Goal: Task Accomplishment & Management: Use online tool/utility

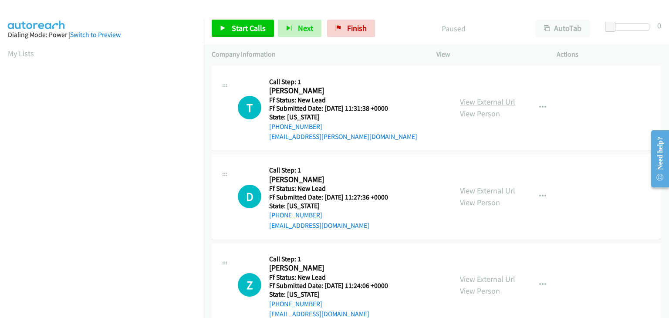
click at [492, 103] on link "View External Url" at bounding box center [487, 102] width 55 height 10
click at [234, 31] on span "Start Calls" at bounding box center [249, 28] width 34 height 10
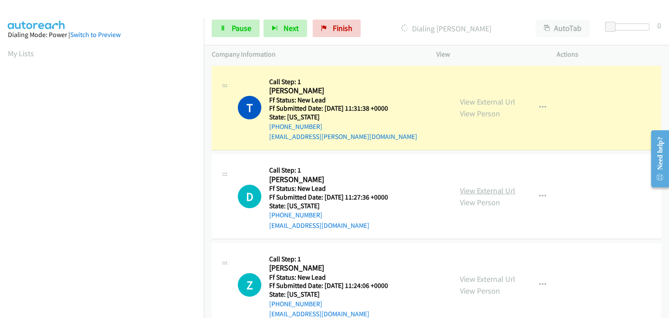
click at [488, 189] on link "View External Url" at bounding box center [487, 191] width 55 height 10
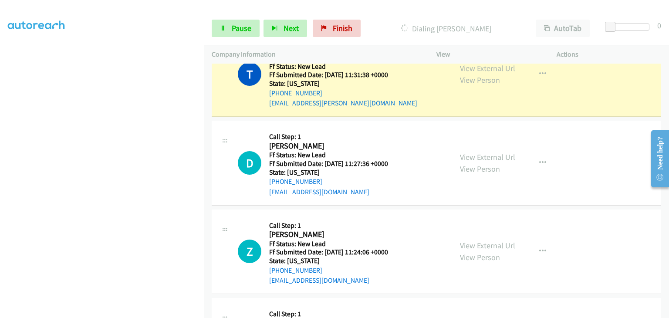
scroll to position [52, 0]
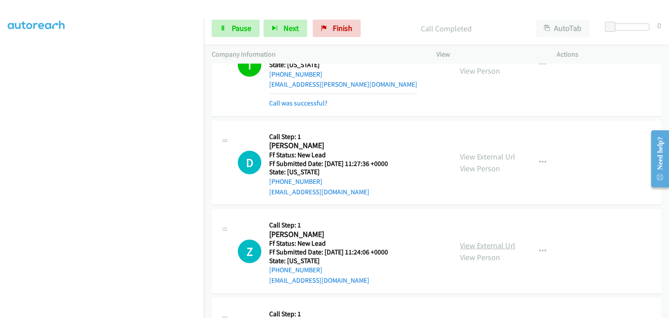
click at [495, 241] on link "View External Url" at bounding box center [487, 246] width 55 height 10
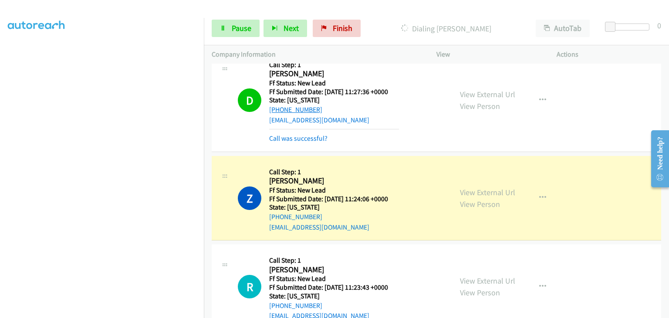
scroll to position [139, 0]
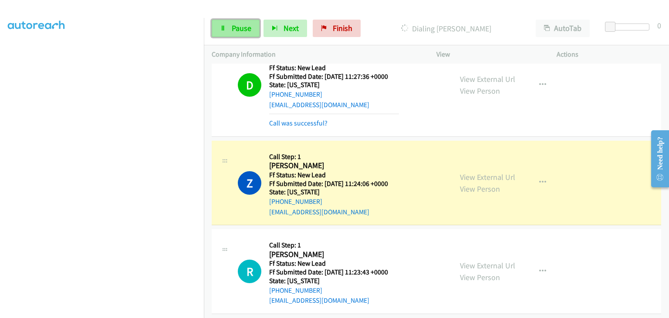
click at [237, 28] on span "Pause" at bounding box center [242, 28] width 20 height 10
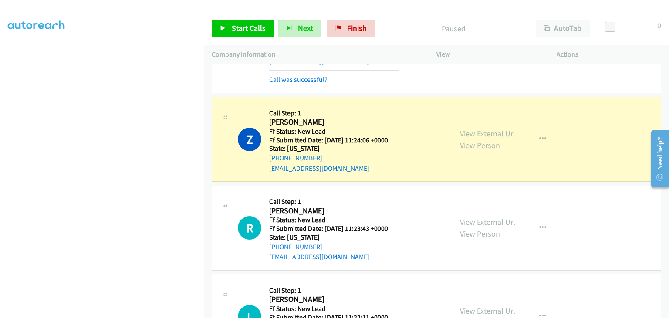
scroll to position [171, 0]
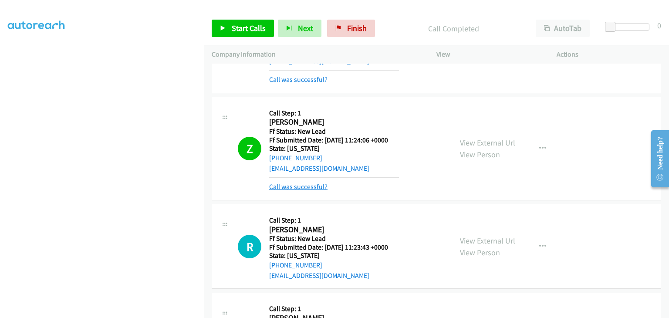
click at [307, 186] on link "Call was successful?" at bounding box center [298, 187] width 58 height 8
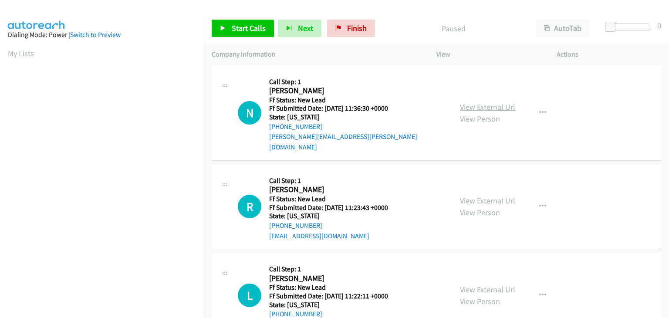
click at [506, 103] on link "View External Url" at bounding box center [487, 107] width 55 height 10
click at [241, 27] on span "Start Calls" at bounding box center [249, 28] width 34 height 10
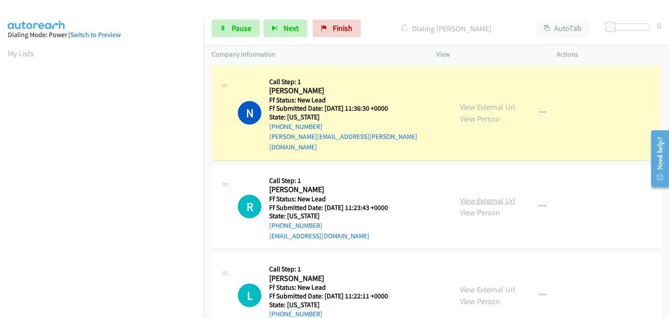
click at [483, 196] on link "View External Url" at bounding box center [487, 201] width 55 height 10
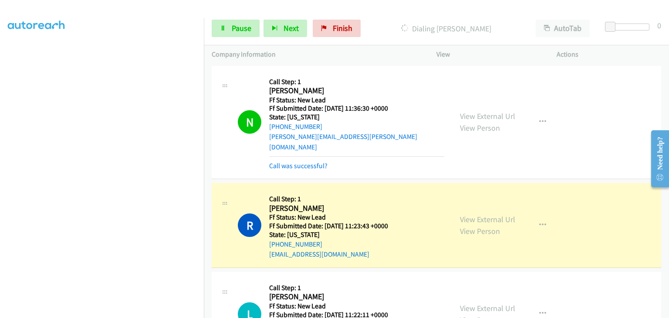
scroll to position [87, 0]
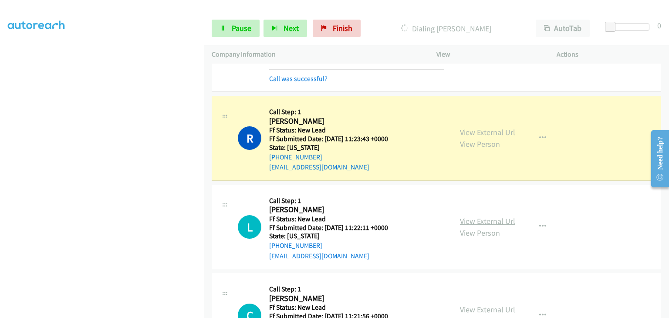
click at [494, 216] on link "View External Url" at bounding box center [487, 221] width 55 height 10
click at [230, 28] on link "Pause" at bounding box center [236, 28] width 48 height 17
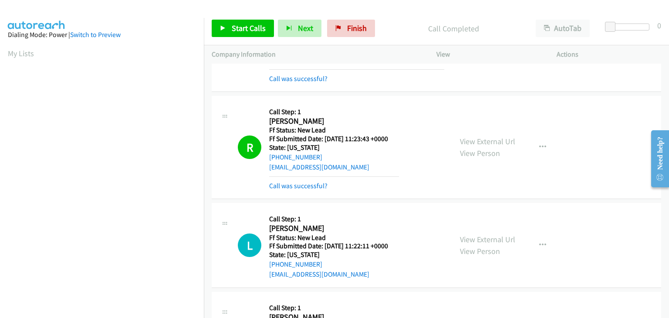
scroll to position [171, 0]
click at [295, 182] on link "Call was successful?" at bounding box center [298, 186] width 58 height 8
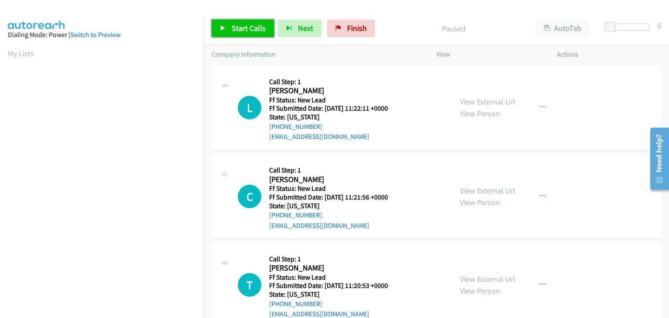
click at [244, 33] on span "Start Calls" at bounding box center [249, 28] width 34 height 10
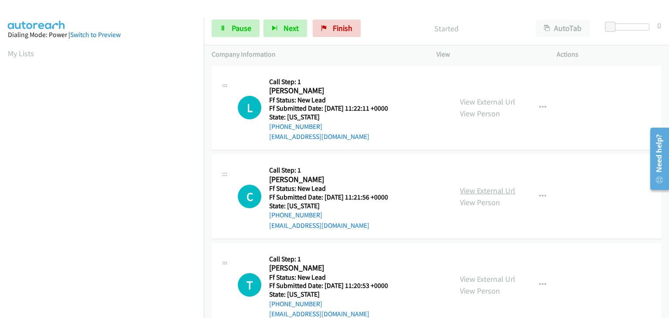
click at [475, 187] on link "View External Url" at bounding box center [487, 191] width 55 height 10
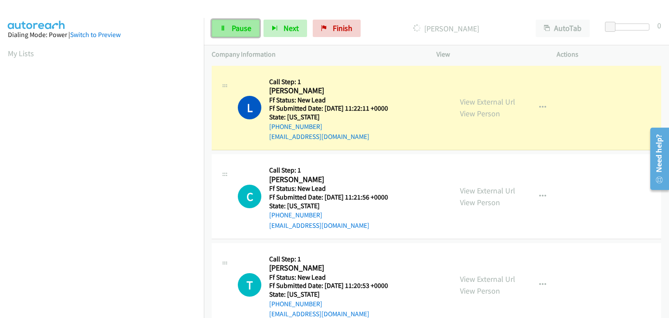
click at [231, 24] on link "Pause" at bounding box center [236, 28] width 48 height 17
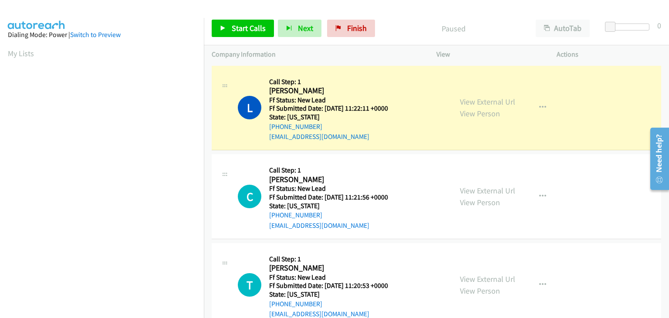
scroll to position [171, 0]
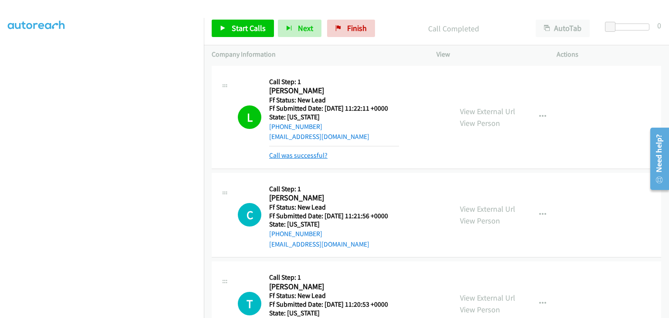
click at [310, 157] on link "Call was successful?" at bounding box center [298, 155] width 58 height 8
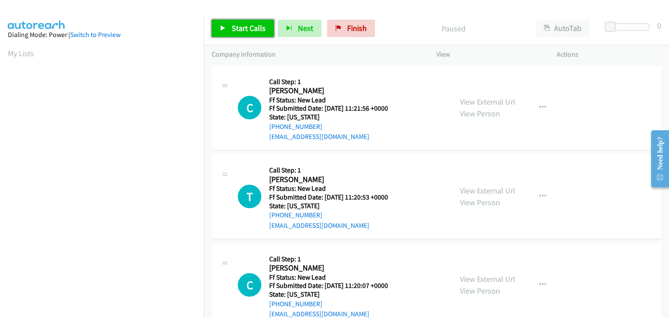
click at [235, 29] on span "Start Calls" at bounding box center [249, 28] width 34 height 10
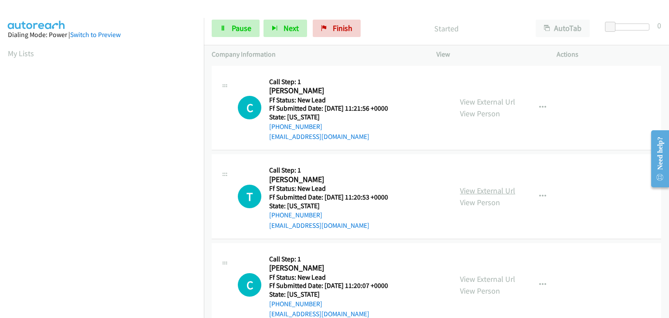
click at [511, 189] on link "View External Url" at bounding box center [487, 191] width 55 height 10
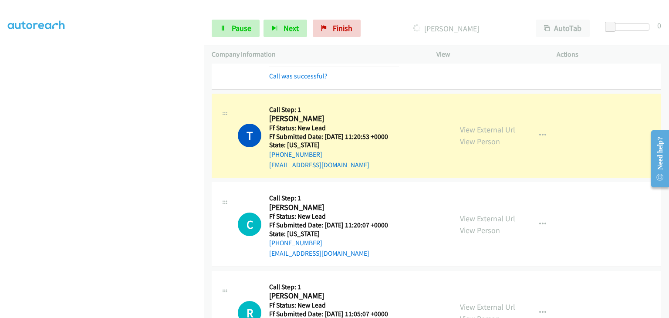
scroll to position [87, 0]
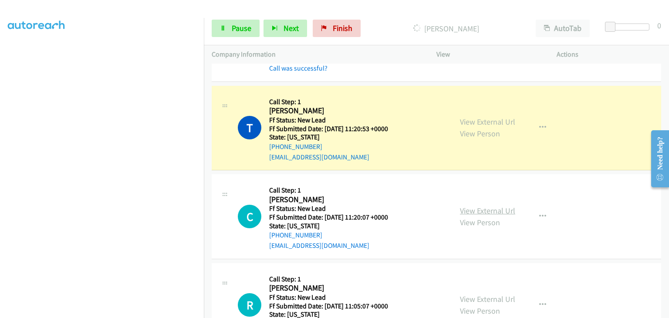
click at [498, 213] on link "View External Url" at bounding box center [487, 211] width 55 height 10
click at [220, 27] on link "Pause" at bounding box center [236, 28] width 48 height 17
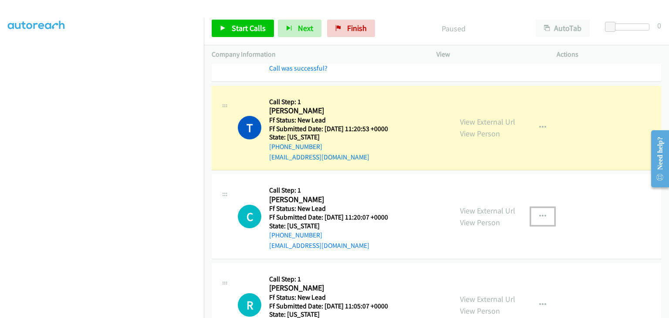
click at [535, 213] on button "button" at bounding box center [543, 216] width 24 height 17
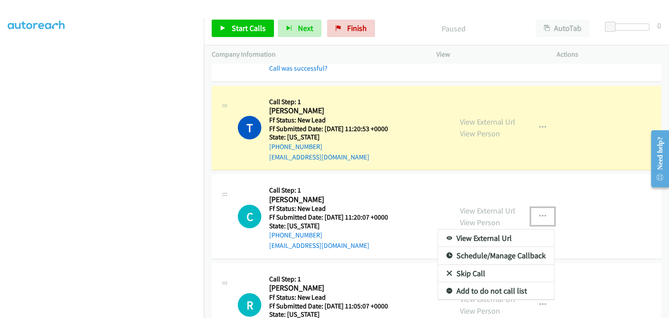
click at [479, 269] on link "Skip Call" at bounding box center [496, 273] width 116 height 17
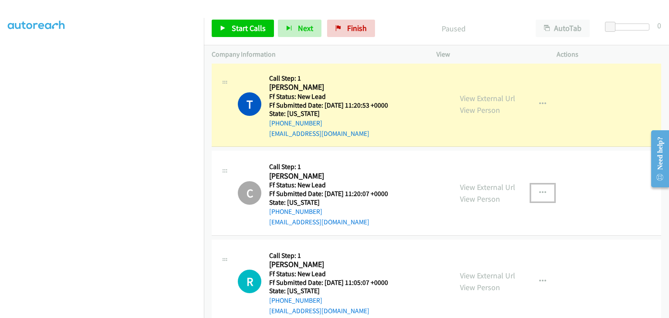
scroll to position [131, 0]
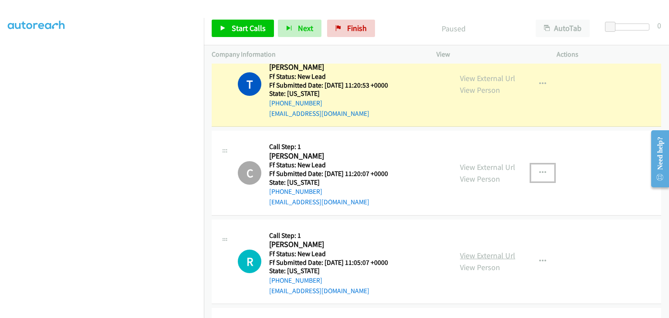
drag, startPoint x: 472, startPoint y: 253, endPoint x: 480, endPoint y: 254, distance: 7.4
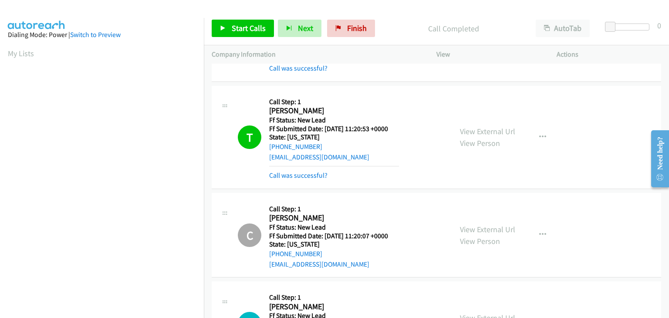
scroll to position [171, 0]
click at [311, 176] on link "Call was successful?" at bounding box center [298, 175] width 58 height 8
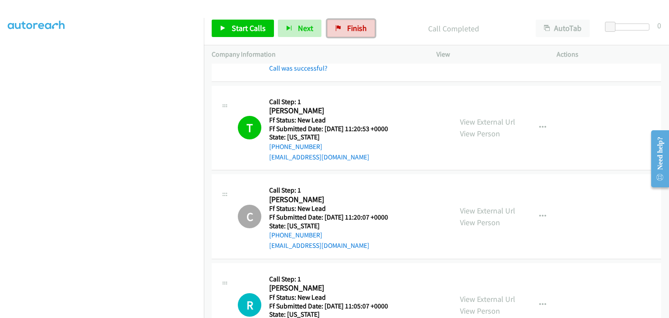
click at [345, 23] on link "Finish" at bounding box center [351, 28] width 48 height 17
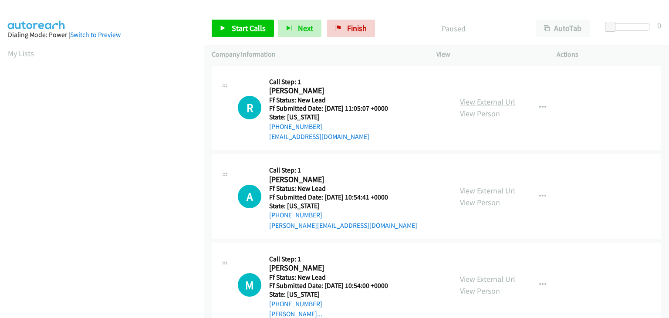
click at [491, 104] on link "View External Url" at bounding box center [487, 102] width 55 height 10
click at [256, 24] on span "Start Calls" at bounding box center [249, 28] width 34 height 10
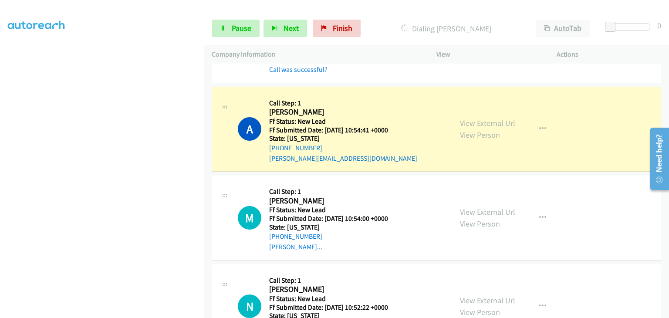
scroll to position [87, 0]
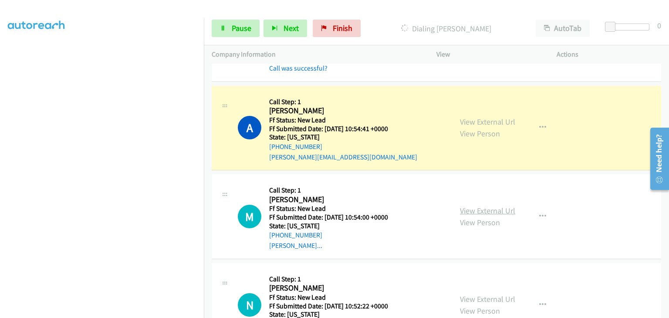
click at [501, 208] on link "View External Url" at bounding box center [487, 211] width 55 height 10
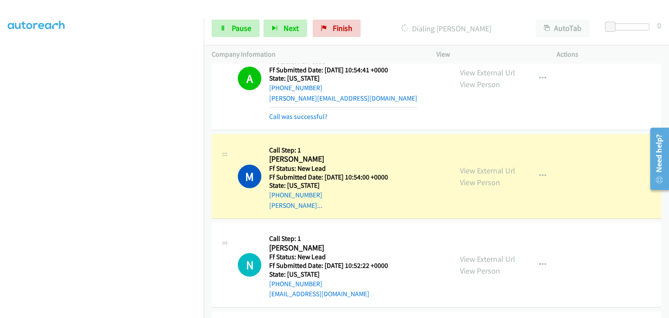
scroll to position [218, 0]
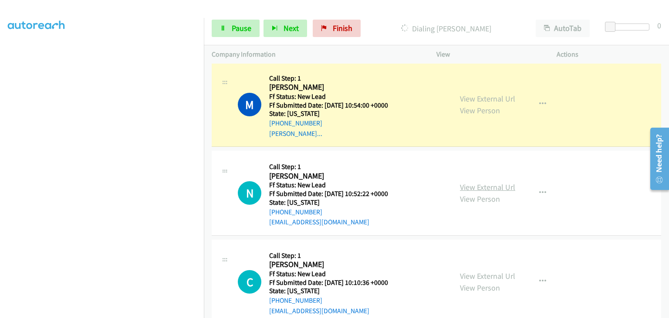
click at [493, 187] on link "View External Url" at bounding box center [487, 187] width 55 height 10
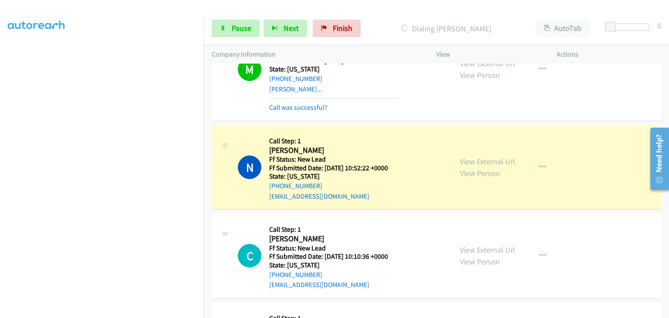
scroll to position [305, 0]
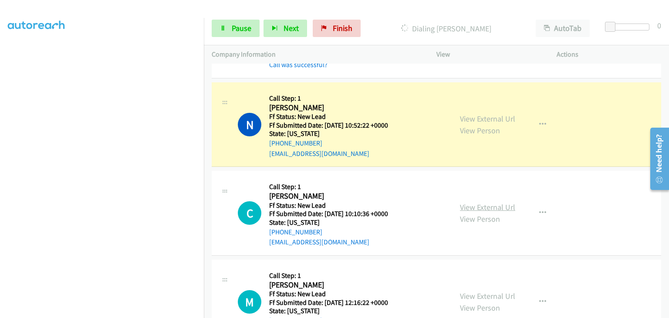
click at [485, 203] on link "View External Url" at bounding box center [487, 207] width 55 height 10
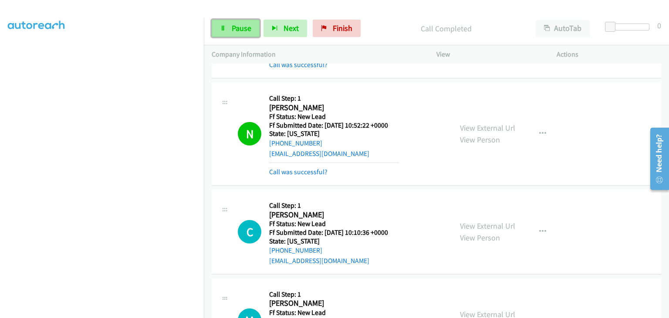
click at [247, 31] on span "Pause" at bounding box center [242, 28] width 20 height 10
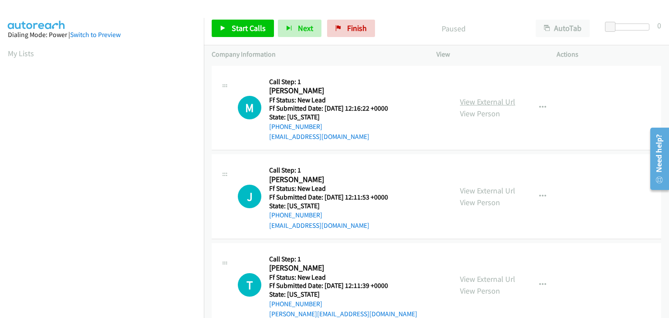
click at [493, 102] on link "View External Url" at bounding box center [487, 102] width 55 height 10
click at [263, 31] on span "Start Calls" at bounding box center [249, 28] width 34 height 10
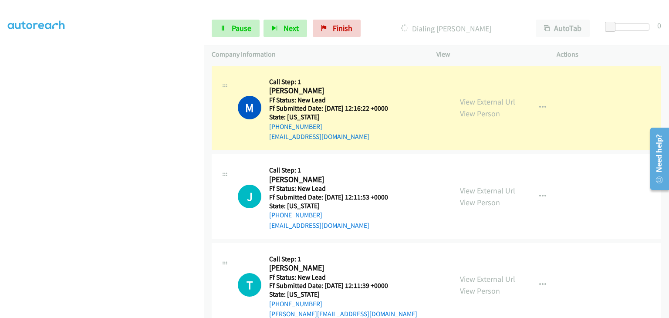
scroll to position [171, 0]
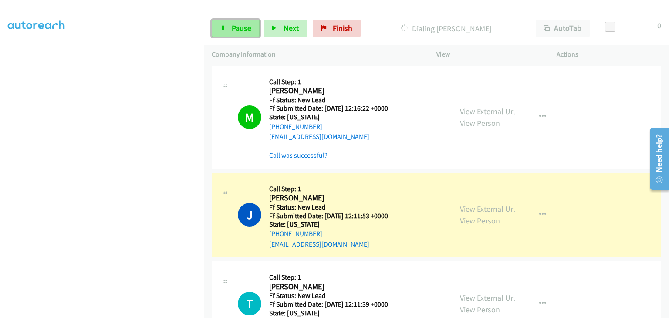
click at [234, 29] on span "Pause" at bounding box center [242, 28] width 20 height 10
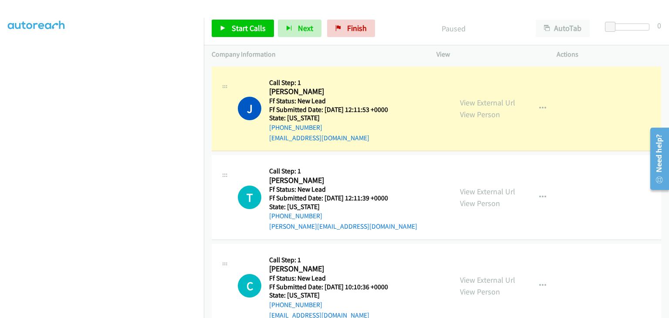
scroll to position [85, 0]
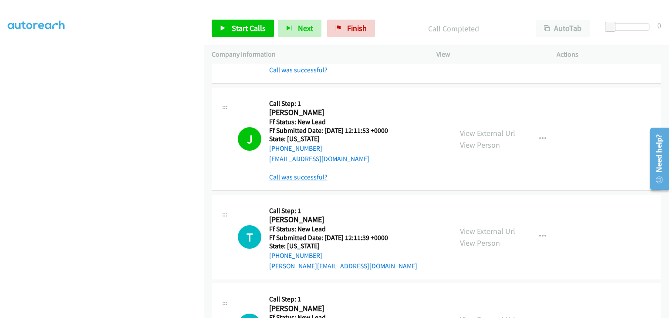
click at [301, 177] on link "Call was successful?" at bounding box center [298, 177] width 58 height 8
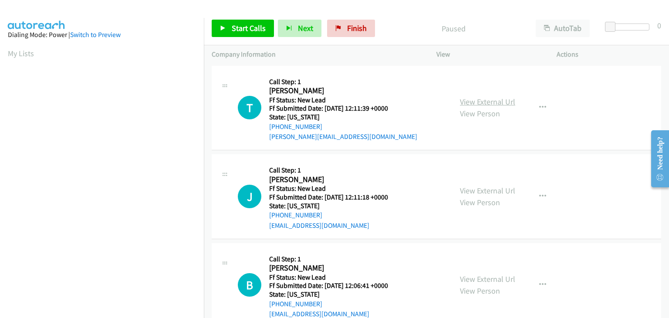
click at [496, 103] on link "View External Url" at bounding box center [487, 102] width 55 height 10
click at [239, 24] on span "Start Calls" at bounding box center [249, 28] width 34 height 10
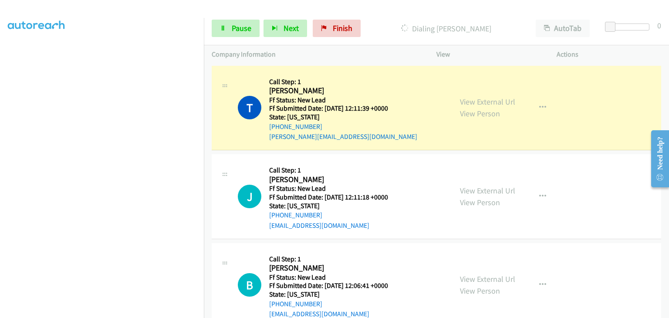
scroll to position [171, 0]
click at [237, 25] on span "Pause" at bounding box center [242, 28] width 20 height 10
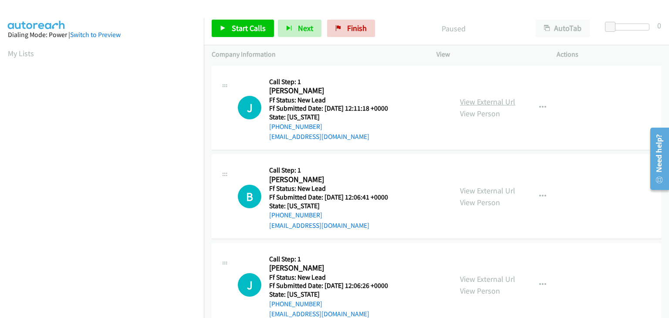
click at [489, 104] on link "View External Url" at bounding box center [487, 102] width 55 height 10
click at [244, 24] on span "Start Calls" at bounding box center [249, 28] width 34 height 10
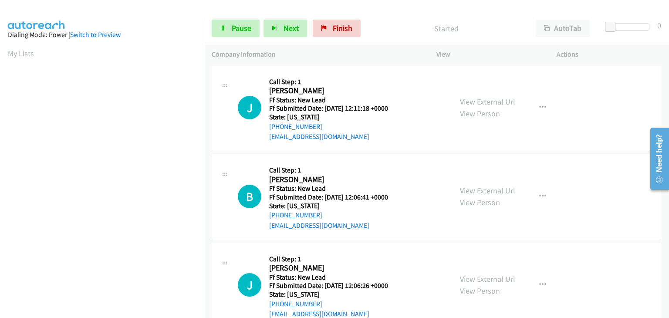
click at [460, 189] on link "View External Url" at bounding box center [487, 191] width 55 height 10
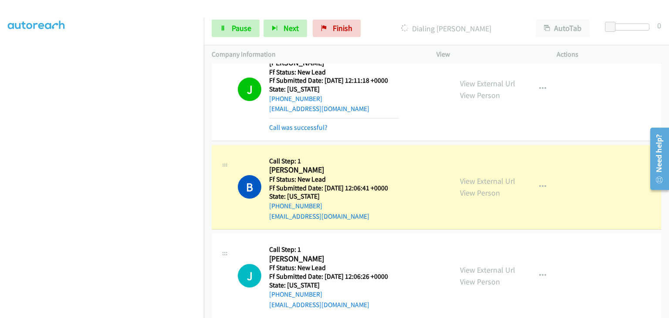
scroll to position [44, 0]
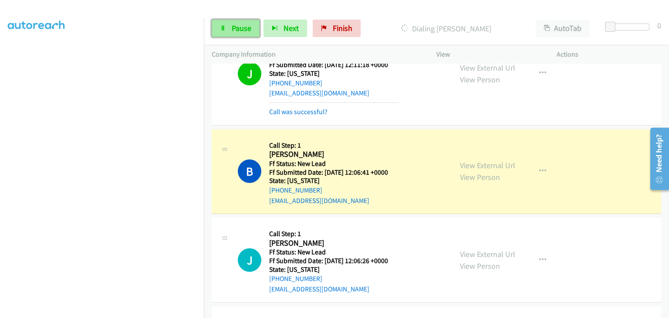
click at [227, 30] on link "Pause" at bounding box center [236, 28] width 48 height 17
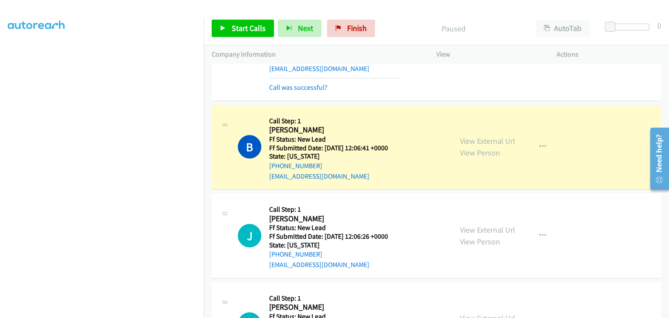
scroll to position [87, 0]
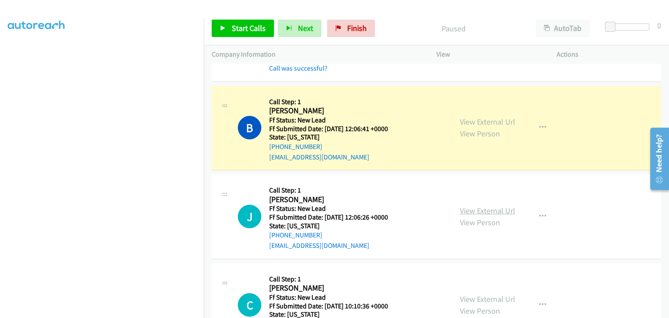
click at [472, 208] on link "View External Url" at bounding box center [487, 211] width 55 height 10
click at [255, 29] on span "Start Calls" at bounding box center [249, 28] width 34 height 10
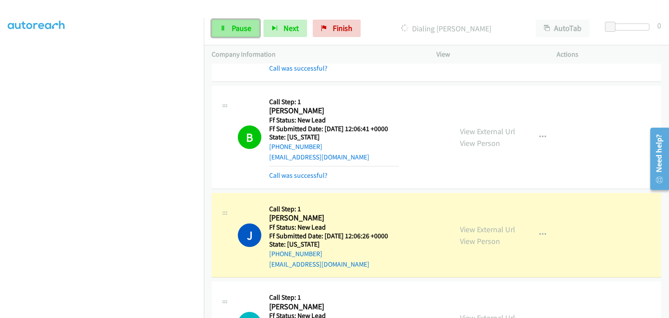
click at [241, 27] on span "Pause" at bounding box center [242, 28] width 20 height 10
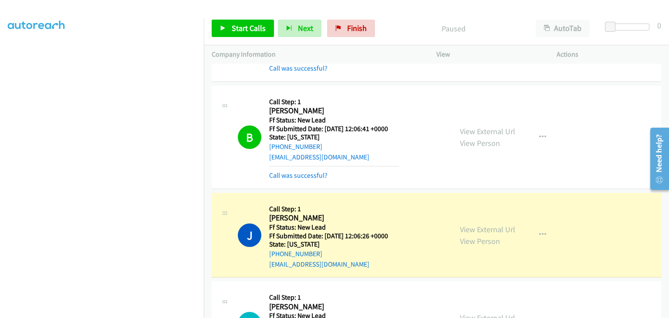
scroll to position [171, 0]
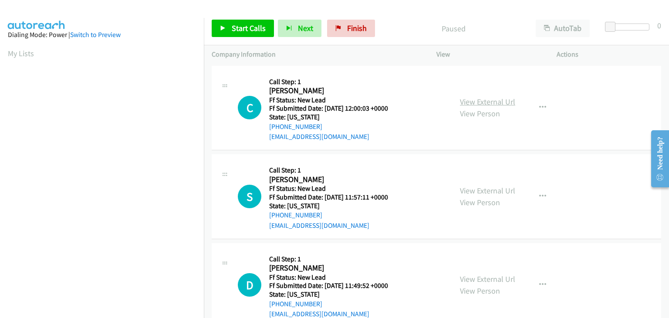
click at [483, 105] on link "View External Url" at bounding box center [487, 102] width 55 height 10
click at [234, 24] on span "Start Calls" at bounding box center [249, 28] width 34 height 10
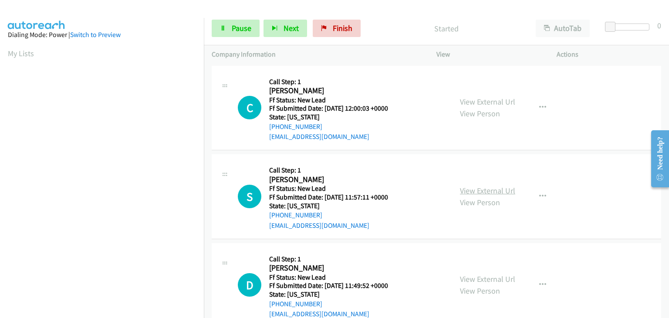
click at [466, 187] on link "View External Url" at bounding box center [487, 191] width 55 height 10
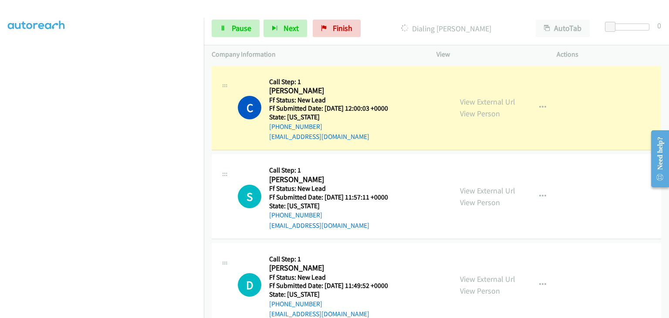
scroll to position [171, 0]
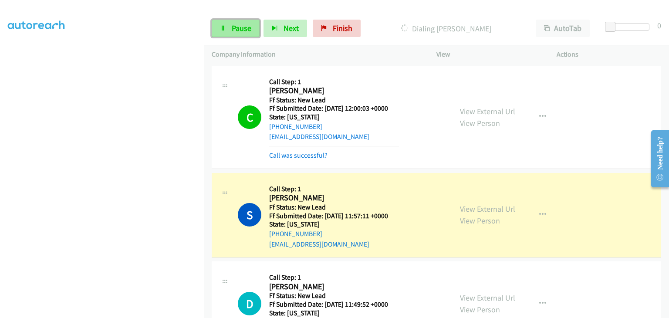
click at [243, 26] on span "Pause" at bounding box center [242, 28] width 20 height 10
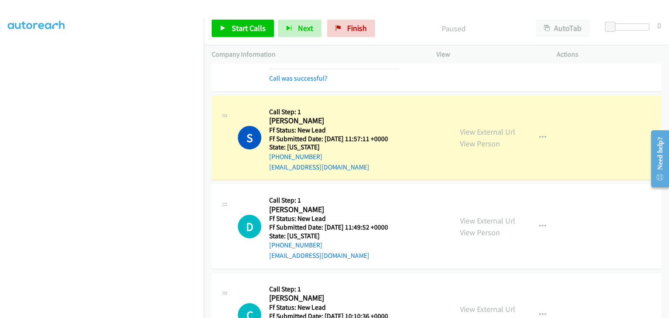
scroll to position [87, 0]
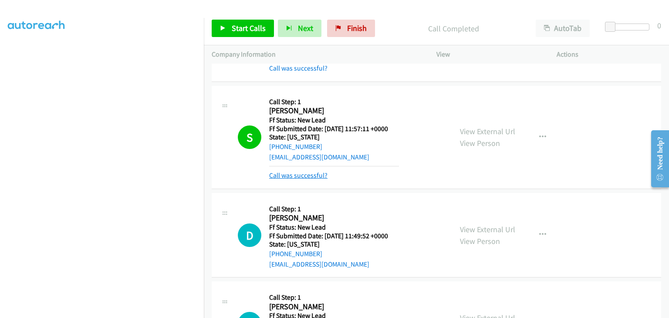
click at [306, 173] on link "Call was successful?" at bounding box center [298, 175] width 58 height 8
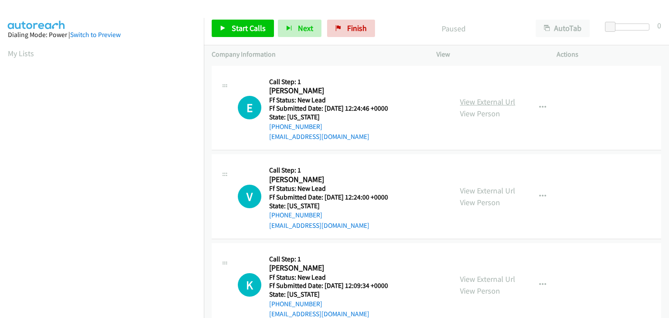
click at [477, 104] on link "View External Url" at bounding box center [487, 102] width 55 height 10
click at [258, 35] on link "Start Calls" at bounding box center [243, 28] width 62 height 17
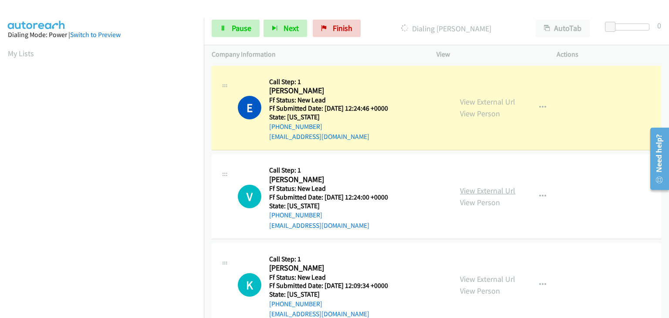
click at [472, 186] on link "View External Url" at bounding box center [487, 191] width 55 height 10
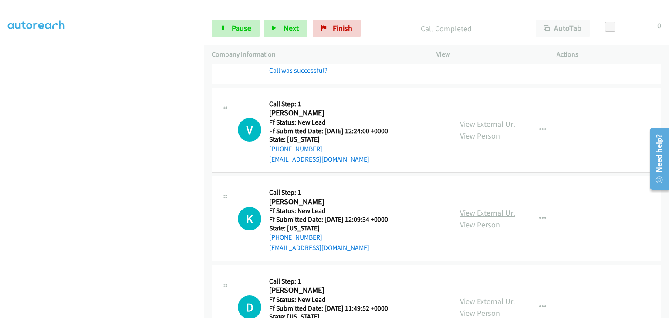
scroll to position [87, 0]
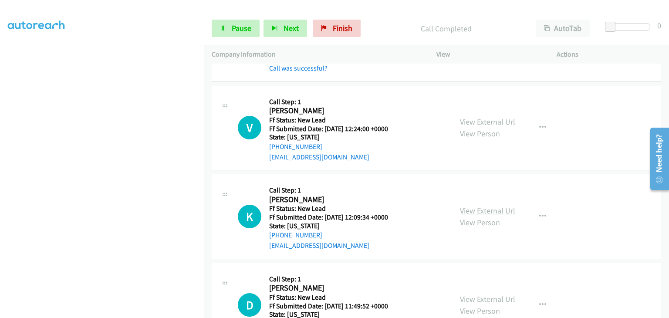
click at [498, 211] on link "View External Url" at bounding box center [487, 211] width 55 height 10
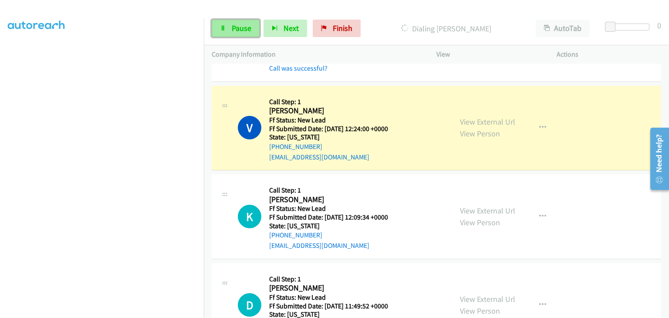
click at [233, 32] on span "Pause" at bounding box center [242, 28] width 20 height 10
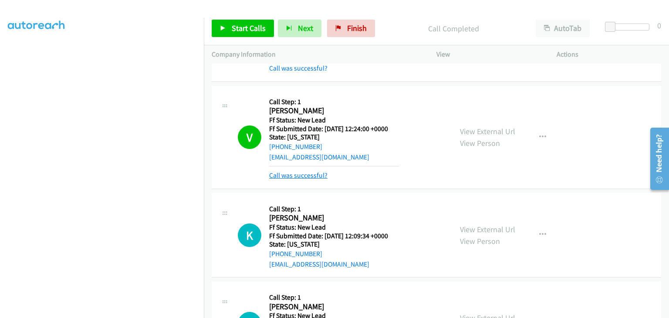
click at [309, 171] on link "Call was successful?" at bounding box center [298, 175] width 58 height 8
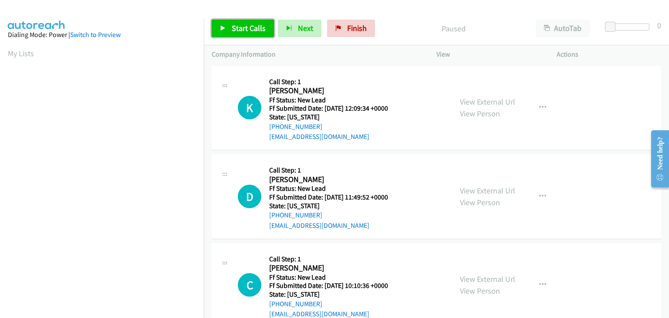
click at [253, 36] on link "Start Calls" at bounding box center [243, 28] width 62 height 17
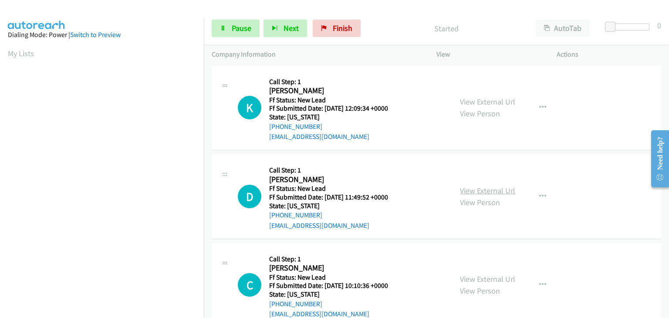
click at [483, 187] on link "View External Url" at bounding box center [487, 191] width 55 height 10
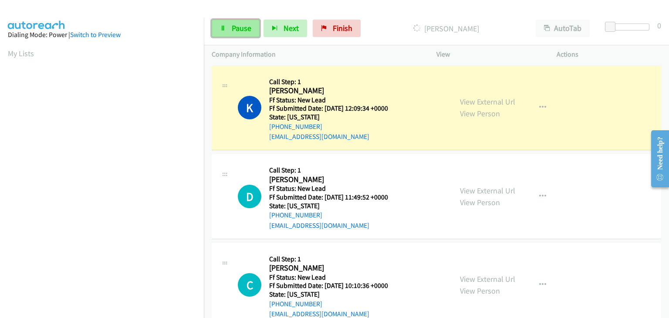
click at [232, 31] on span "Pause" at bounding box center [242, 28] width 20 height 10
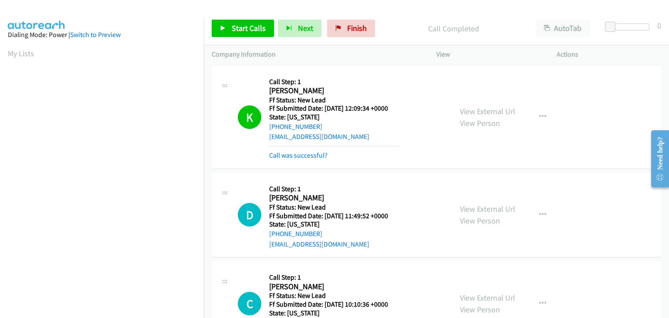
scroll to position [171, 0]
click at [299, 153] on link "Call was successful?" at bounding box center [298, 155] width 58 height 8
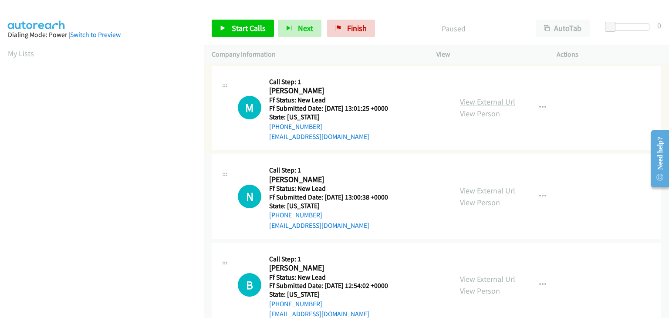
click at [496, 104] on link "View External Url" at bounding box center [487, 102] width 55 height 10
click at [241, 27] on span "Start Calls" at bounding box center [249, 28] width 34 height 10
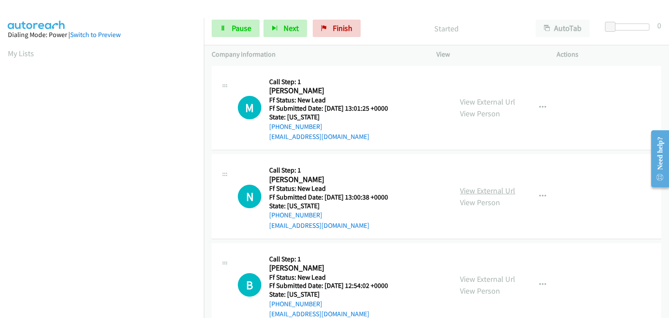
click at [477, 190] on link "View External Url" at bounding box center [487, 191] width 55 height 10
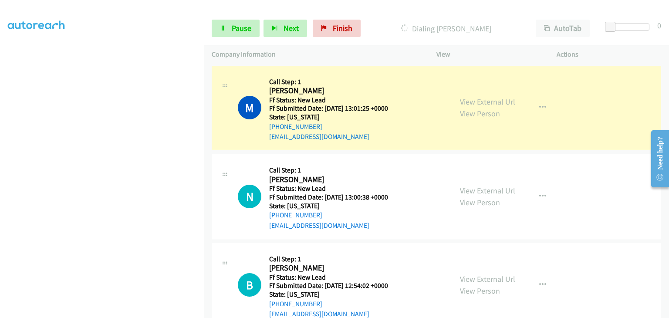
scroll to position [171, 0]
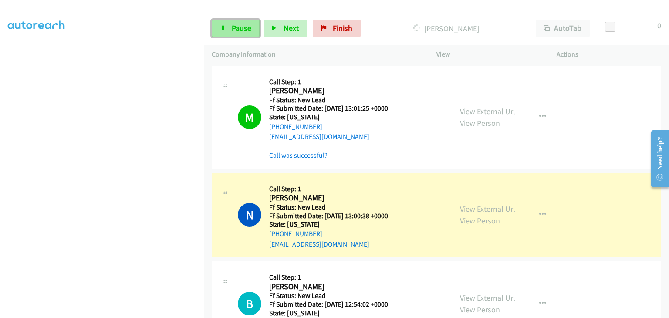
click at [244, 34] on link "Pause" at bounding box center [236, 28] width 48 height 17
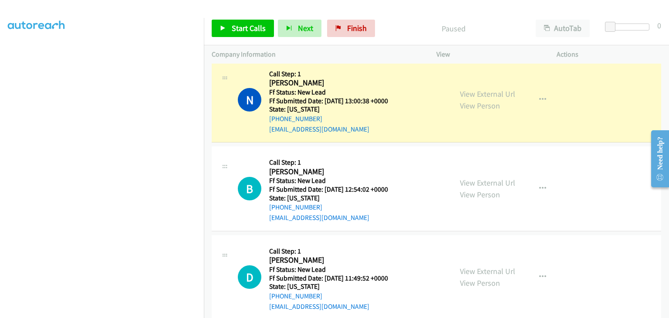
scroll to position [131, 0]
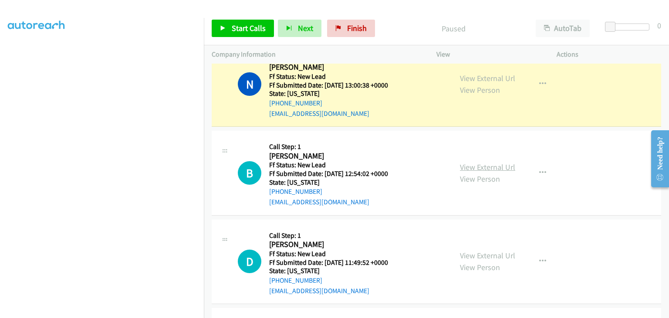
click at [471, 165] on link "View External Url" at bounding box center [487, 167] width 55 height 10
click at [241, 21] on link "Start Calls" at bounding box center [243, 28] width 62 height 17
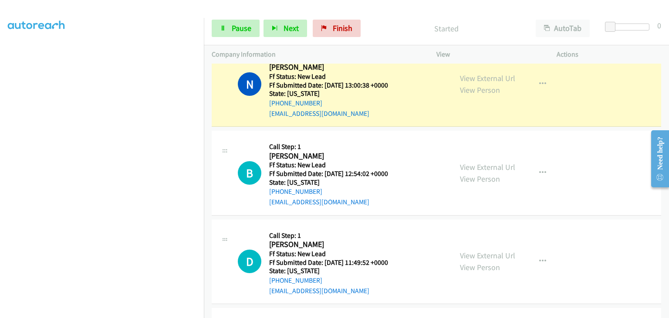
scroll to position [171, 0]
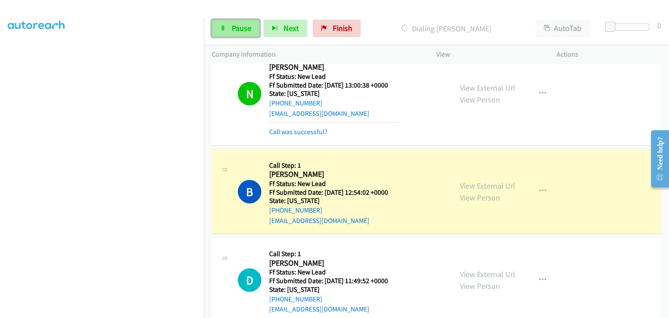
click at [235, 27] on span "Pause" at bounding box center [242, 28] width 20 height 10
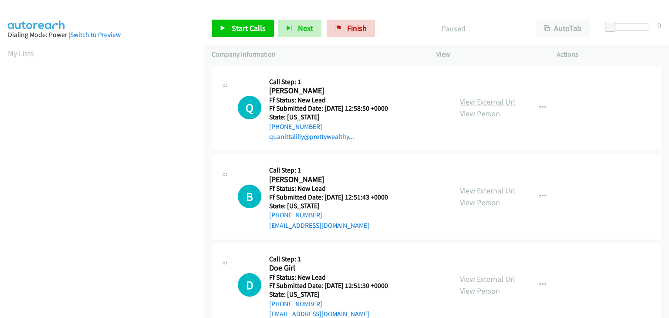
click at [478, 104] on link "View External Url" at bounding box center [487, 102] width 55 height 10
click at [259, 30] on span "Start Calls" at bounding box center [249, 28] width 34 height 10
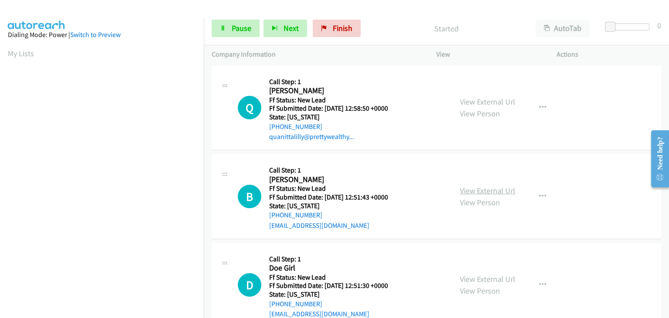
click at [469, 189] on link "View External Url" at bounding box center [487, 191] width 55 height 10
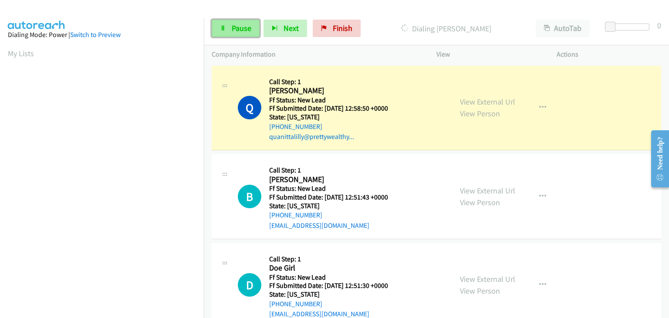
click at [246, 33] on link "Pause" at bounding box center [236, 28] width 48 height 17
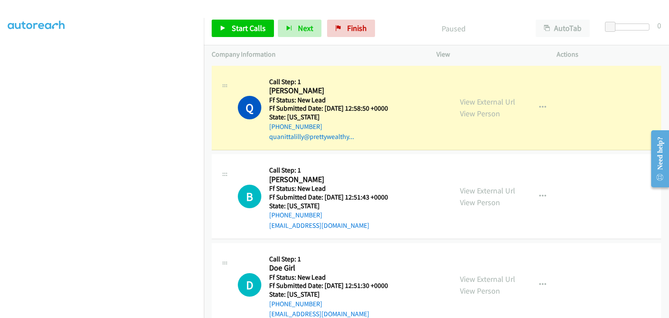
scroll to position [171, 0]
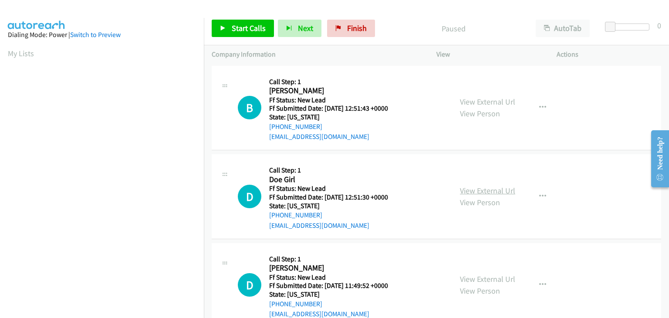
click at [482, 190] on link "View External Url" at bounding box center [487, 191] width 55 height 10
click at [257, 29] on span "Start Calls" at bounding box center [249, 28] width 34 height 10
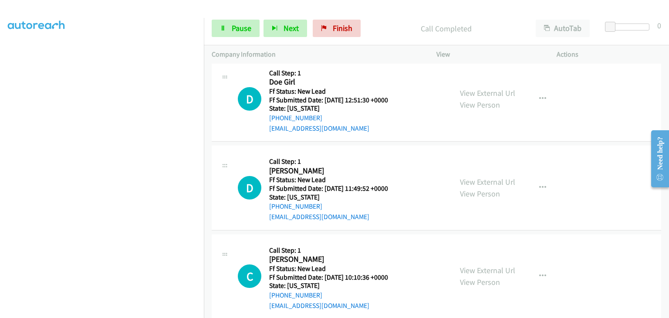
scroll to position [129, 0]
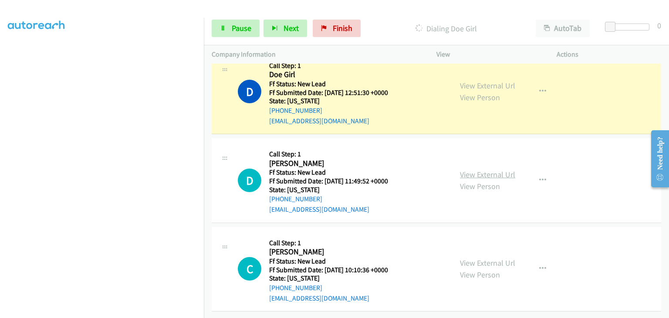
click at [469, 170] on link "View External Url" at bounding box center [487, 175] width 55 height 10
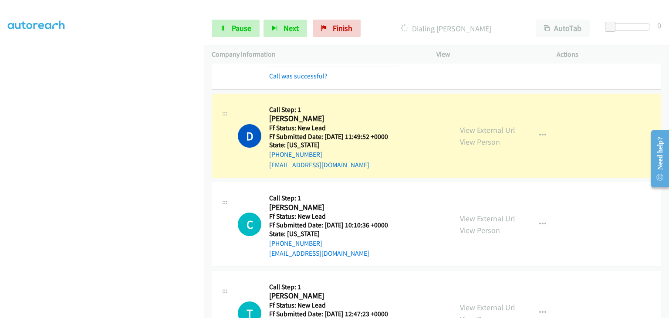
scroll to position [173, 0]
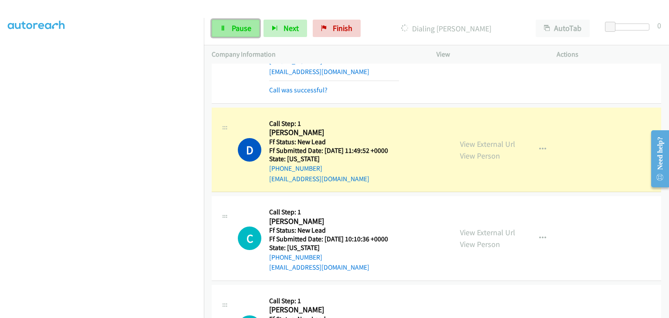
click at [251, 34] on link "Pause" at bounding box center [236, 28] width 48 height 17
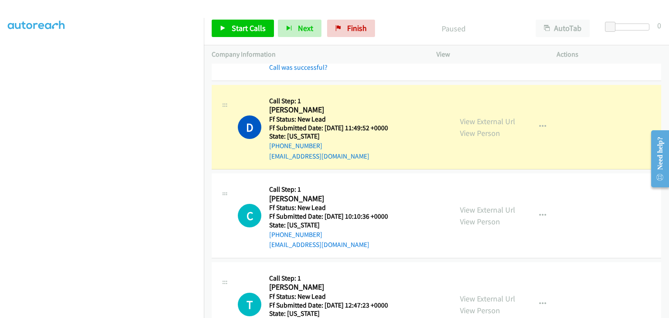
scroll to position [171, 0]
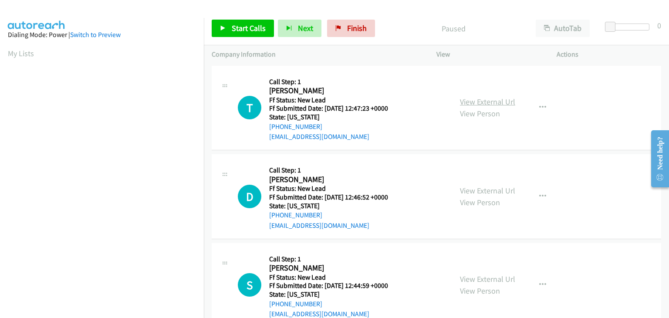
click at [476, 101] on link "View External Url" at bounding box center [487, 102] width 55 height 10
click at [235, 29] on span "Start Calls" at bounding box center [249, 28] width 34 height 10
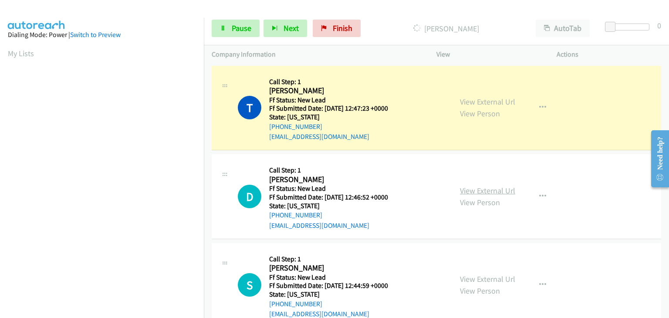
click at [483, 195] on link "View External Url" at bounding box center [487, 191] width 55 height 10
click at [241, 23] on link "Pause" at bounding box center [236, 28] width 48 height 17
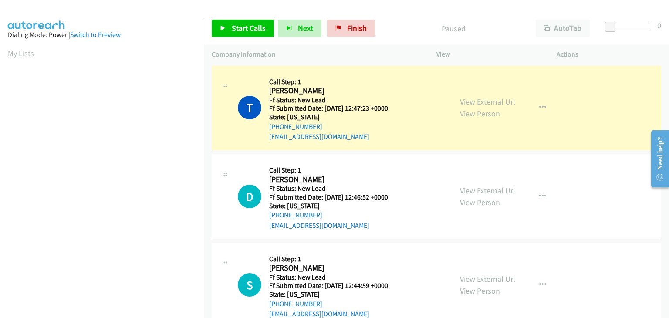
scroll to position [171, 0]
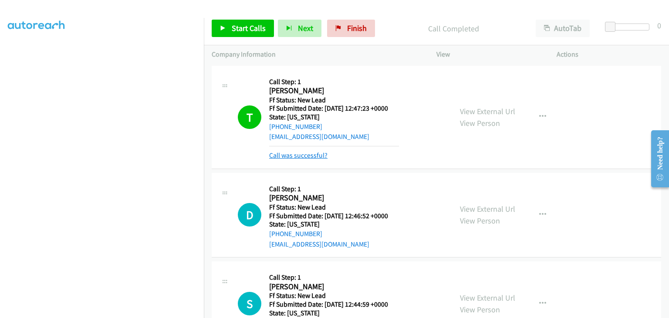
click at [303, 151] on link "Call was successful?" at bounding box center [298, 155] width 58 height 8
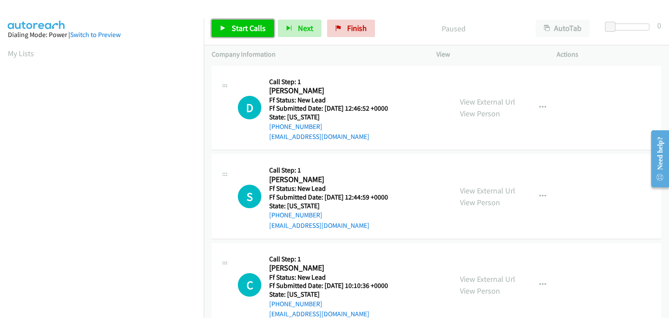
click at [251, 28] on span "Start Calls" at bounding box center [249, 28] width 34 height 10
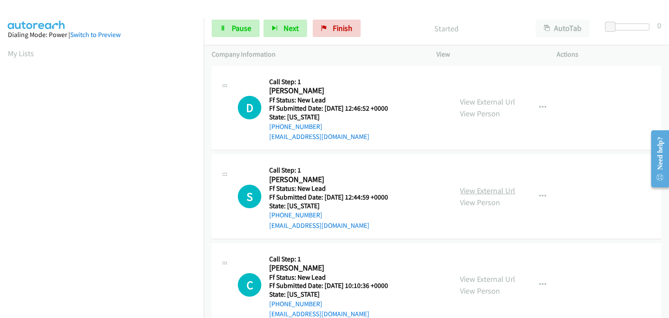
click at [492, 189] on link "View External Url" at bounding box center [487, 191] width 55 height 10
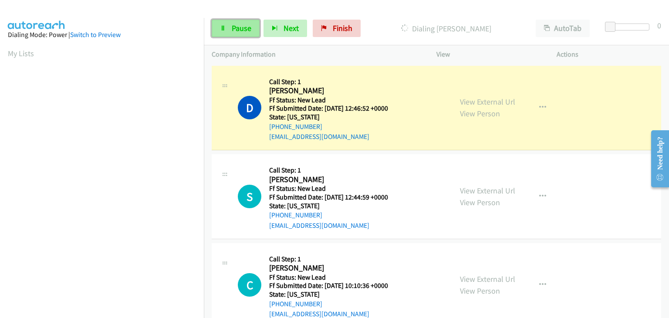
click at [231, 30] on link "Pause" at bounding box center [236, 28] width 48 height 17
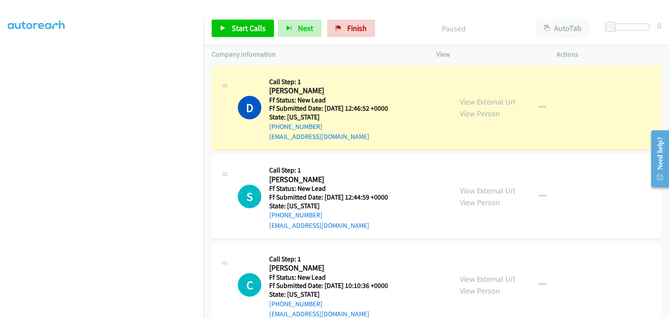
scroll to position [171, 0]
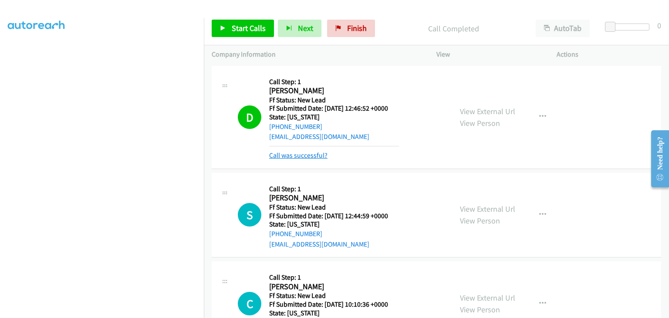
click at [299, 153] on link "Call was successful?" at bounding box center [298, 155] width 58 height 8
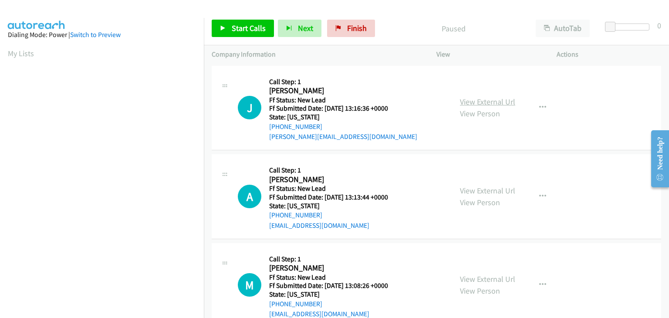
click at [500, 104] on link "View External Url" at bounding box center [487, 102] width 55 height 10
click at [255, 33] on span "Start Calls" at bounding box center [249, 28] width 34 height 10
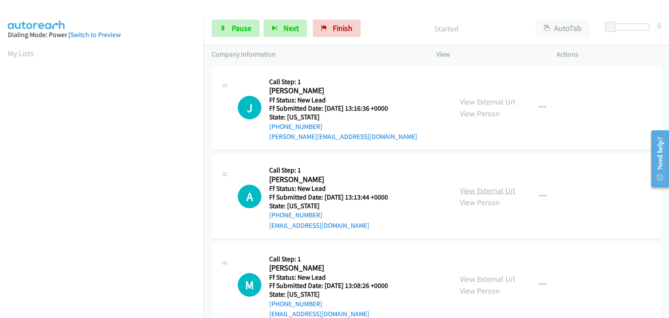
click at [487, 189] on link "View External Url" at bounding box center [487, 191] width 55 height 10
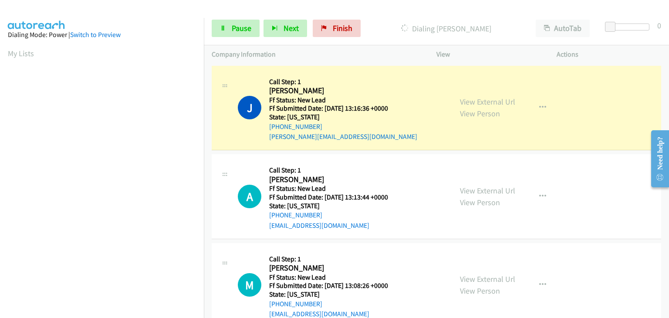
scroll to position [171, 0]
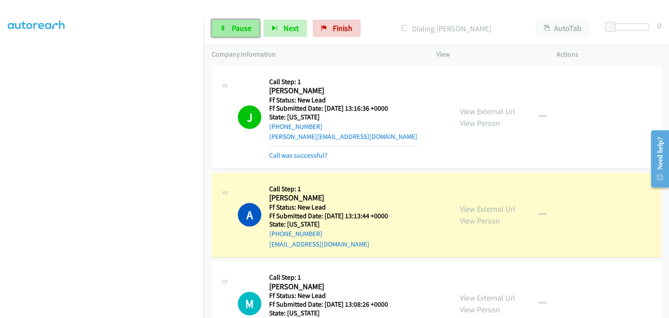
click at [242, 27] on span "Pause" at bounding box center [242, 28] width 20 height 10
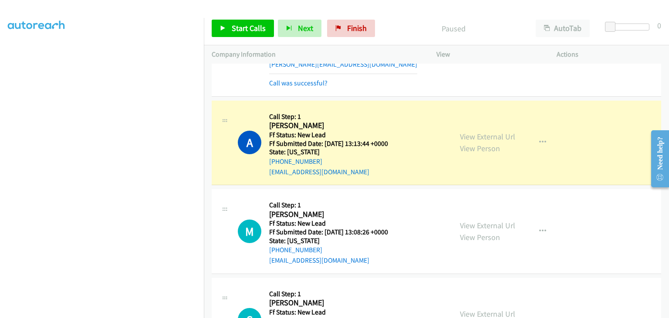
scroll to position [87, 0]
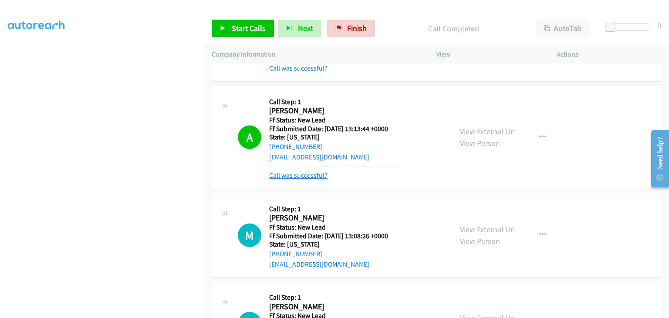
click at [313, 175] on link "Call was successful?" at bounding box center [298, 175] width 58 height 8
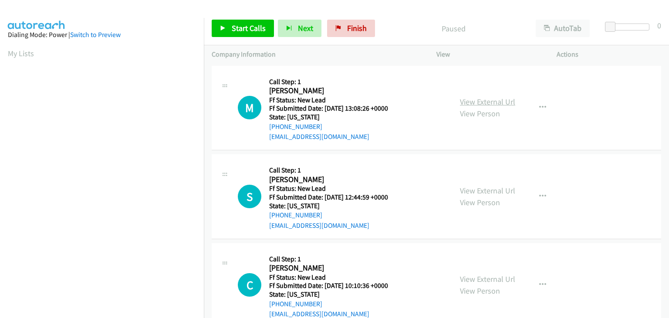
click at [485, 99] on link "View External Url" at bounding box center [487, 102] width 55 height 10
click at [239, 34] on link "Start Calls" at bounding box center [243, 28] width 62 height 17
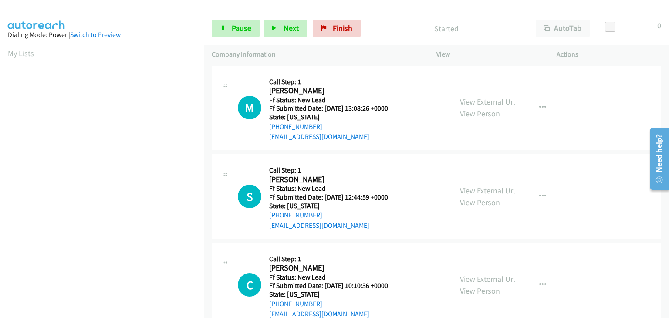
click at [478, 189] on link "View External Url" at bounding box center [487, 191] width 55 height 10
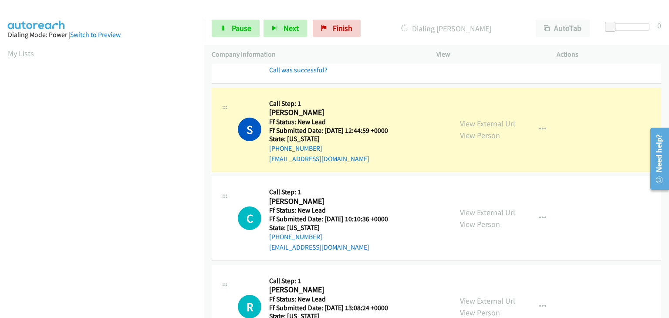
scroll to position [87, 0]
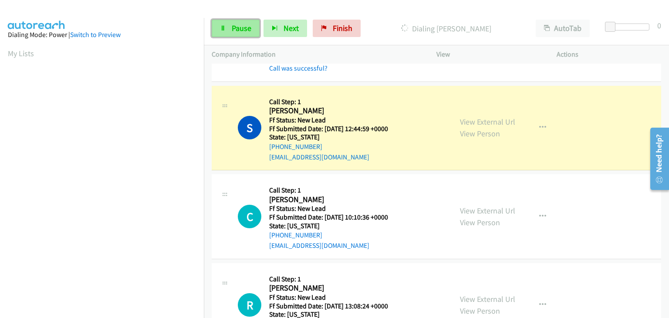
click at [232, 33] on span "Pause" at bounding box center [242, 28] width 20 height 10
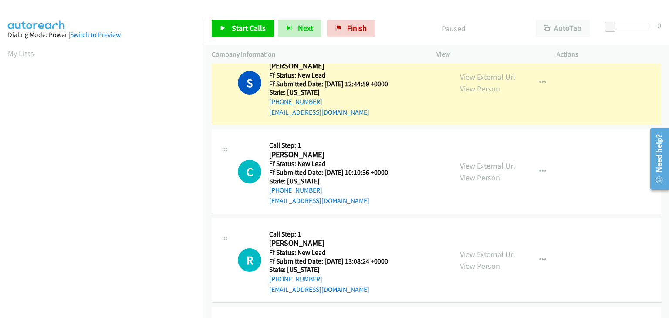
scroll to position [88, 0]
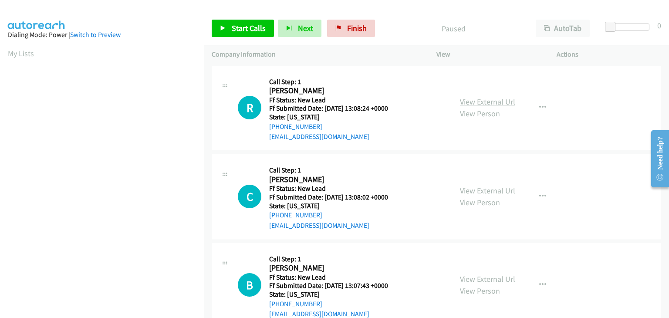
click at [486, 101] on link "View External Url" at bounding box center [487, 102] width 55 height 10
click at [237, 31] on span "Start Calls" at bounding box center [249, 28] width 34 height 10
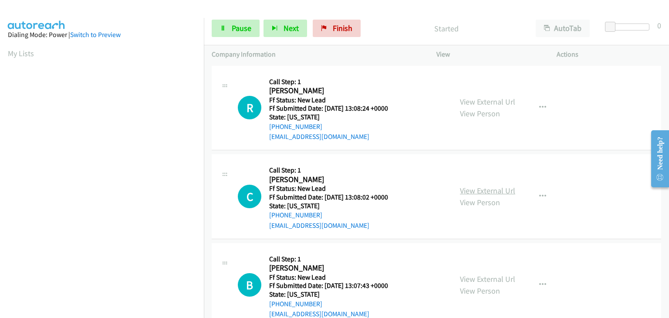
click at [485, 189] on link "View External Url" at bounding box center [487, 191] width 55 height 10
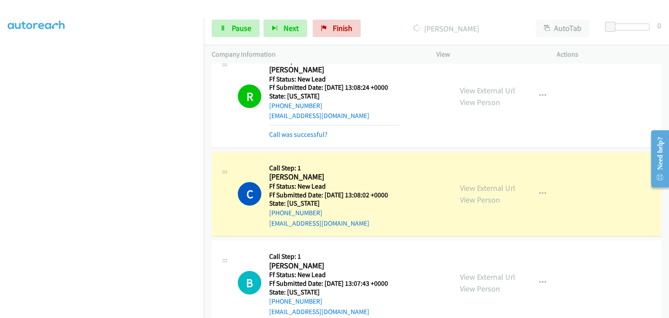
scroll to position [87, 0]
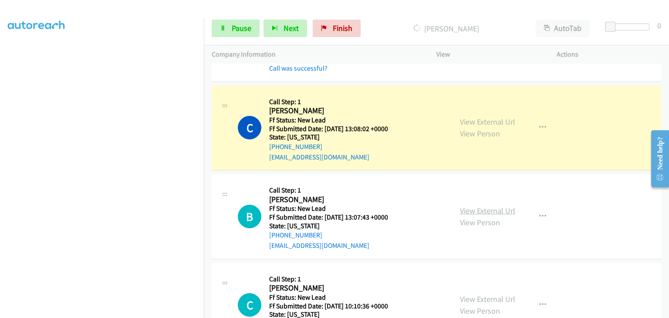
click at [488, 206] on link "View External Url" at bounding box center [487, 211] width 55 height 10
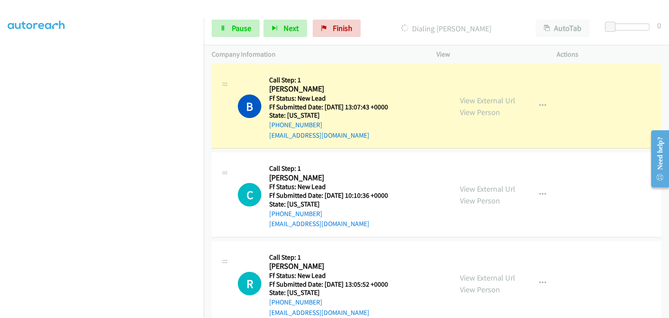
scroll to position [171, 0]
click at [473, 187] on link "View External Url" at bounding box center [487, 189] width 55 height 10
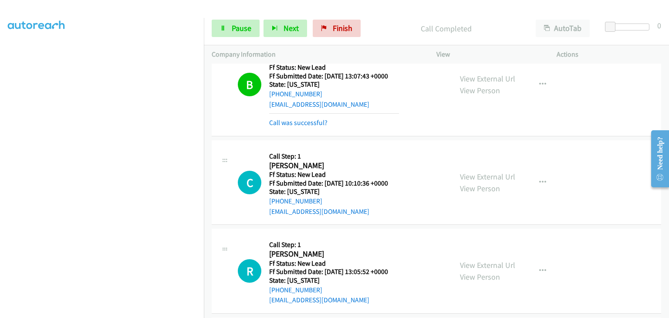
scroll to position [260, 0]
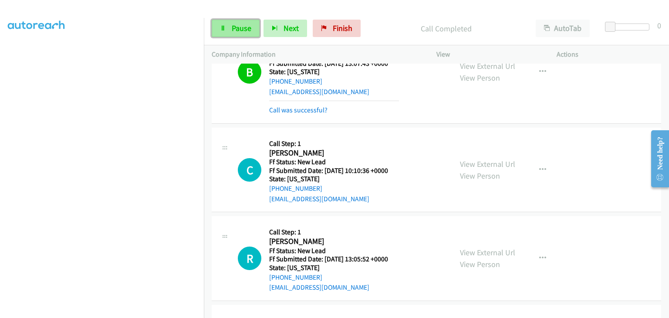
click at [242, 30] on span "Pause" at bounding box center [242, 28] width 20 height 10
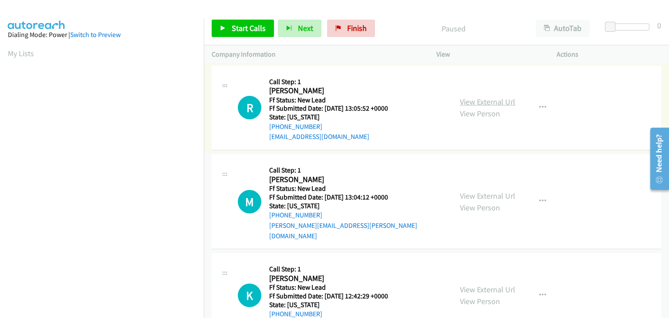
click at [485, 104] on link "View External Url" at bounding box center [487, 102] width 55 height 10
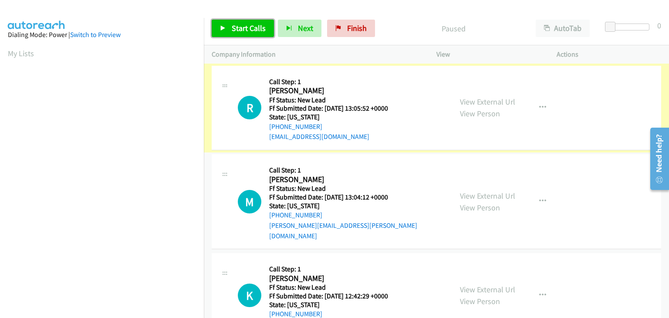
click at [253, 32] on span "Start Calls" at bounding box center [249, 28] width 34 height 10
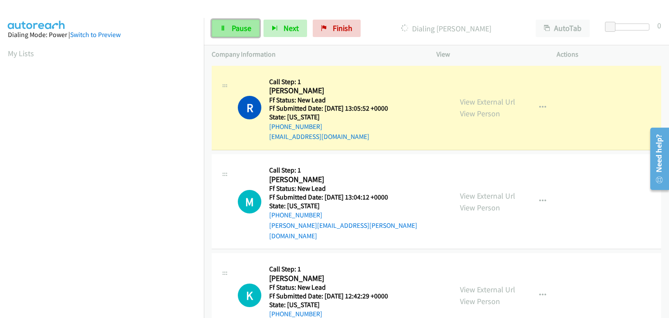
click at [229, 29] on link "Pause" at bounding box center [236, 28] width 48 height 17
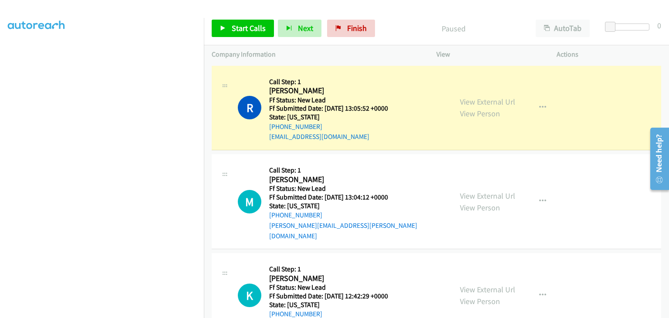
scroll to position [171, 0]
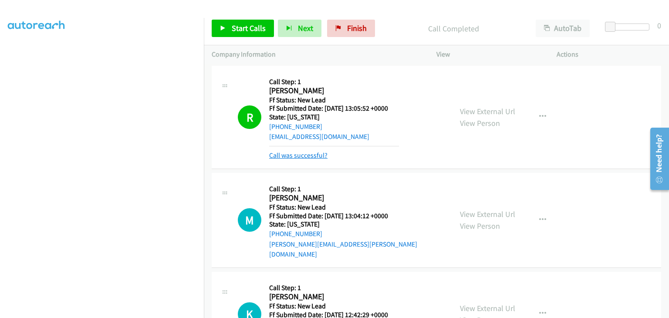
click at [315, 156] on link "Call was successful?" at bounding box center [298, 155] width 58 height 8
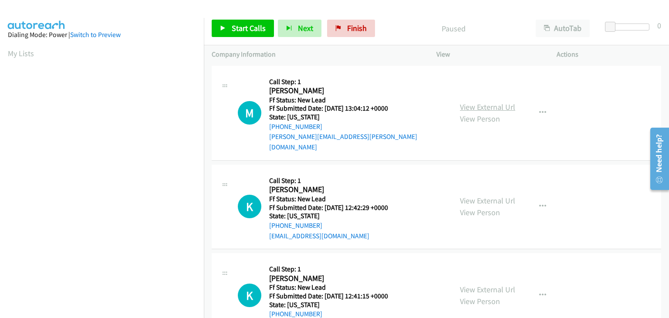
click at [492, 102] on link "View External Url" at bounding box center [487, 107] width 55 height 10
click at [338, 29] on icon at bounding box center [339, 29] width 6 height 6
click at [471, 102] on link "View External Url" at bounding box center [487, 107] width 55 height 10
click at [244, 26] on span "Start Calls" at bounding box center [249, 28] width 34 height 10
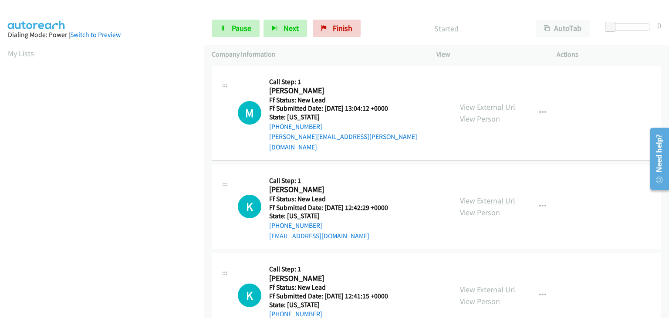
click at [495, 196] on link "View External Url" at bounding box center [487, 201] width 55 height 10
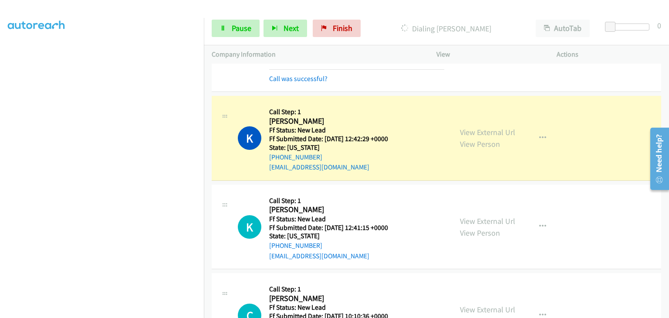
scroll to position [171, 0]
click at [234, 23] on link "Pause" at bounding box center [236, 28] width 48 height 17
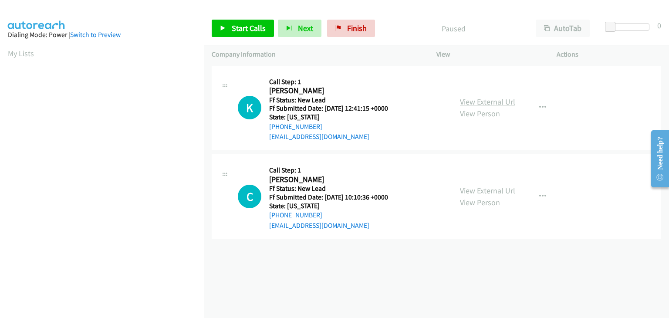
click at [462, 106] on link "View External Url" at bounding box center [487, 102] width 55 height 10
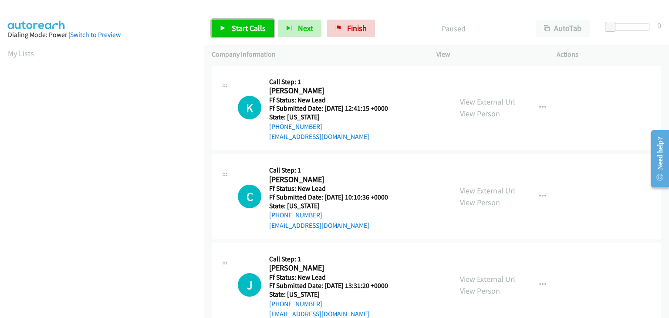
click at [240, 32] on span "Start Calls" at bounding box center [249, 28] width 34 height 10
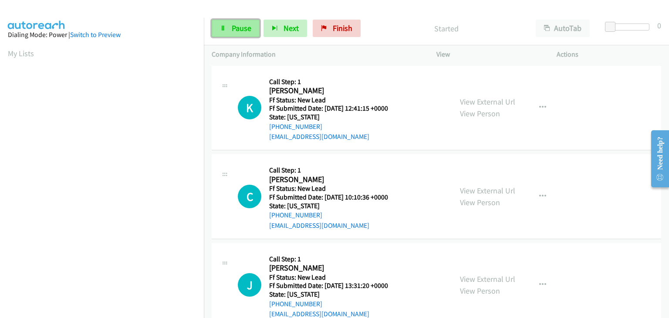
click at [235, 28] on span "Pause" at bounding box center [242, 28] width 20 height 10
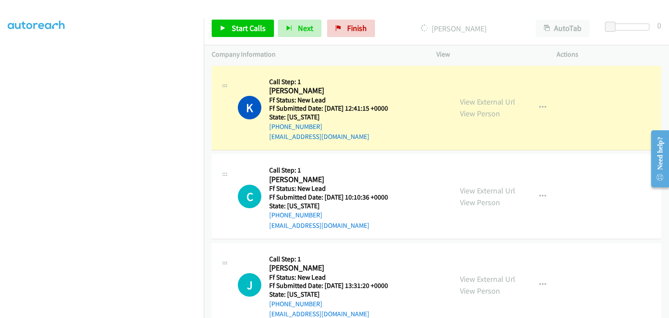
scroll to position [171, 0]
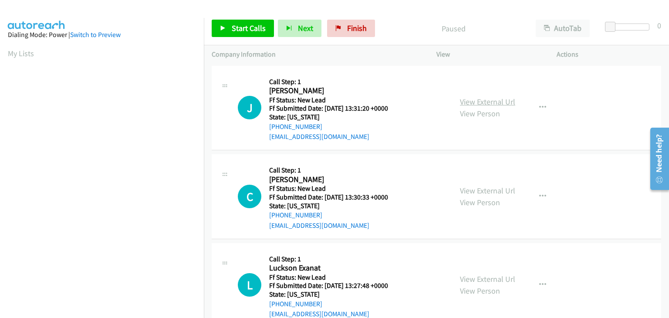
click at [465, 98] on link "View External Url" at bounding box center [487, 102] width 55 height 10
click at [228, 25] on link "Start Calls" at bounding box center [243, 28] width 62 height 17
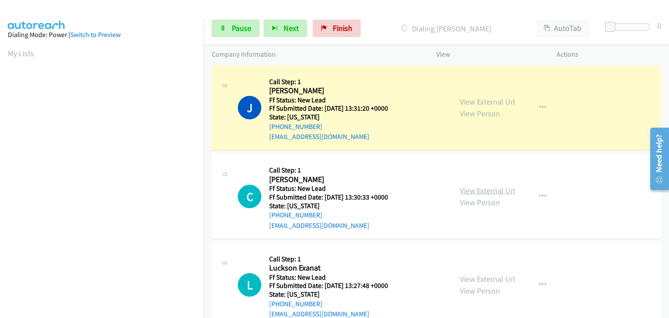
click at [469, 188] on link "View External Url" at bounding box center [487, 191] width 55 height 10
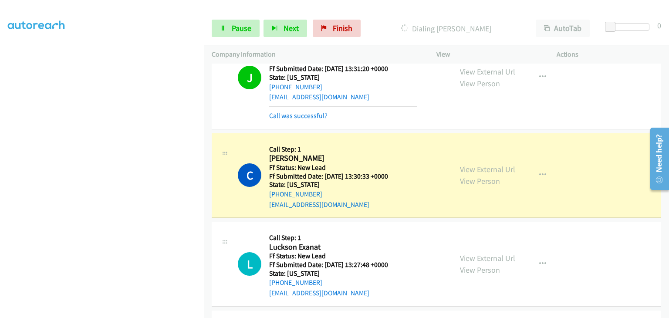
scroll to position [87, 0]
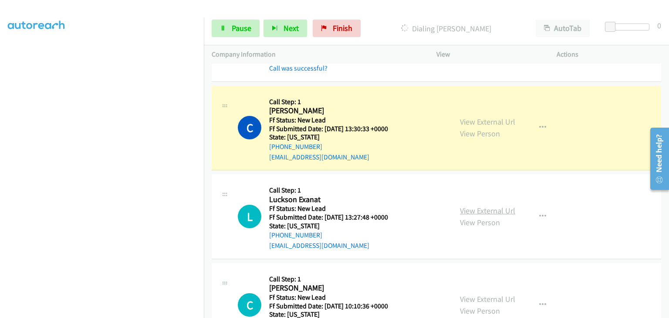
click at [468, 207] on link "View External Url" at bounding box center [487, 211] width 55 height 10
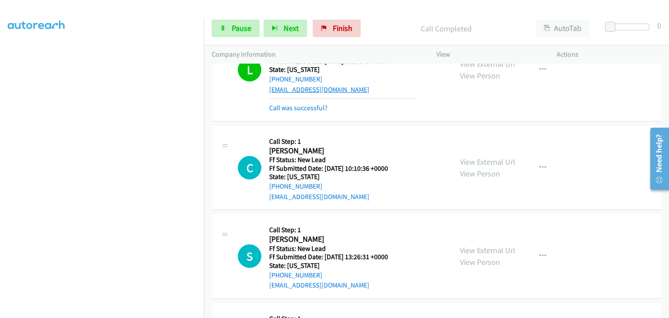
scroll to position [236, 0]
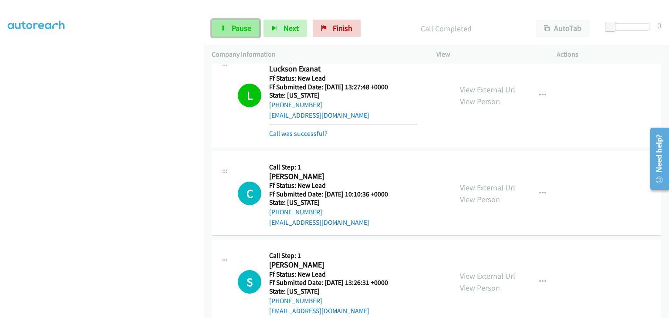
click at [234, 33] on link "Pause" at bounding box center [236, 28] width 48 height 17
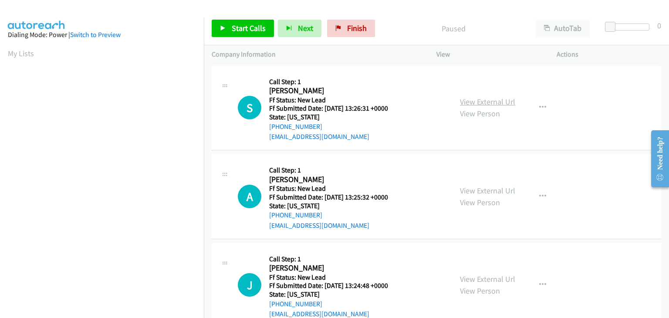
click at [468, 102] on link "View External Url" at bounding box center [487, 102] width 55 height 10
click at [232, 32] on span "Start Calls" at bounding box center [249, 28] width 34 height 10
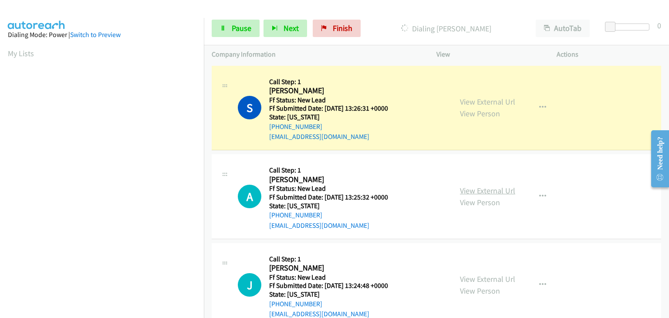
click at [482, 192] on link "View External Url" at bounding box center [487, 191] width 55 height 10
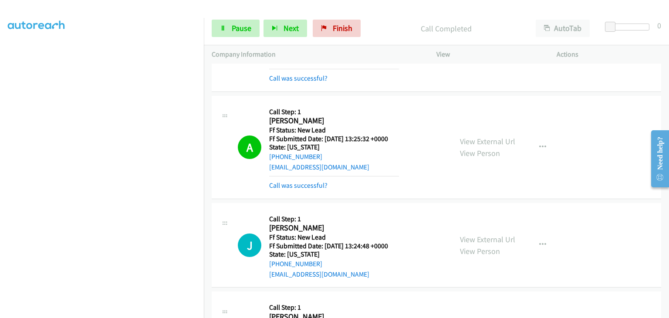
scroll to position [87, 0]
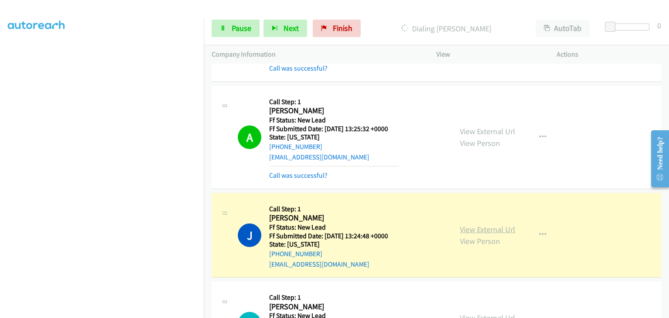
click at [477, 231] on link "View External Url" at bounding box center [487, 229] width 55 height 10
click at [249, 30] on span "Pause" at bounding box center [242, 28] width 20 height 10
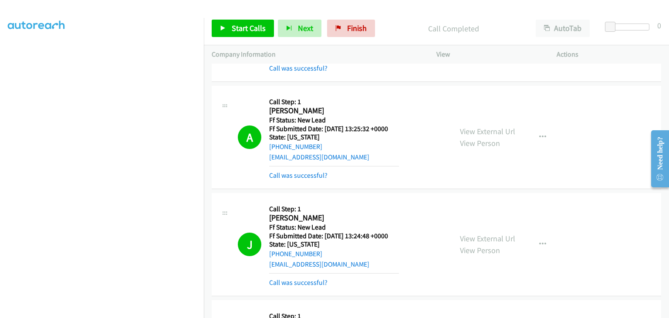
scroll to position [171, 0]
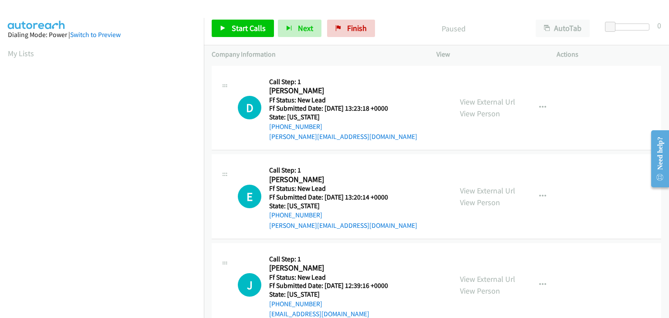
scroll to position [171, 0]
click at [473, 100] on link "View External Url" at bounding box center [487, 102] width 55 height 10
click at [236, 28] on span "Start Calls" at bounding box center [249, 28] width 34 height 10
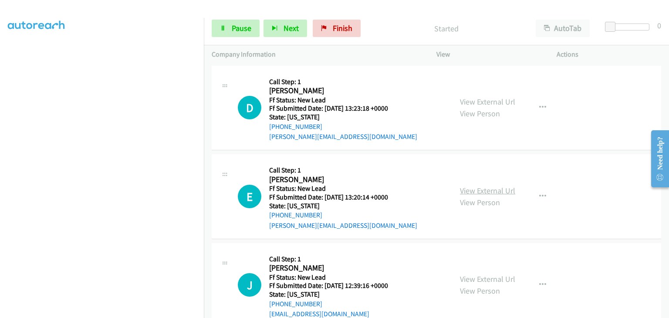
click at [464, 187] on link "View External Url" at bounding box center [487, 191] width 55 height 10
click at [240, 31] on span "Pause" at bounding box center [242, 28] width 20 height 10
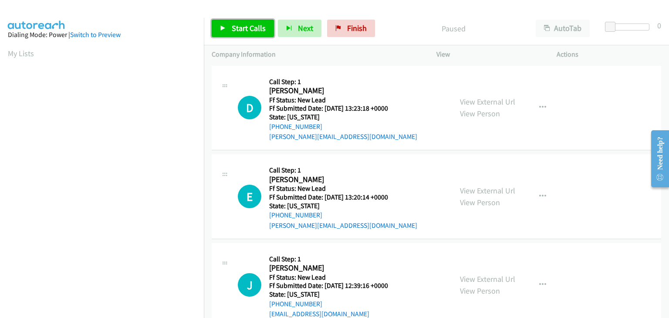
click at [269, 23] on link "Start Calls" at bounding box center [243, 28] width 62 height 17
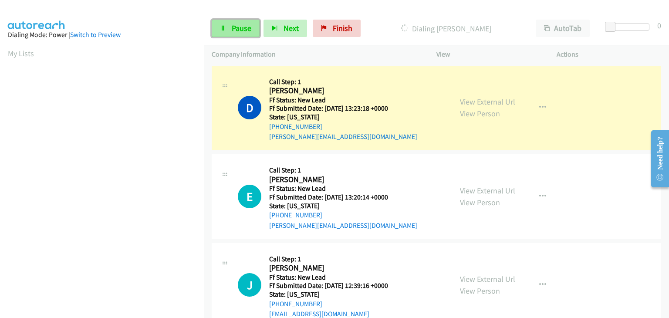
click at [237, 35] on link "Pause" at bounding box center [236, 28] width 48 height 17
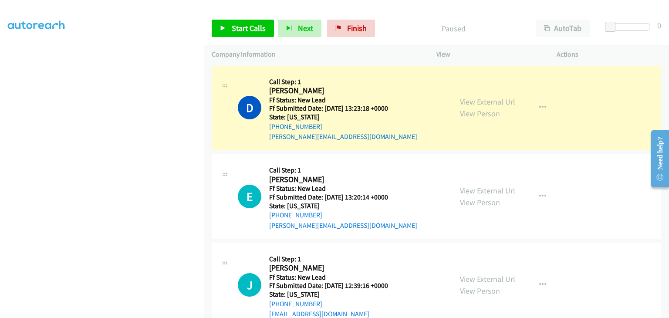
scroll to position [171, 0]
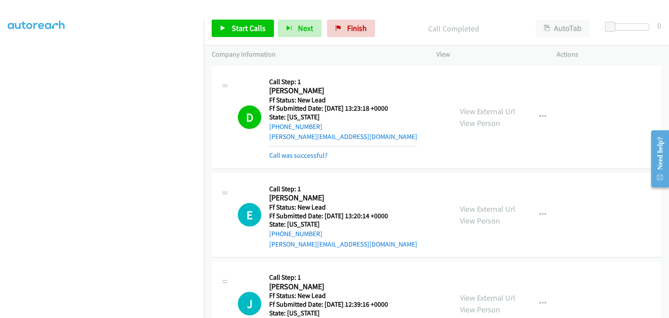
click at [306, 149] on mb0 "Call was successful?" at bounding box center [343, 153] width 148 height 15
click at [306, 151] on link "Call was successful?" at bounding box center [298, 155] width 58 height 8
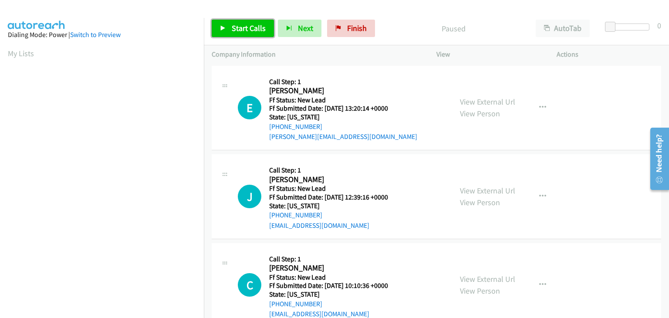
click at [238, 27] on span "Start Calls" at bounding box center [249, 28] width 34 height 10
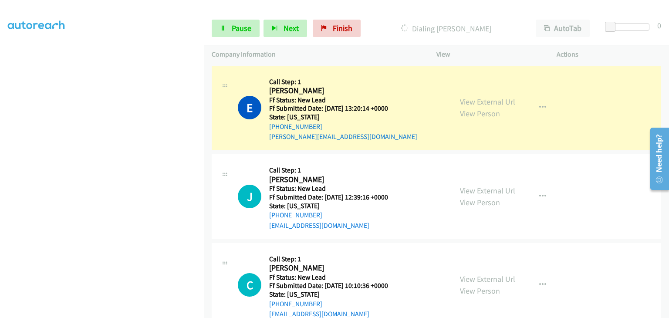
scroll to position [171, 0]
click at [244, 30] on span "Pause" at bounding box center [242, 28] width 20 height 10
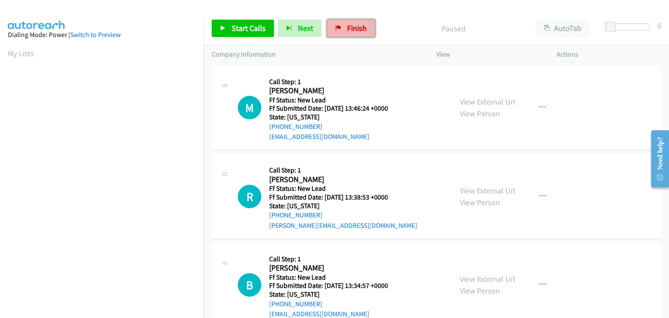
click at [343, 30] on link "Finish" at bounding box center [351, 28] width 48 height 17
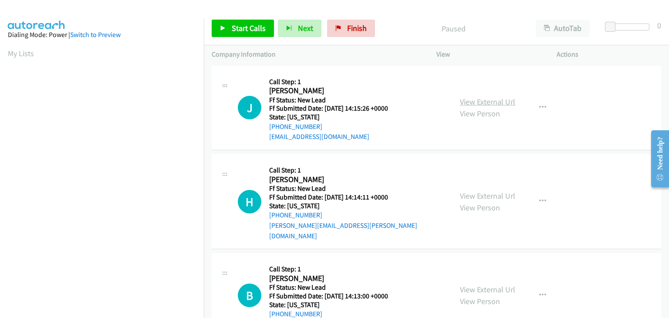
drag, startPoint x: 492, startPoint y: 91, endPoint x: 492, endPoint y: 96, distance: 5.7
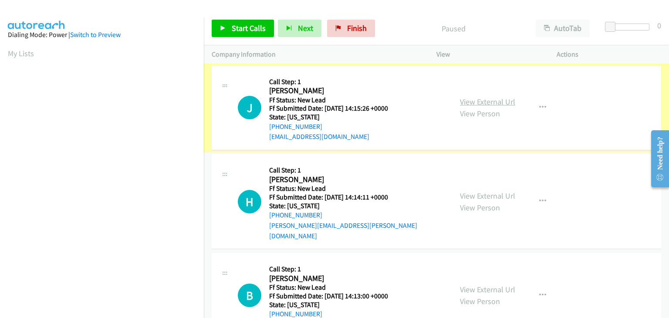
click at [491, 102] on link "View External Url" at bounding box center [487, 102] width 55 height 10
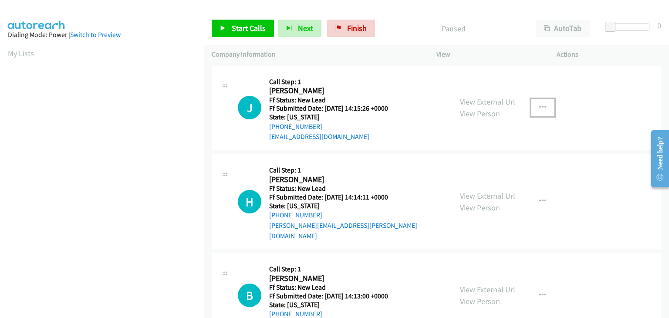
click at [542, 109] on icon "button" at bounding box center [543, 107] width 7 height 7
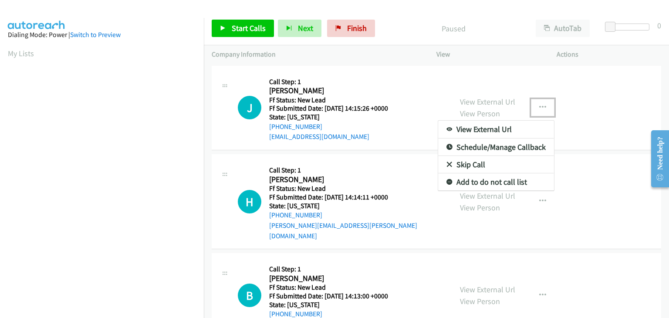
click at [484, 164] on link "Skip Call" at bounding box center [496, 164] width 116 height 17
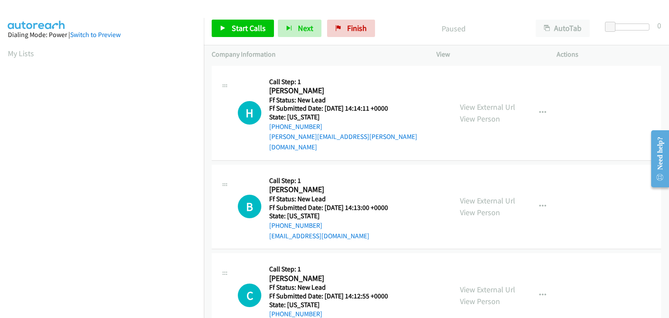
click at [477, 101] on div "View External Url View Person" at bounding box center [487, 113] width 55 height 24
click at [477, 102] on link "View External Url" at bounding box center [487, 107] width 55 height 10
click at [245, 26] on span "Start Calls" at bounding box center [249, 28] width 34 height 10
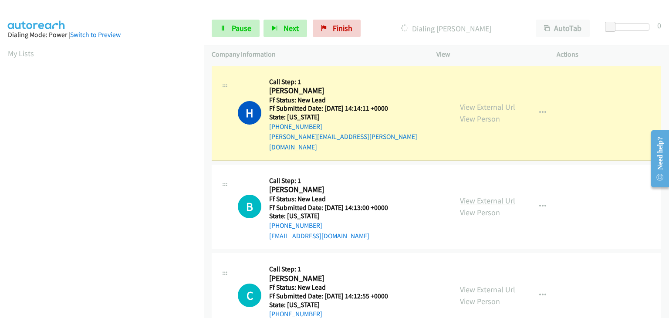
click at [494, 196] on link "View External Url" at bounding box center [487, 201] width 55 height 10
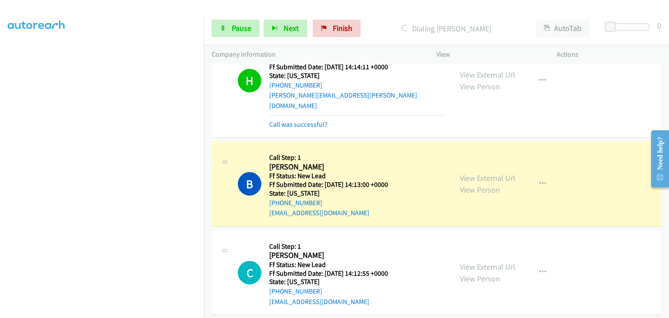
scroll to position [87, 0]
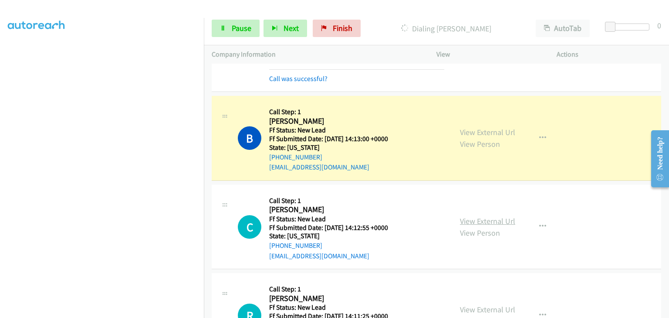
click at [479, 216] on link "View External Url" at bounding box center [487, 221] width 55 height 10
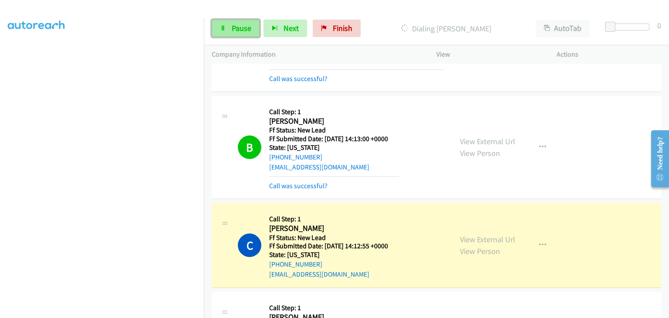
click at [228, 29] on link "Pause" at bounding box center [236, 28] width 48 height 17
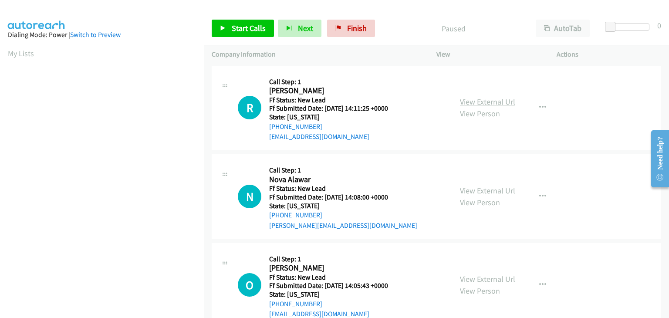
click at [496, 104] on link "View External Url" at bounding box center [487, 102] width 55 height 10
drag, startPoint x: 238, startPoint y: 27, endPoint x: 449, endPoint y: 122, distance: 232.1
click at [239, 27] on span "Start Calls" at bounding box center [249, 28] width 34 height 10
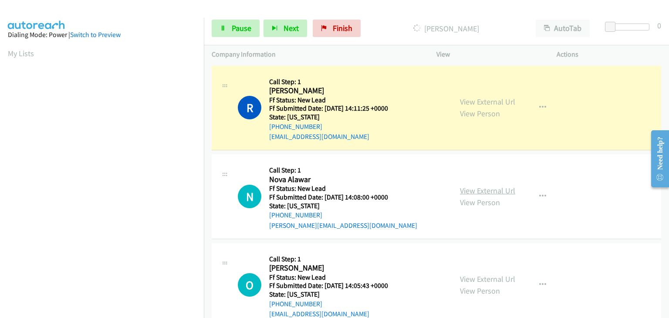
click at [469, 192] on link "View External Url" at bounding box center [487, 191] width 55 height 10
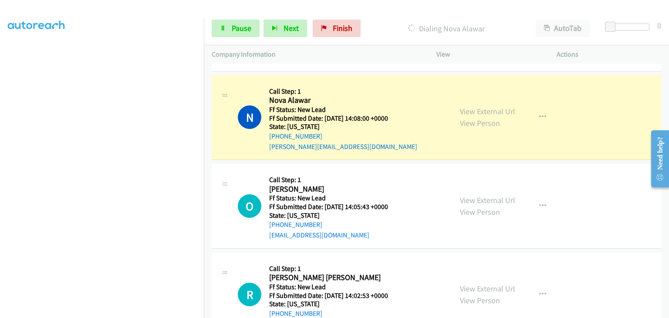
scroll to position [131, 0]
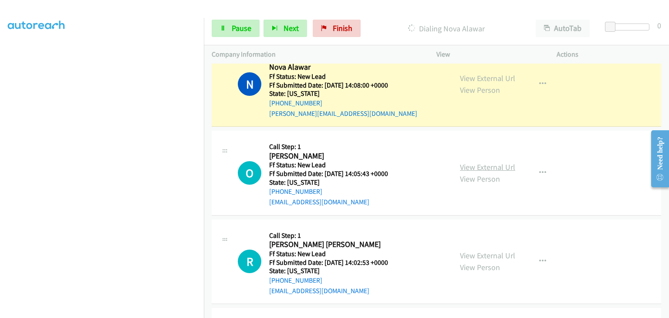
click at [464, 162] on link "View External Url" at bounding box center [487, 167] width 55 height 10
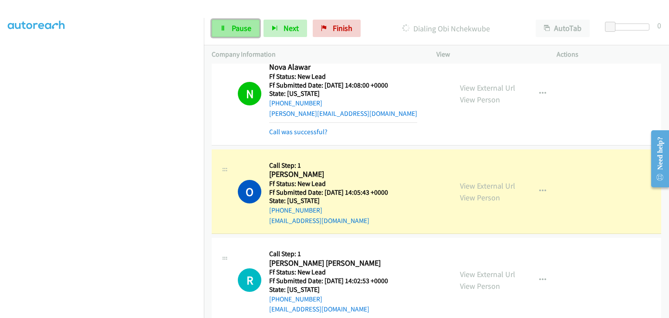
click at [236, 27] on span "Pause" at bounding box center [242, 28] width 20 height 10
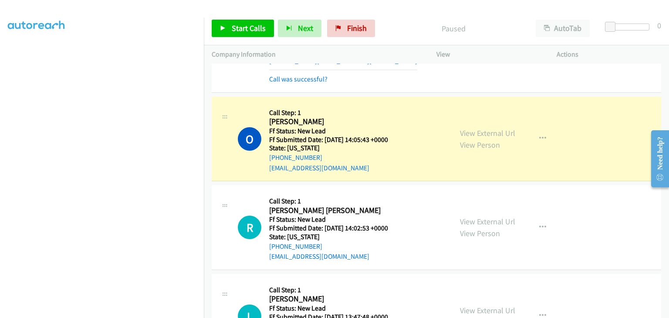
scroll to position [218, 0]
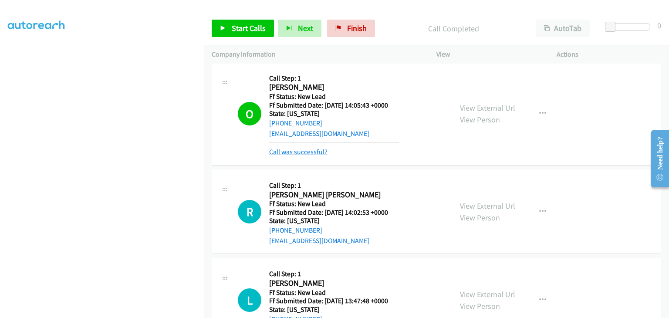
click at [303, 153] on link "Call was successful?" at bounding box center [298, 152] width 58 height 8
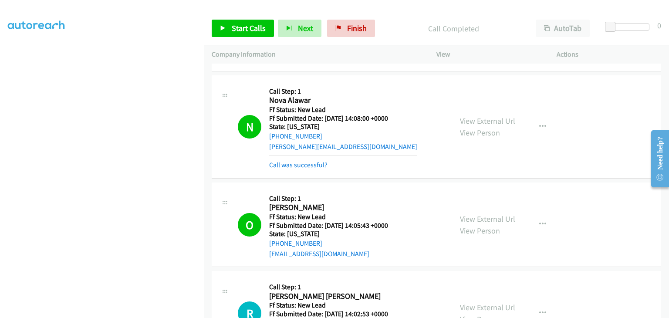
scroll to position [0, 0]
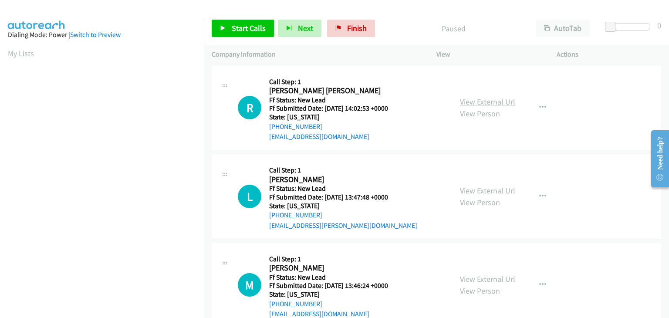
click at [471, 101] on link "View External Url" at bounding box center [487, 102] width 55 height 10
click at [247, 20] on link "Start Calls" at bounding box center [243, 28] width 62 height 17
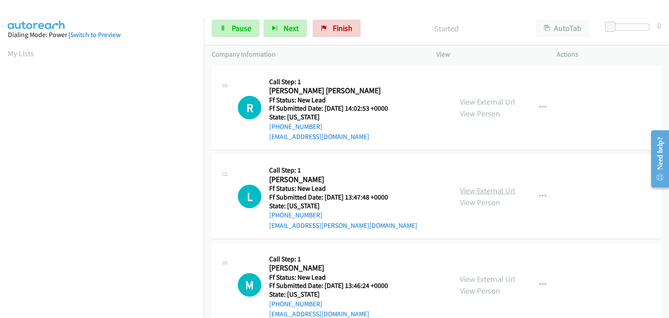
click at [481, 188] on link "View External Url" at bounding box center [487, 191] width 55 height 10
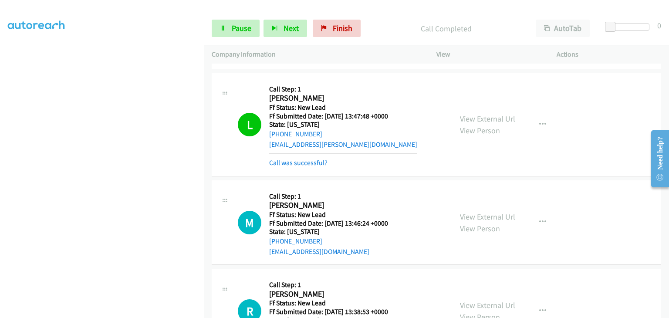
scroll to position [87, 0]
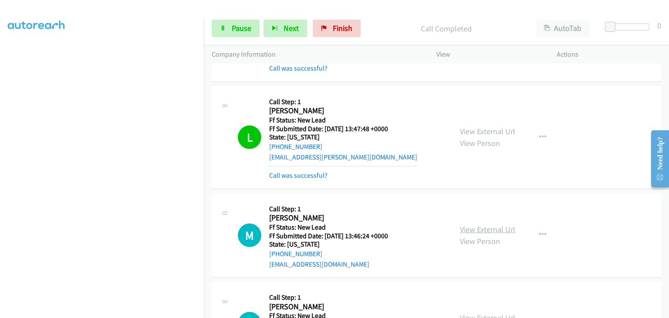
click at [490, 227] on link "View External Url" at bounding box center [487, 229] width 55 height 10
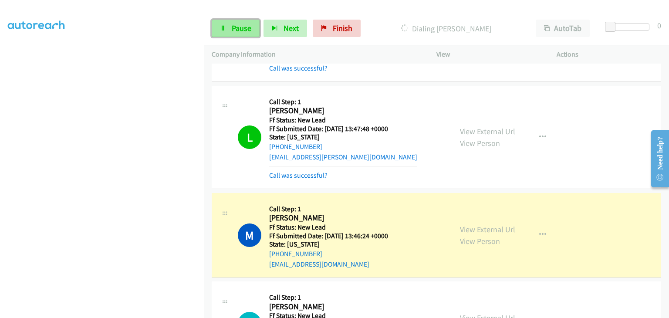
click at [250, 27] on span "Pause" at bounding box center [242, 28] width 20 height 10
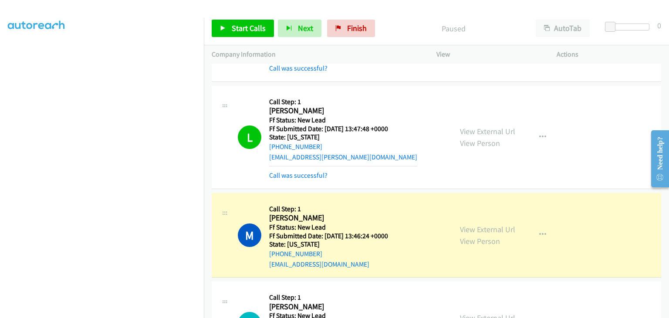
scroll to position [171, 0]
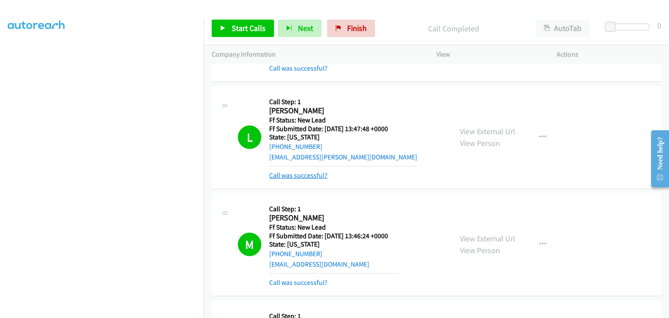
click at [313, 173] on link "Call was successful?" at bounding box center [298, 175] width 58 height 8
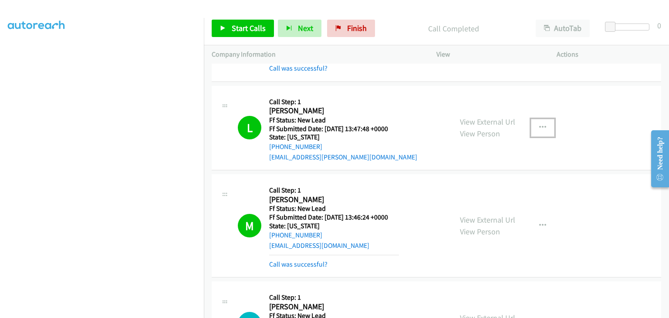
click at [540, 126] on icon "button" at bounding box center [543, 127] width 7 height 7
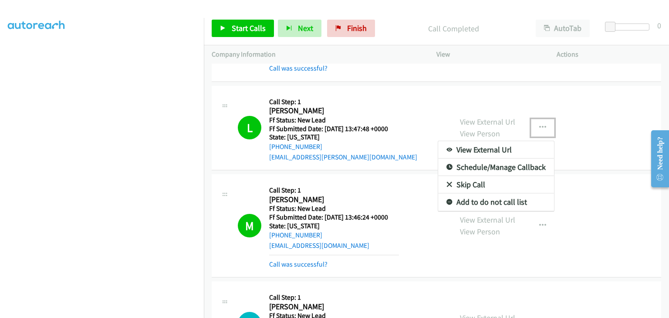
click at [488, 199] on link "Add to do not call list" at bounding box center [496, 201] width 116 height 17
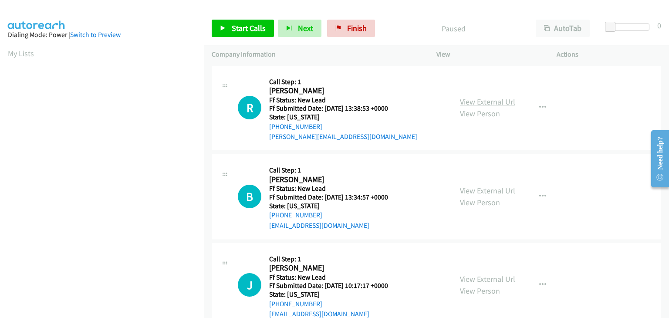
click at [511, 106] on link "View External Url" at bounding box center [487, 102] width 55 height 10
click at [246, 32] on span "Start Calls" at bounding box center [249, 28] width 34 height 10
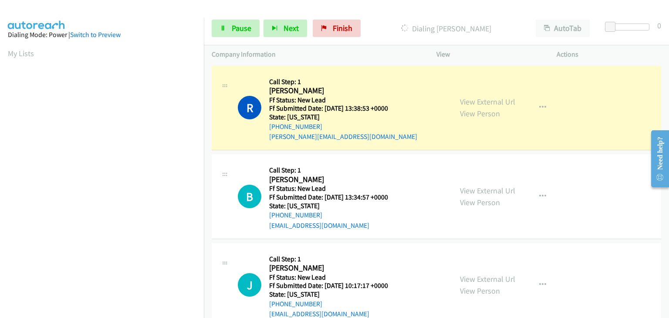
click at [487, 185] on div "View External Url View Person" at bounding box center [487, 197] width 55 height 24
click at [475, 196] on div "View External Url View Person" at bounding box center [487, 197] width 55 height 24
click at [476, 187] on link "View External Url" at bounding box center [487, 191] width 55 height 10
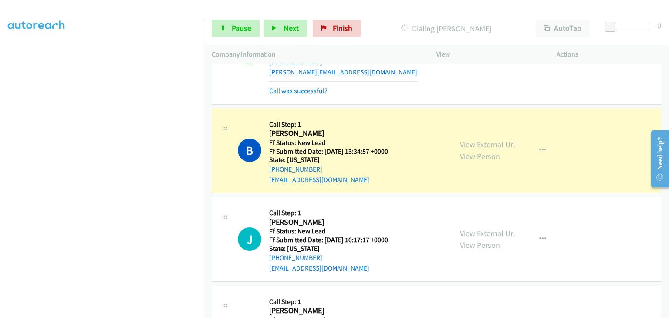
scroll to position [87, 0]
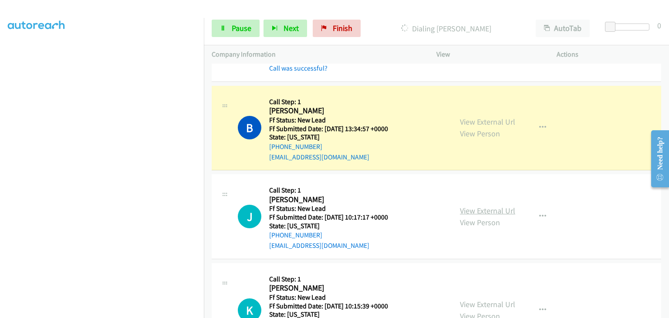
click at [486, 208] on link "View External Url" at bounding box center [487, 211] width 55 height 10
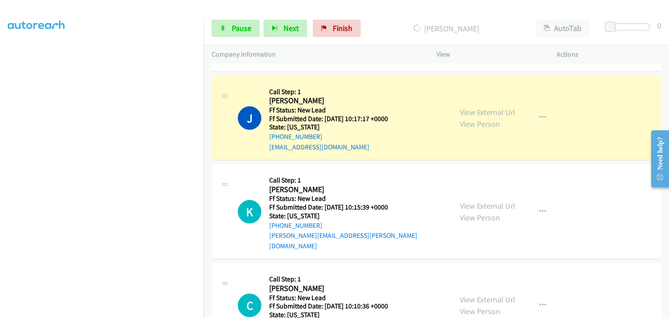
scroll to position [218, 0]
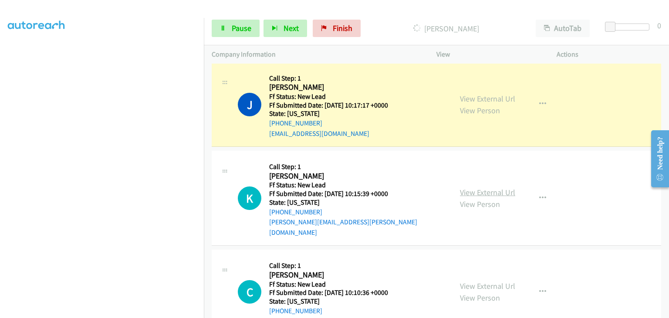
click at [497, 187] on link "View External Url" at bounding box center [487, 192] width 55 height 10
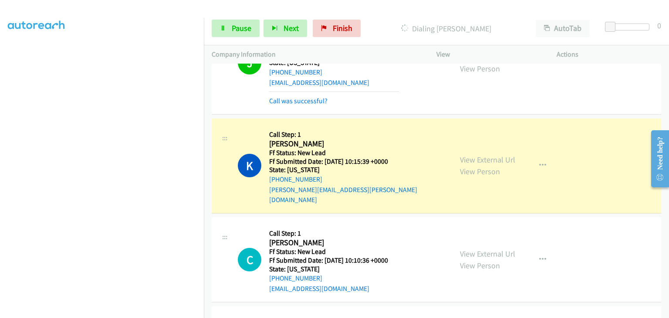
scroll to position [305, 0]
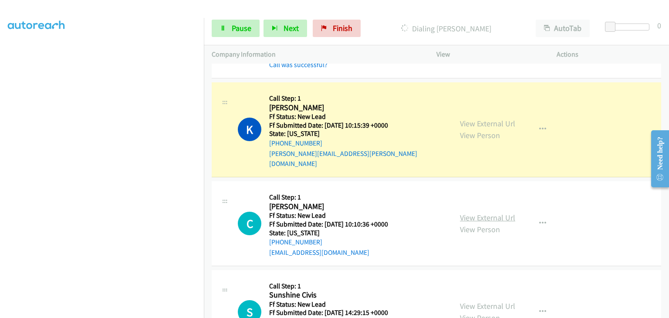
click at [485, 213] on link "View External Url" at bounding box center [487, 218] width 55 height 10
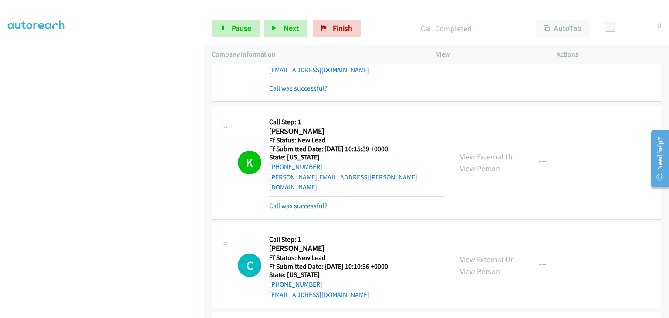
scroll to position [278, 0]
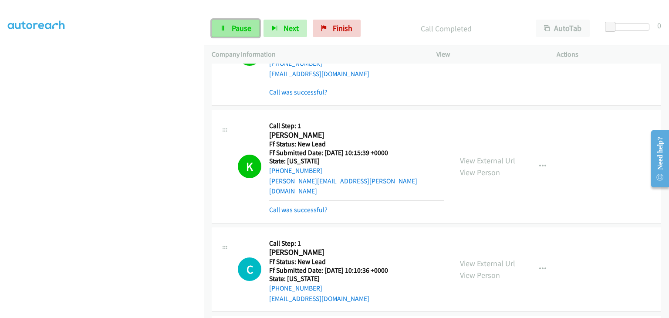
click at [244, 34] on link "Pause" at bounding box center [236, 28] width 48 height 17
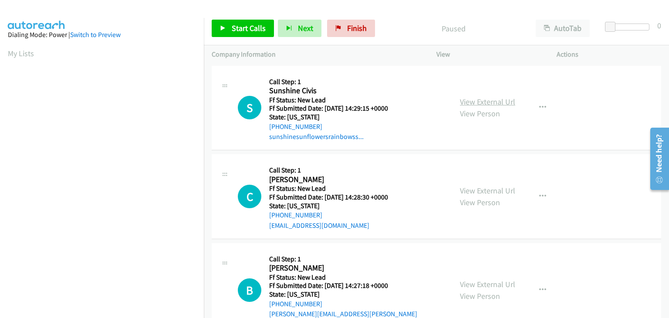
click at [485, 103] on link "View External Url" at bounding box center [487, 102] width 55 height 10
click at [236, 32] on span "Start Calls" at bounding box center [249, 28] width 34 height 10
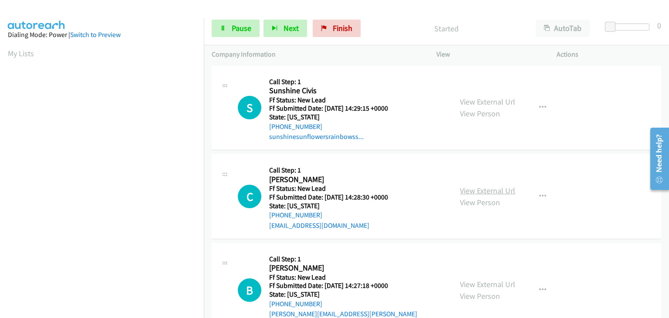
click at [475, 187] on link "View External Url" at bounding box center [487, 191] width 55 height 10
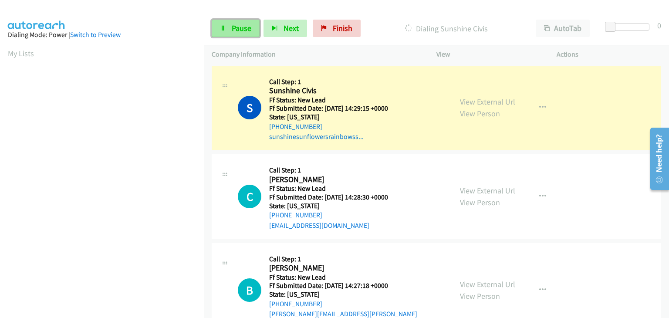
click at [249, 32] on span "Pause" at bounding box center [242, 28] width 20 height 10
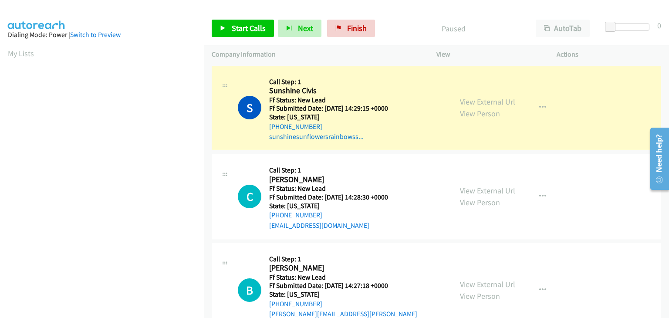
scroll to position [171, 0]
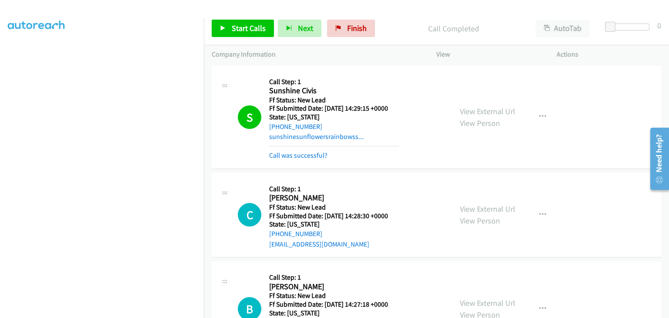
drag, startPoint x: 309, startPoint y: 156, endPoint x: 328, endPoint y: 154, distance: 19.2
click at [323, 154] on link "Call was successful?" at bounding box center [298, 155] width 58 height 8
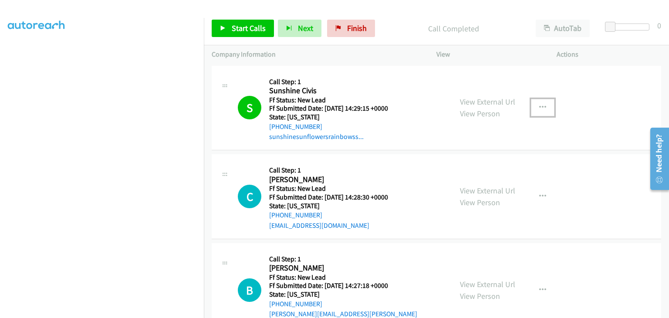
click at [543, 105] on button "button" at bounding box center [543, 107] width 24 height 17
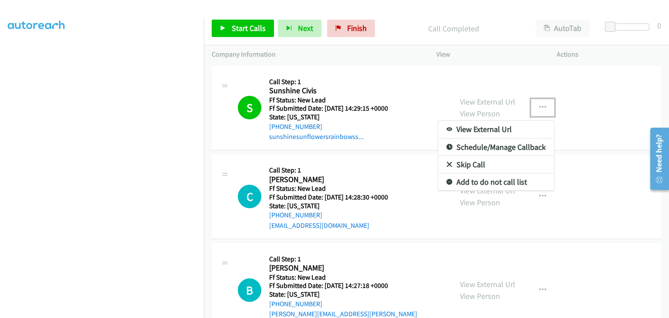
click at [490, 183] on link "Add to do not call list" at bounding box center [496, 181] width 116 height 17
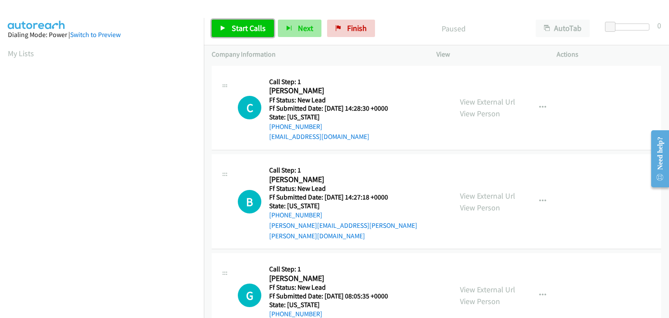
drag, startPoint x: 250, startPoint y: 23, endPoint x: 315, endPoint y: 26, distance: 65.0
click at [250, 23] on link "Start Calls" at bounding box center [243, 28] width 62 height 17
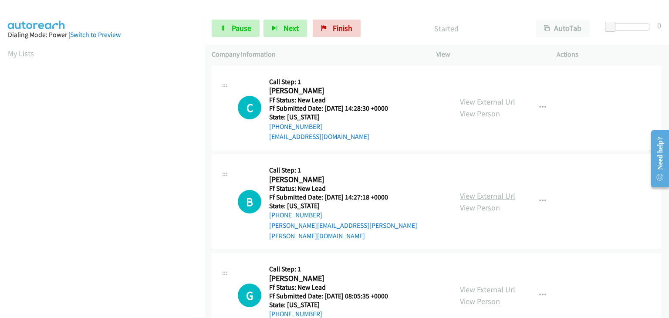
click at [487, 191] on link "View External Url" at bounding box center [487, 196] width 55 height 10
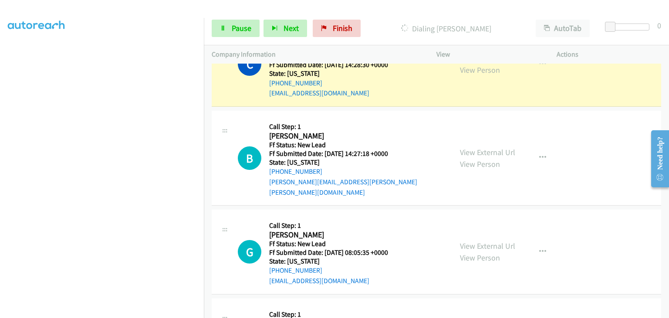
scroll to position [87, 0]
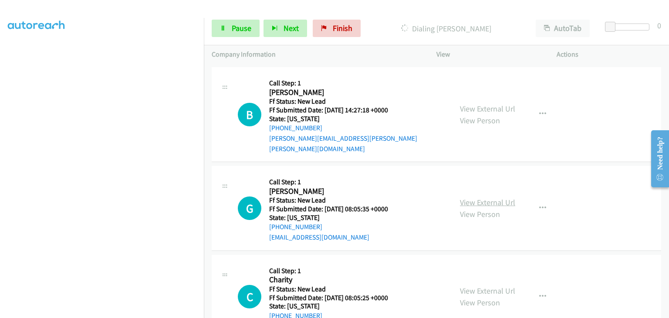
click at [490, 197] on link "View External Url" at bounding box center [487, 202] width 55 height 10
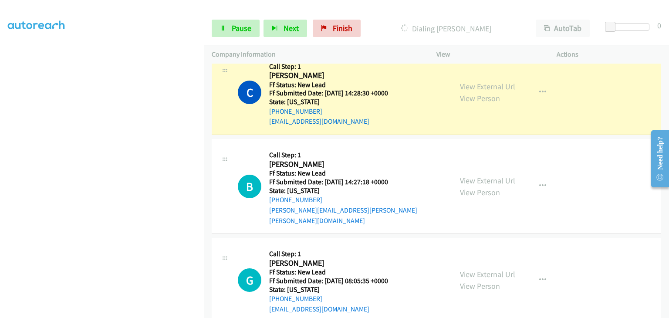
scroll to position [0, 0]
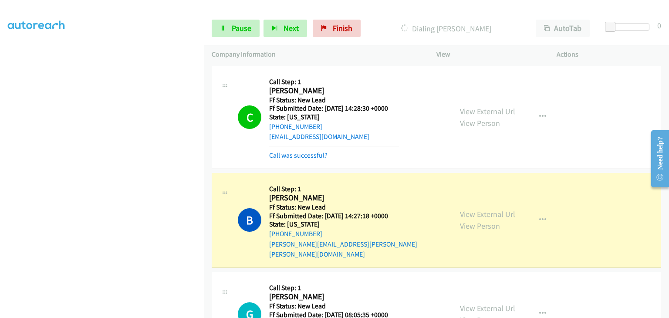
click at [171, 311] on section at bounding box center [102, 111] width 188 height 417
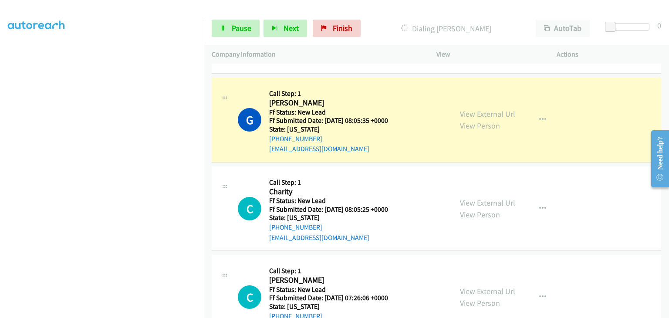
scroll to position [218, 0]
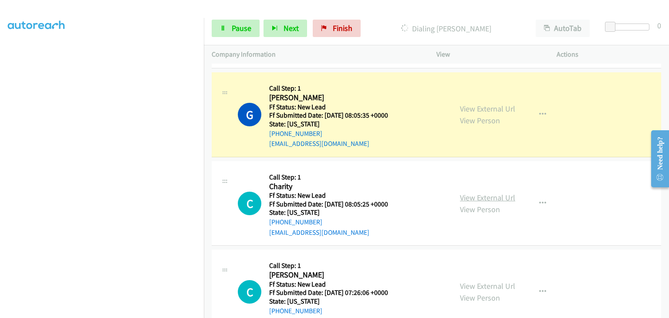
click at [490, 193] on link "View External Url" at bounding box center [487, 198] width 55 height 10
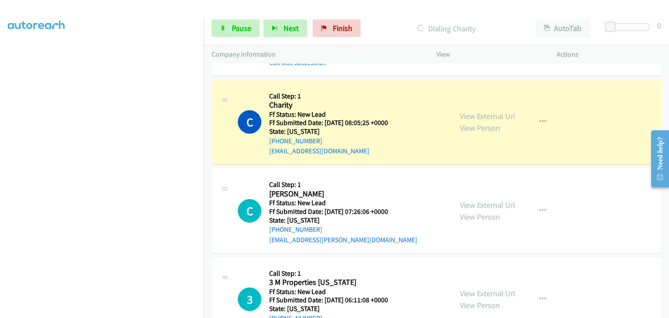
scroll to position [323, 0]
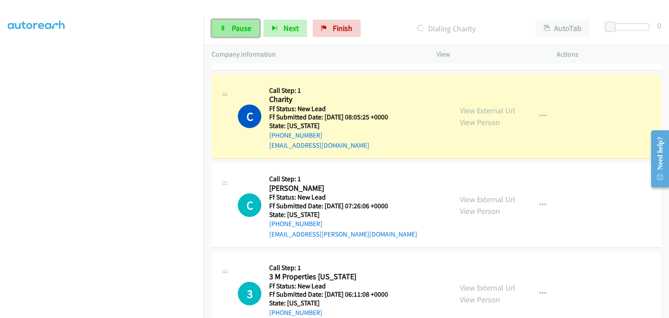
click at [241, 29] on span "Pause" at bounding box center [242, 28] width 20 height 10
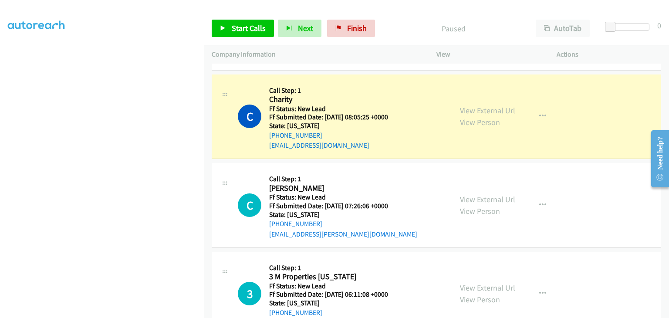
scroll to position [171, 0]
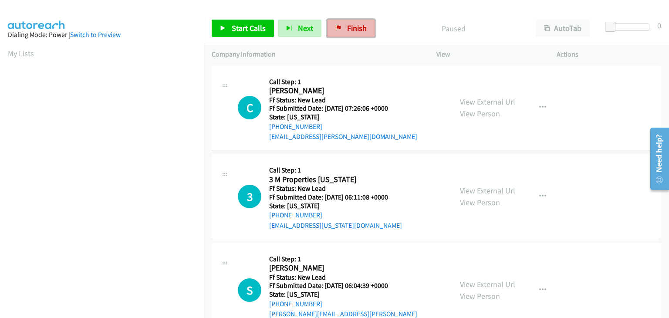
click at [336, 29] on icon at bounding box center [339, 29] width 6 height 6
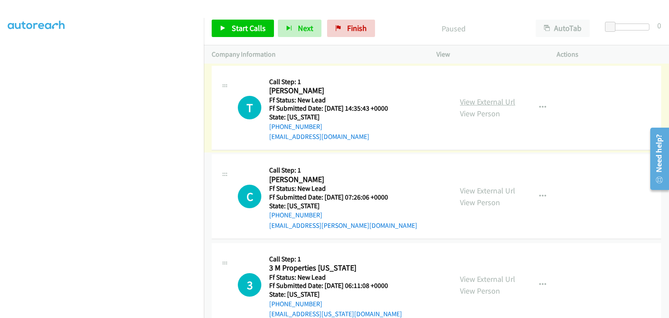
click at [464, 103] on link "View External Url" at bounding box center [487, 102] width 55 height 10
click at [242, 21] on link "Start Calls" at bounding box center [243, 28] width 62 height 17
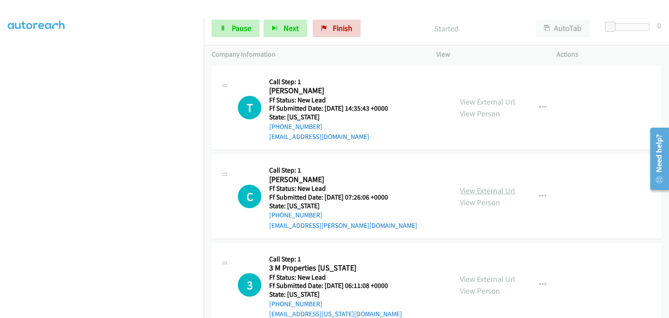
click at [477, 186] on link "View External Url" at bounding box center [487, 191] width 55 height 10
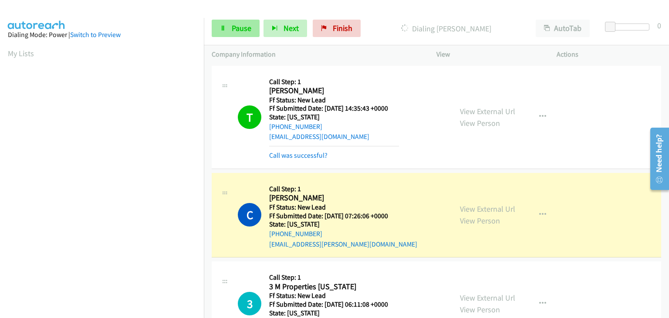
scroll to position [171, 0]
click at [242, 27] on span "Pause" at bounding box center [242, 28] width 20 height 10
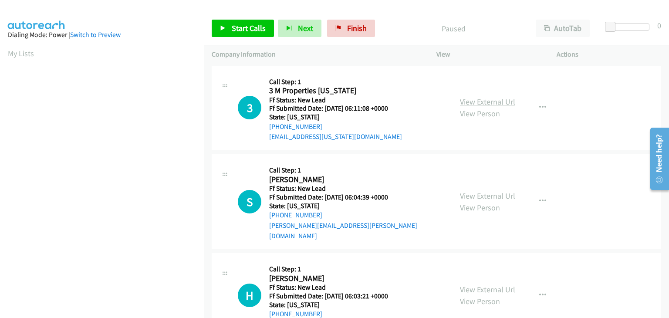
click at [492, 99] on link "View External Url" at bounding box center [487, 102] width 55 height 10
click at [255, 27] on span "Start Calls" at bounding box center [249, 28] width 34 height 10
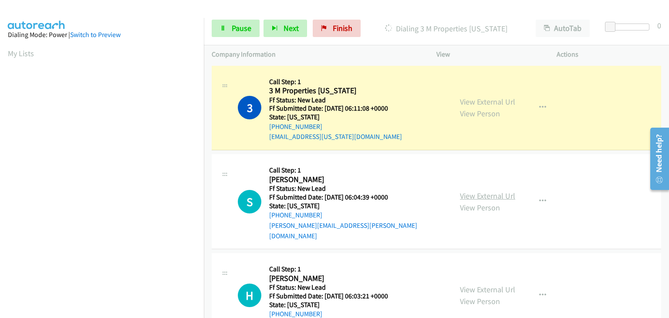
click at [475, 191] on link "View External Url" at bounding box center [487, 196] width 55 height 10
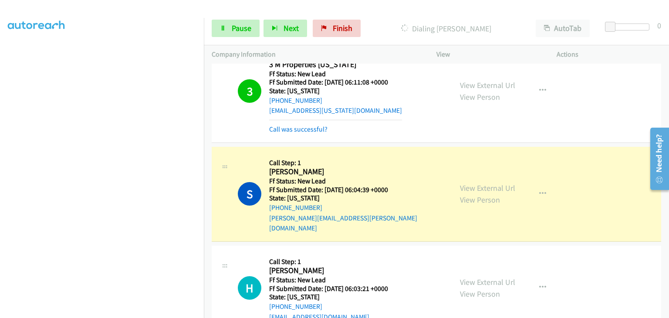
scroll to position [41, 0]
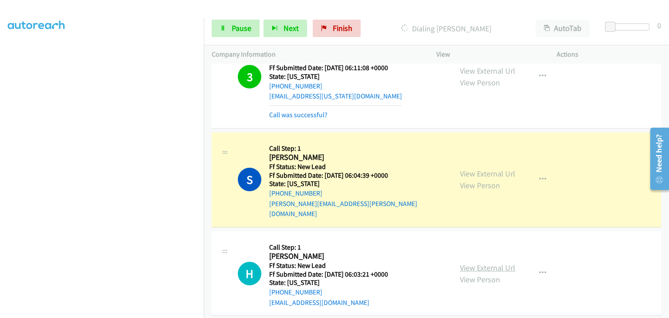
click at [489, 263] on link "View External Url" at bounding box center [487, 268] width 55 height 10
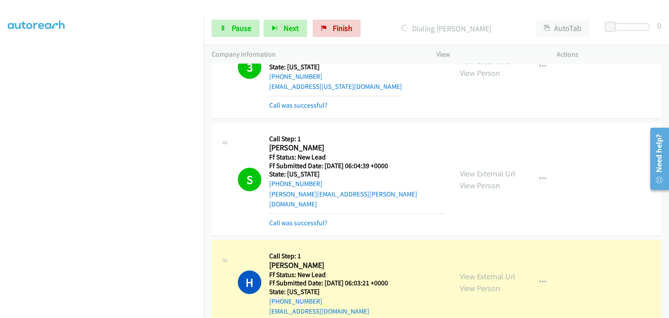
scroll to position [59, 0]
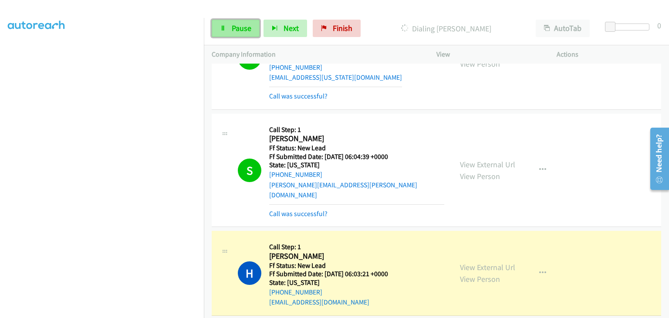
click at [241, 32] on span "Pause" at bounding box center [242, 28] width 20 height 10
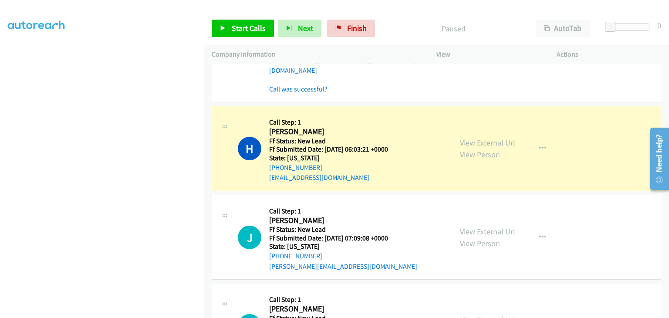
scroll to position [197, 0]
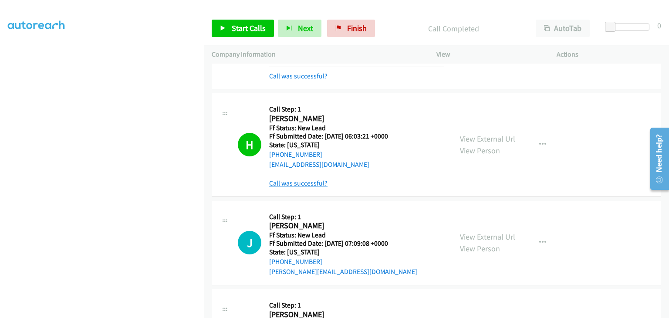
click at [312, 179] on link "Call was successful?" at bounding box center [298, 183] width 58 height 8
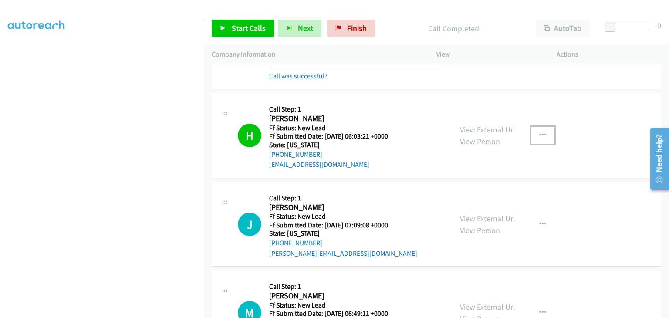
drag, startPoint x: 544, startPoint y: 125, endPoint x: 479, endPoint y: 187, distance: 89.7
click at [543, 127] on button "button" at bounding box center [543, 135] width 24 height 17
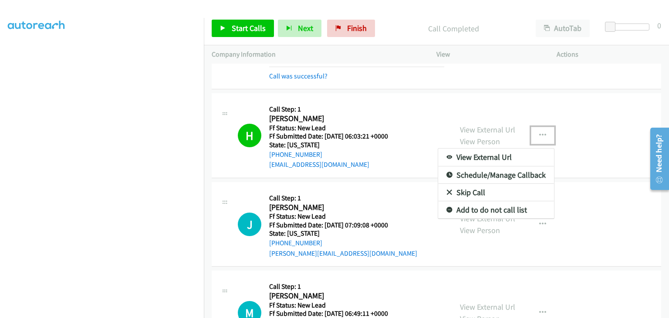
click at [475, 201] on link "Add to do not call list" at bounding box center [496, 209] width 116 height 17
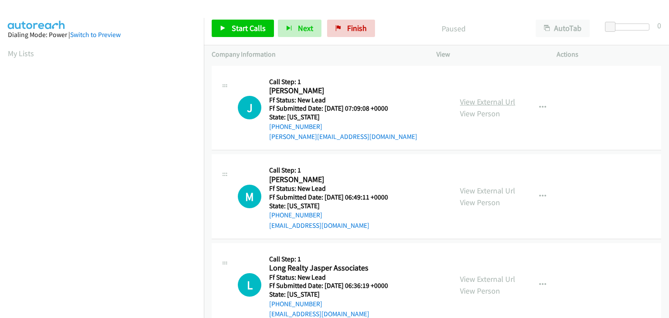
click at [499, 100] on link "View External Url" at bounding box center [487, 102] width 55 height 10
click at [243, 30] on span "Start Calls" at bounding box center [249, 28] width 34 height 10
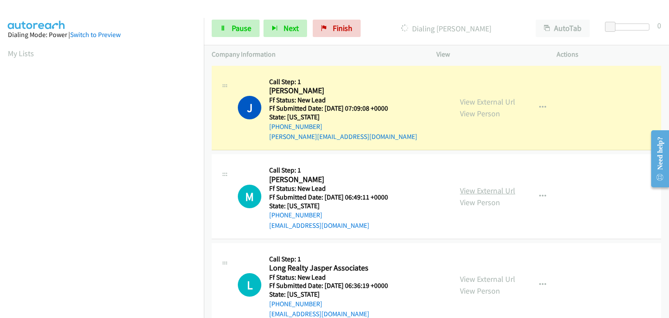
click at [482, 190] on link "View External Url" at bounding box center [487, 191] width 55 height 10
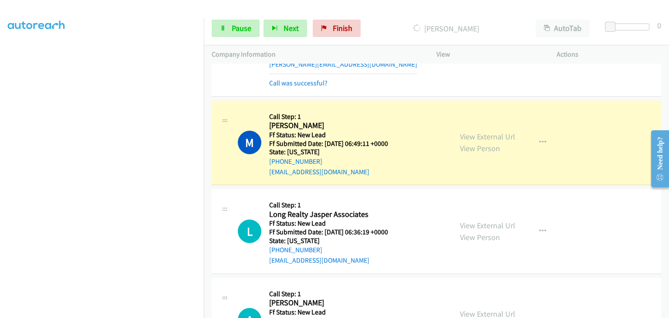
scroll to position [131, 0]
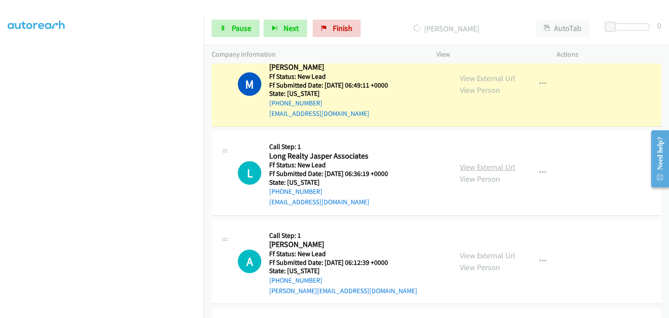
click at [473, 168] on link "View External Url" at bounding box center [487, 167] width 55 height 10
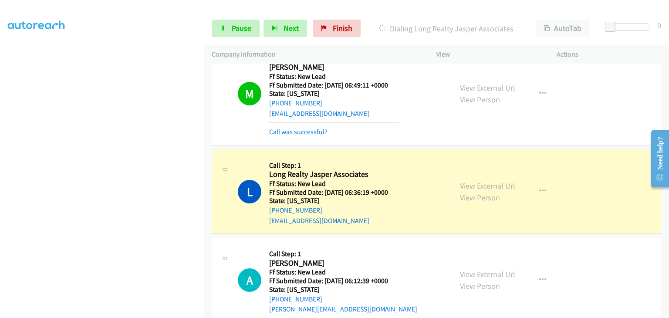
scroll to position [171, 0]
click at [472, 271] on link "View External Url" at bounding box center [487, 274] width 55 height 10
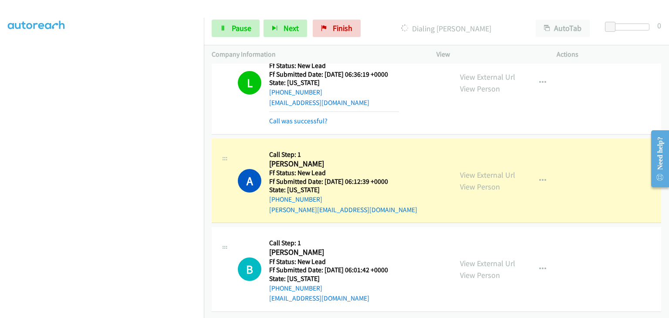
scroll to position [255, 0]
click at [479, 258] on link "View External Url" at bounding box center [487, 263] width 55 height 10
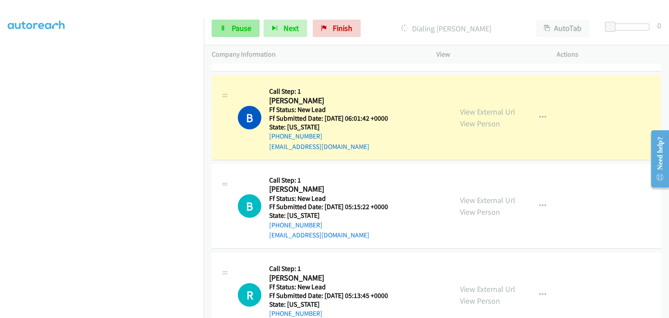
scroll to position [429, 0]
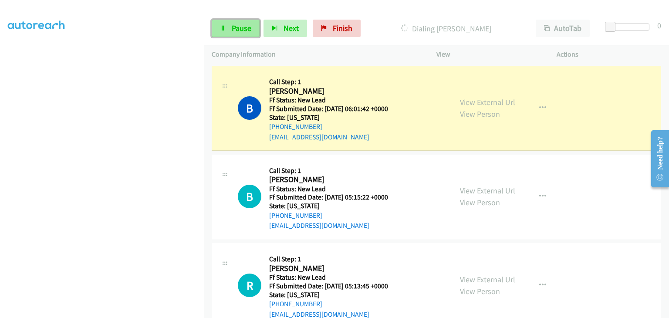
click at [238, 25] on span "Pause" at bounding box center [242, 28] width 20 height 10
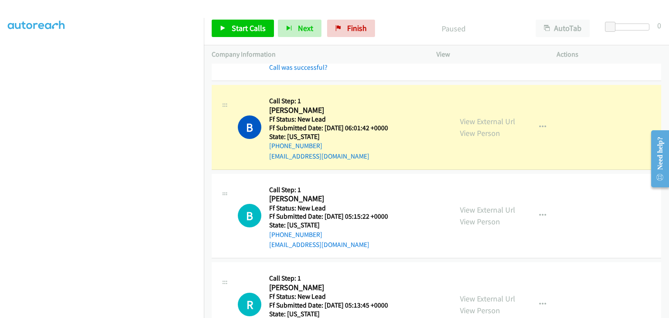
scroll to position [171, 0]
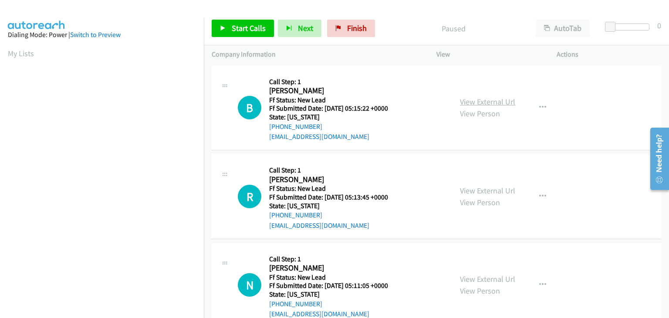
click at [470, 104] on link "View External Url" at bounding box center [487, 102] width 55 height 10
click at [243, 28] on span "Start Calls" at bounding box center [249, 28] width 34 height 10
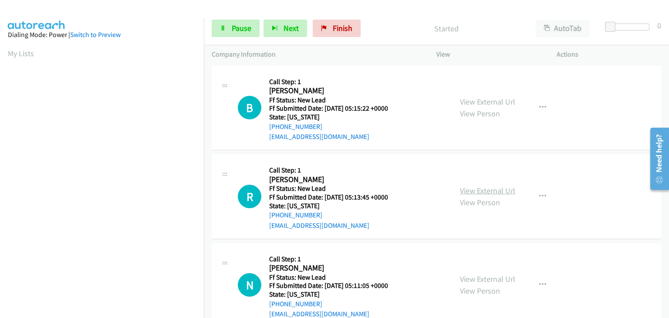
click at [478, 192] on link "View External Url" at bounding box center [487, 191] width 55 height 10
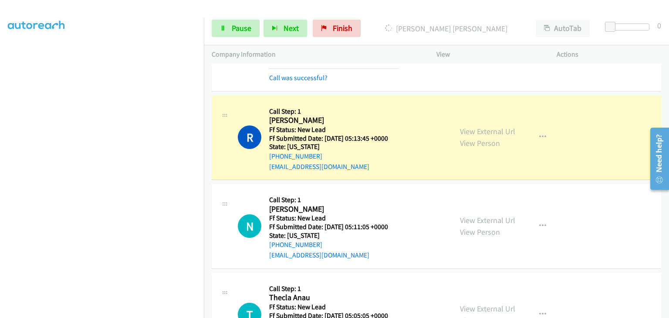
scroll to position [87, 0]
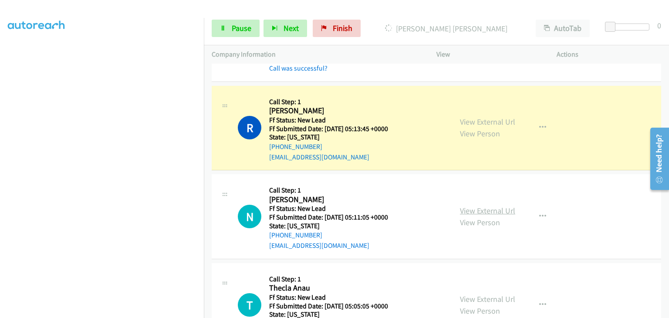
click at [478, 208] on link "View External Url" at bounding box center [487, 211] width 55 height 10
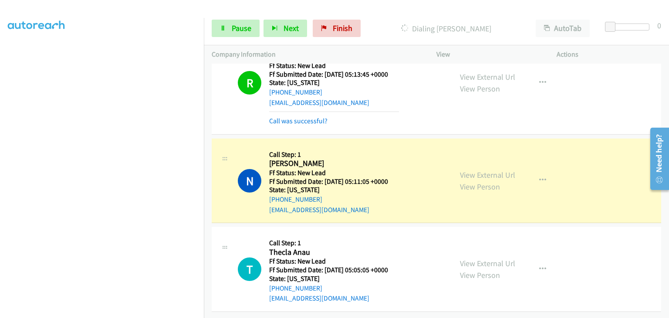
scroll to position [148, 0]
click at [477, 258] on link "View External Url" at bounding box center [487, 263] width 55 height 10
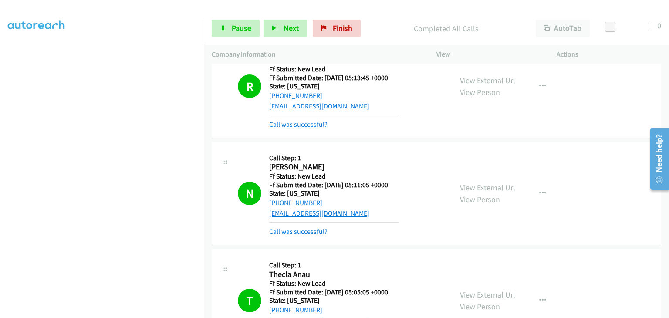
scroll to position [213, 0]
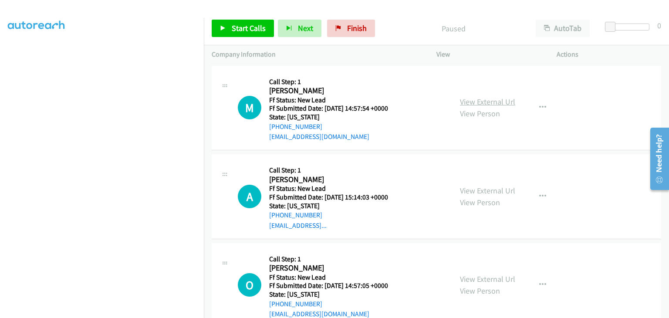
click at [487, 98] on link "View External Url" at bounding box center [487, 102] width 55 height 10
drag, startPoint x: 255, startPoint y: 32, endPoint x: 374, endPoint y: 31, distance: 119.8
click at [255, 32] on span "Start Calls" at bounding box center [249, 28] width 34 height 10
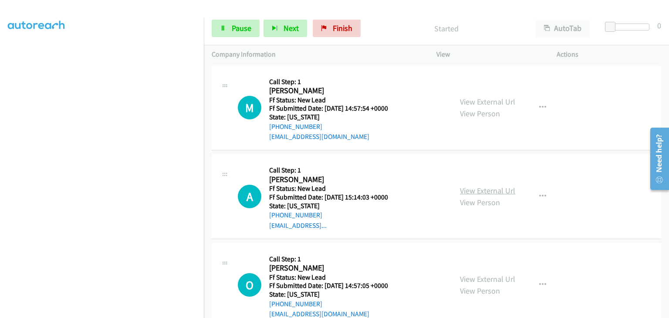
click at [479, 190] on link "View External Url" at bounding box center [487, 191] width 55 height 10
click at [234, 29] on span "Pause" at bounding box center [242, 28] width 20 height 10
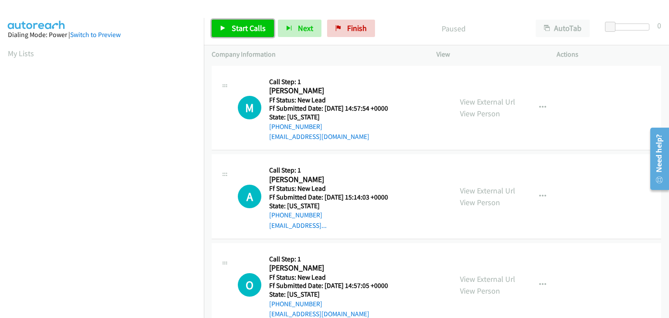
click at [254, 31] on span "Start Calls" at bounding box center [249, 28] width 34 height 10
click at [238, 23] on span "Start Calls" at bounding box center [249, 28] width 34 height 10
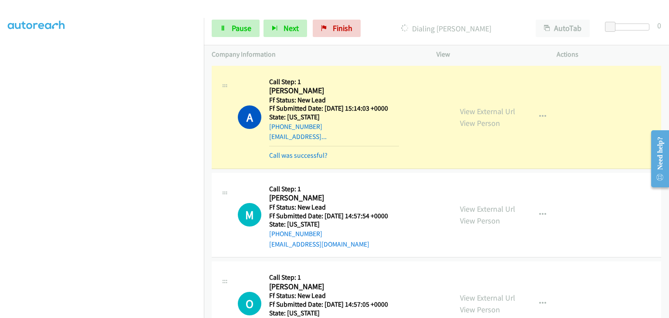
scroll to position [171, 0]
drag, startPoint x: 239, startPoint y: 24, endPoint x: 353, endPoint y: 33, distance: 114.5
click at [239, 24] on span "Pause" at bounding box center [242, 28] width 20 height 10
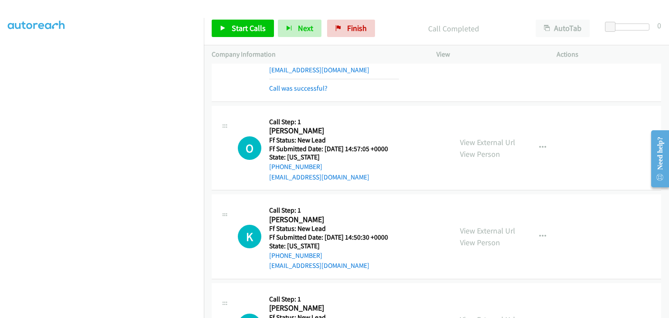
scroll to position [0, 0]
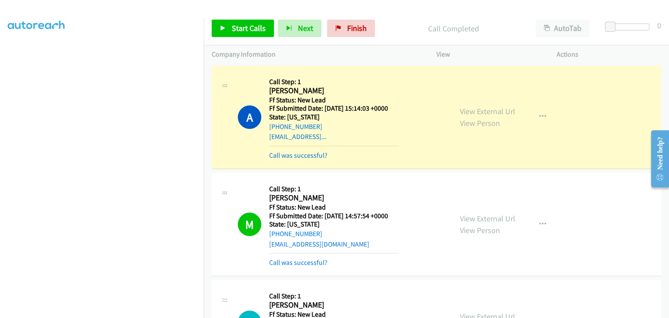
drag, startPoint x: 120, startPoint y: 0, endPoint x: 390, endPoint y: 33, distance: 271.3
click at [410, 38] on div "Start Calls Pause Next Finish Call Completed AutoTab AutoTab 0" at bounding box center [436, 29] width 465 height 34
click at [358, 32] on span "Finish" at bounding box center [357, 28] width 20 height 10
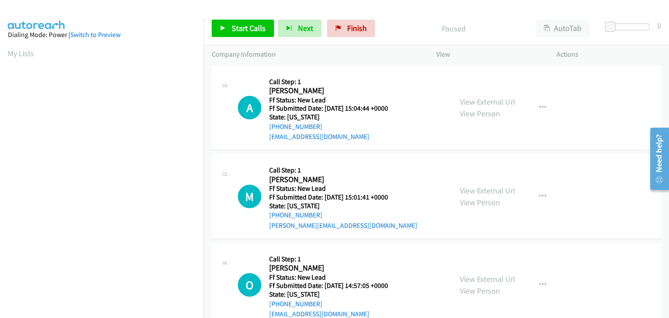
click at [465, 107] on div "View External Url View Person" at bounding box center [487, 108] width 55 height 24
click at [467, 102] on link "View External Url" at bounding box center [487, 102] width 55 height 10
click at [254, 34] on link "Start Calls" at bounding box center [243, 28] width 62 height 17
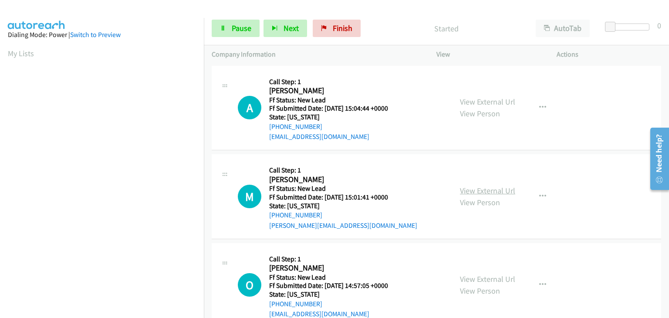
click at [472, 187] on link "View External Url" at bounding box center [487, 191] width 55 height 10
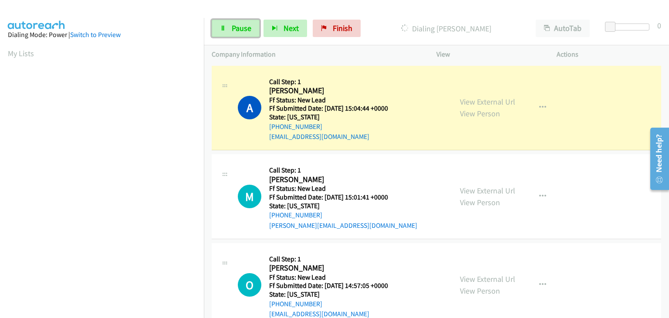
click at [239, 30] on span "Pause" at bounding box center [242, 28] width 20 height 10
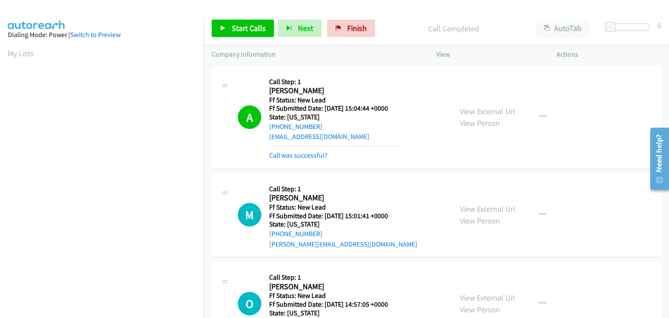
scroll to position [171, 0]
click at [314, 157] on link "Call was successful?" at bounding box center [298, 155] width 58 height 8
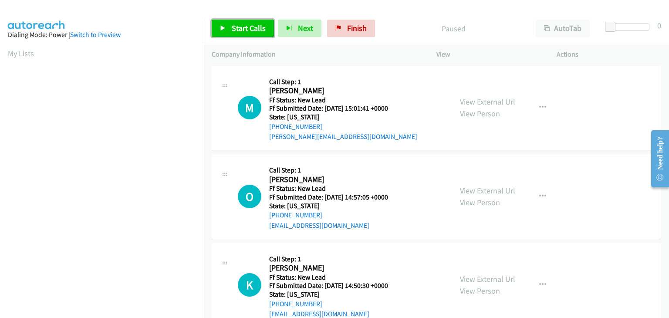
click at [241, 25] on span "Start Calls" at bounding box center [249, 28] width 34 height 10
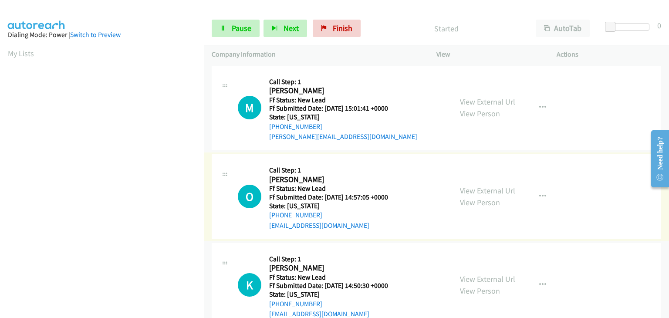
click at [491, 190] on link "View External Url" at bounding box center [487, 191] width 55 height 10
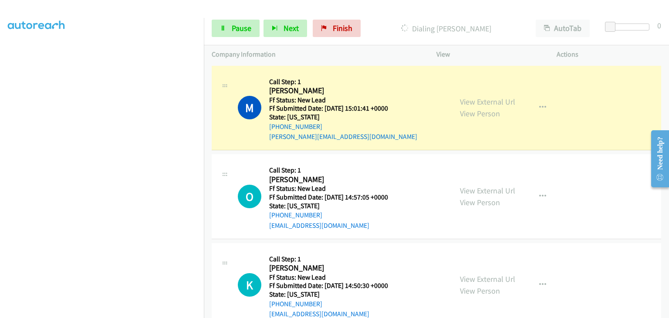
scroll to position [171, 0]
click at [237, 22] on link "Pause" at bounding box center [236, 28] width 48 height 17
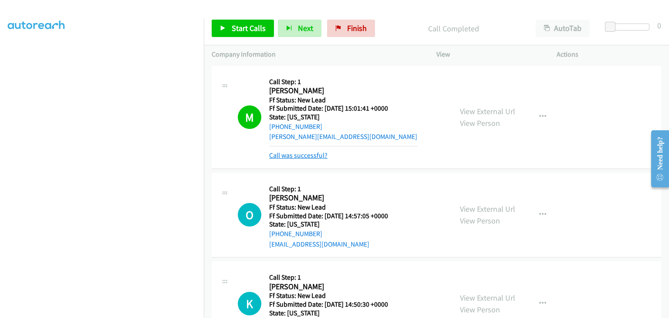
click at [319, 153] on link "Call was successful?" at bounding box center [298, 155] width 58 height 8
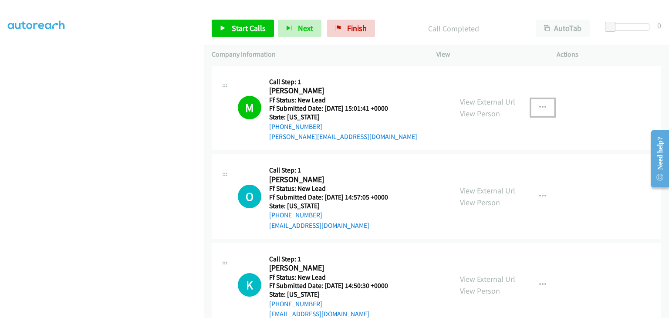
click at [544, 108] on button "button" at bounding box center [543, 107] width 24 height 17
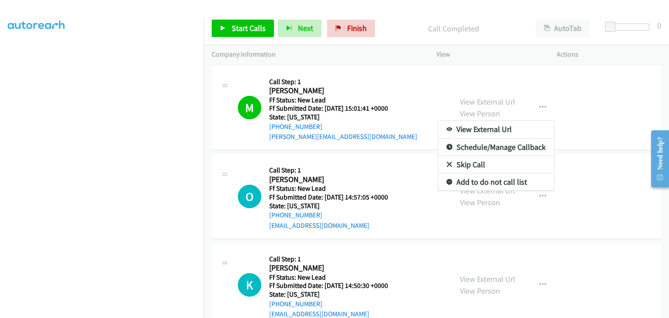
click at [492, 183] on link "Add to do not call list" at bounding box center [496, 181] width 116 height 17
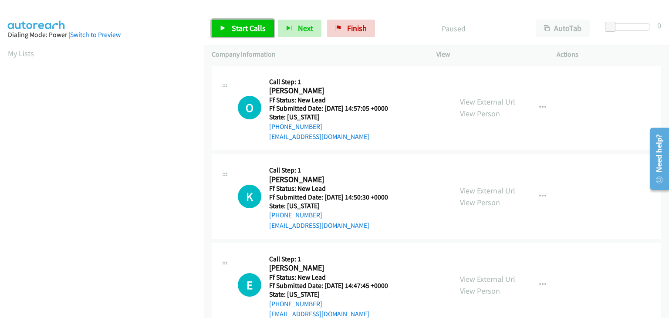
click at [253, 26] on span "Start Calls" at bounding box center [249, 28] width 34 height 10
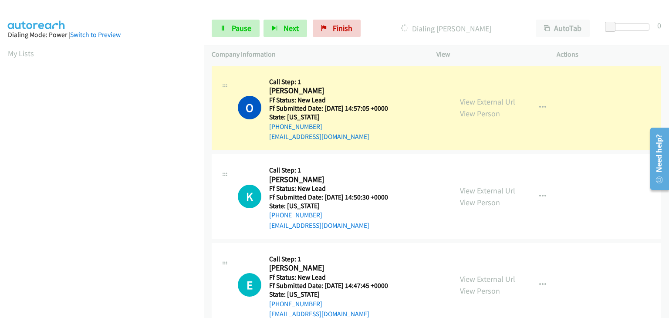
click at [470, 191] on link "View External Url" at bounding box center [487, 191] width 55 height 10
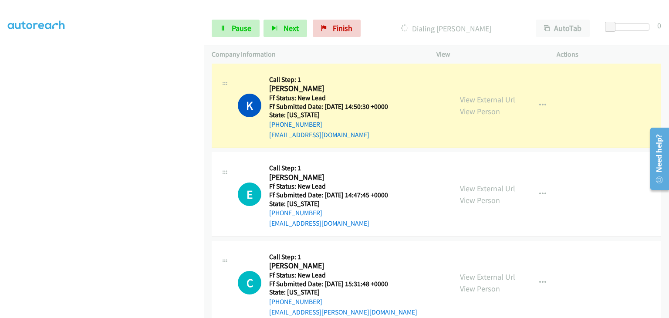
scroll to position [90, 0]
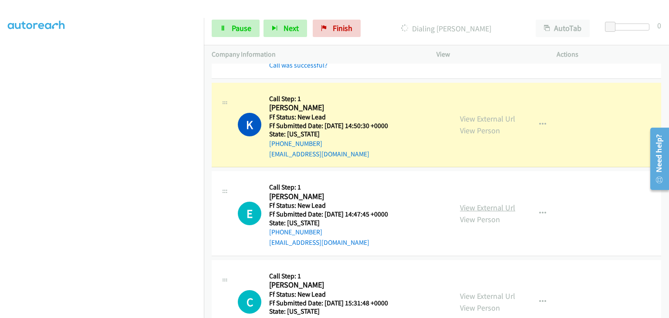
click at [492, 206] on link "View External Url" at bounding box center [487, 208] width 55 height 10
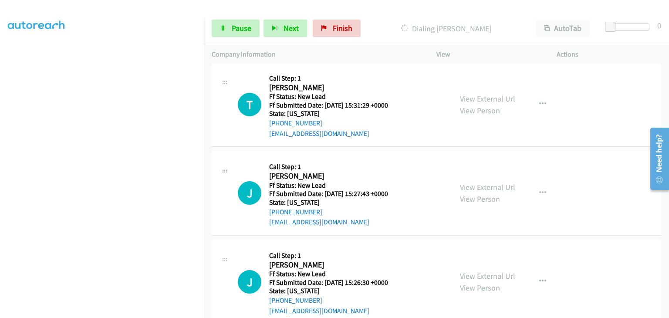
scroll to position [221, 0]
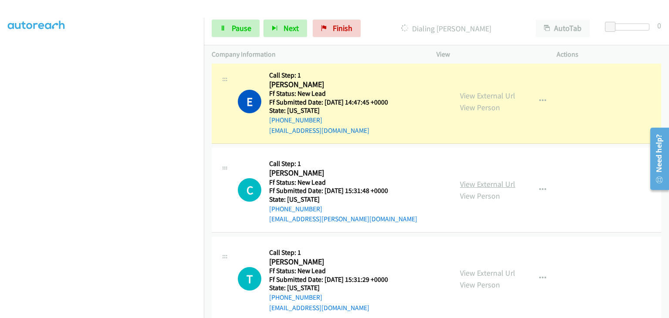
click at [465, 180] on link "View External Url" at bounding box center [487, 184] width 55 height 10
click at [240, 26] on span "Pause" at bounding box center [242, 28] width 20 height 10
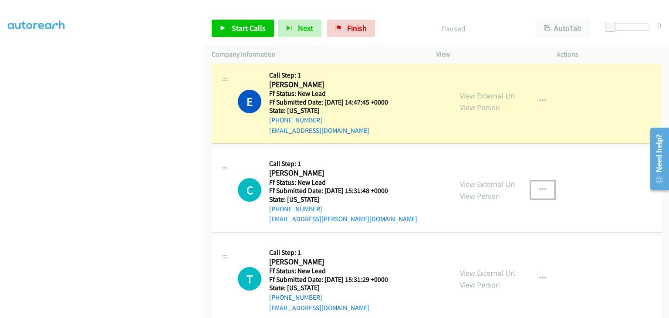
click at [540, 187] on icon "button" at bounding box center [543, 190] width 7 height 7
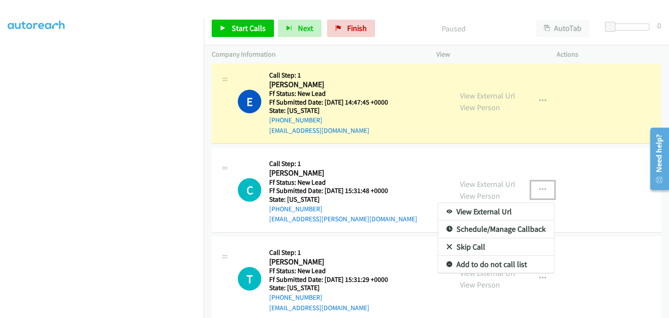
click at [469, 244] on link "Skip Call" at bounding box center [496, 246] width 116 height 17
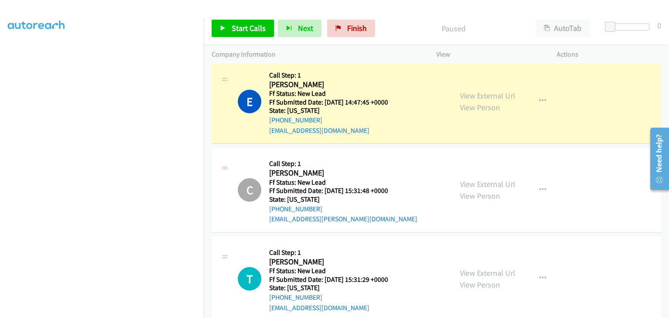
scroll to position [171, 0]
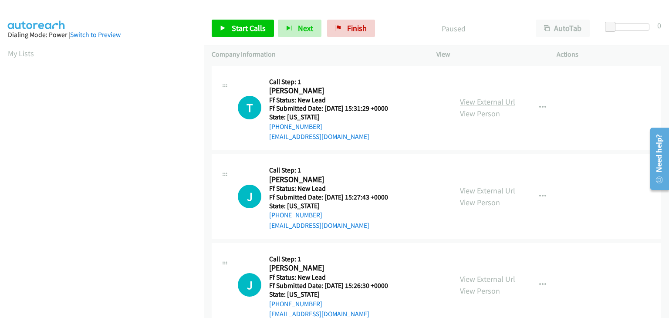
click at [499, 104] on link "View External Url" at bounding box center [487, 102] width 55 height 10
click at [237, 24] on span "Start Calls" at bounding box center [249, 28] width 34 height 10
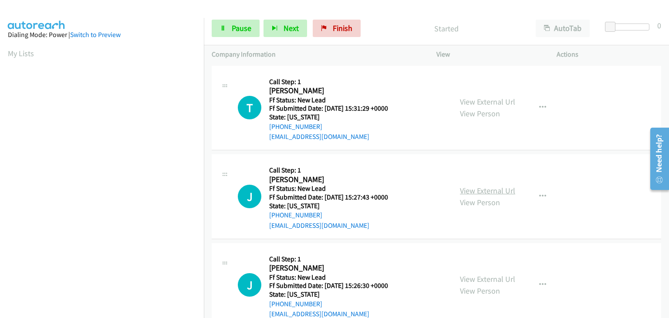
click at [497, 190] on link "View External Url" at bounding box center [487, 191] width 55 height 10
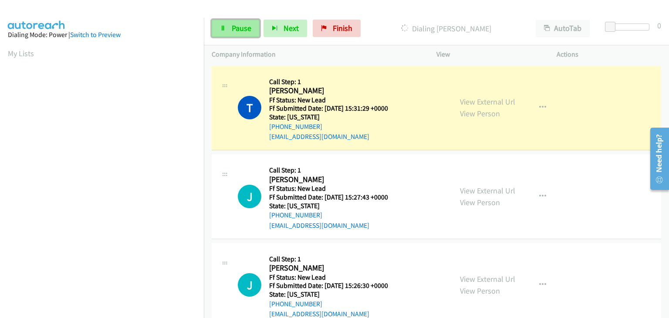
click at [238, 23] on link "Pause" at bounding box center [236, 28] width 48 height 17
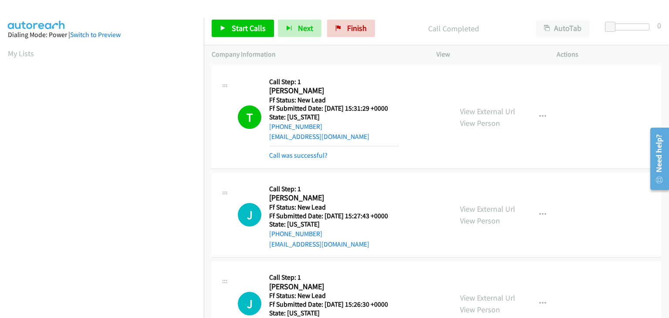
scroll to position [171, 0]
click at [298, 153] on link "Call was successful?" at bounding box center [298, 155] width 58 height 8
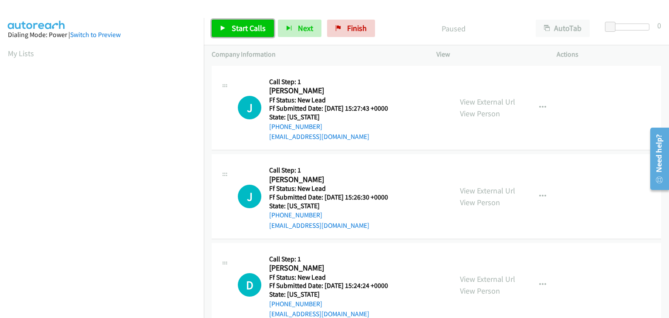
click at [240, 27] on span "Start Calls" at bounding box center [249, 28] width 34 height 10
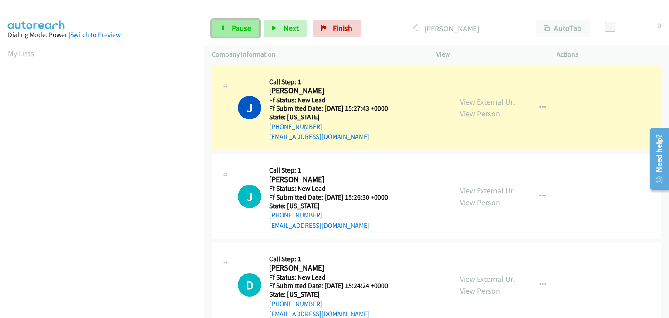
click at [244, 27] on span "Pause" at bounding box center [242, 28] width 20 height 10
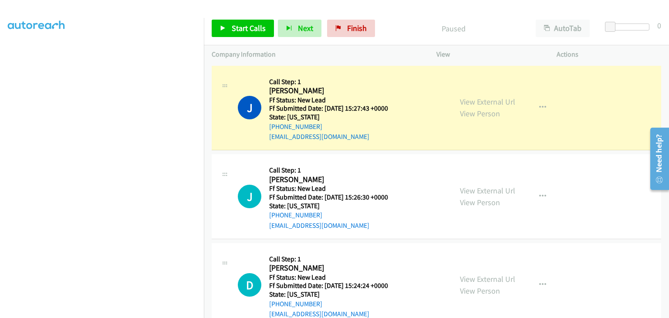
scroll to position [171, 0]
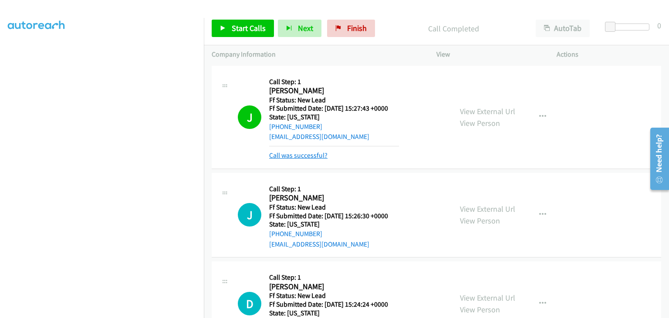
click at [299, 155] on link "Call was successful?" at bounding box center [298, 155] width 58 height 8
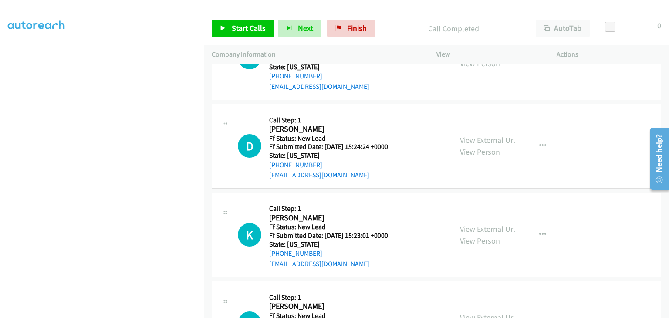
scroll to position [199, 0]
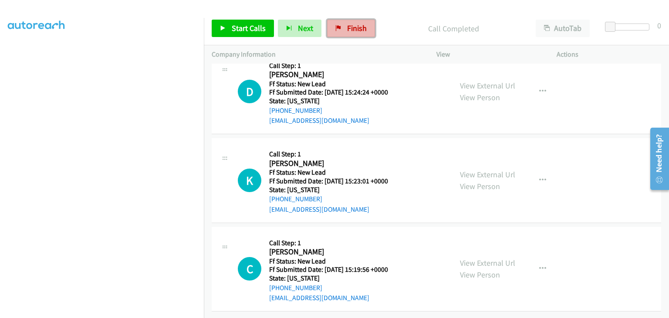
click at [357, 30] on span "Finish" at bounding box center [357, 28] width 20 height 10
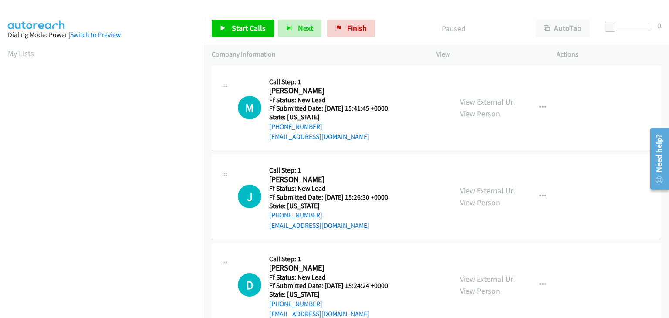
click at [489, 101] on link "View External Url" at bounding box center [487, 102] width 55 height 10
click at [239, 24] on span "Start Calls" at bounding box center [249, 28] width 34 height 10
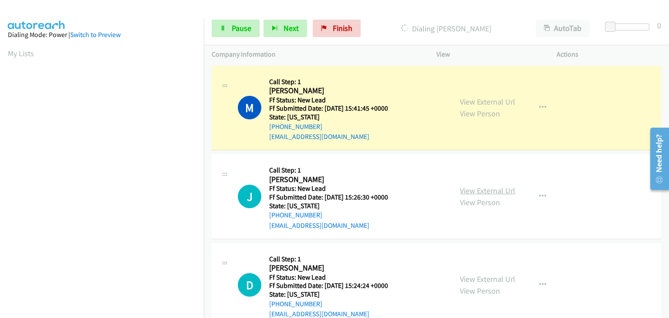
click at [482, 189] on link "View External Url" at bounding box center [487, 191] width 55 height 10
click at [226, 29] on link "Pause" at bounding box center [236, 28] width 48 height 17
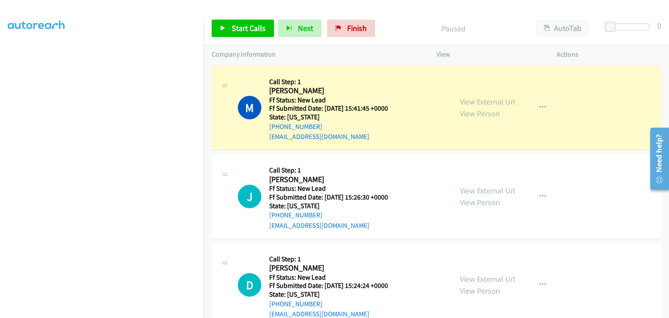
scroll to position [171, 0]
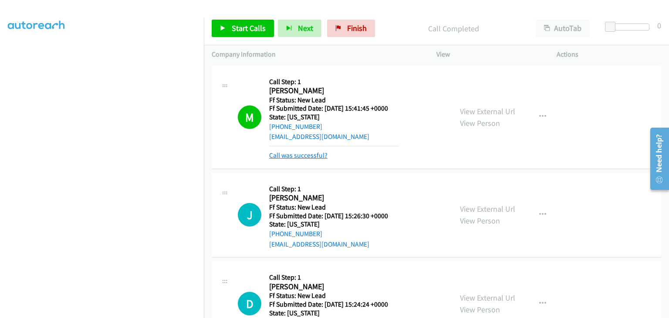
click at [315, 156] on link "Call was successful?" at bounding box center [298, 155] width 58 height 8
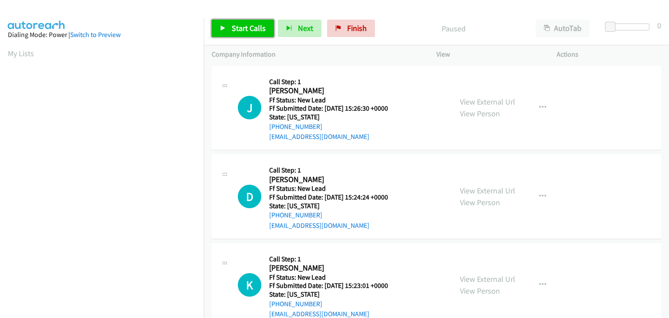
click at [237, 28] on span "Start Calls" at bounding box center [249, 28] width 34 height 10
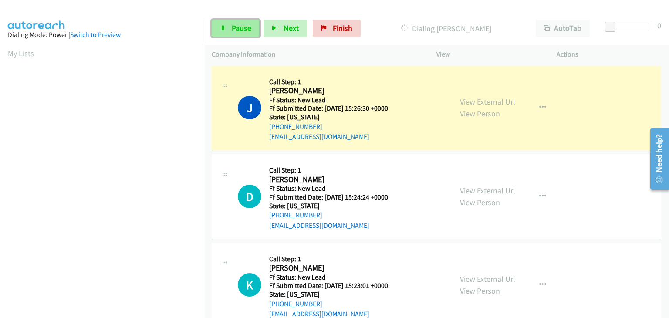
click at [255, 35] on link "Pause" at bounding box center [236, 28] width 48 height 17
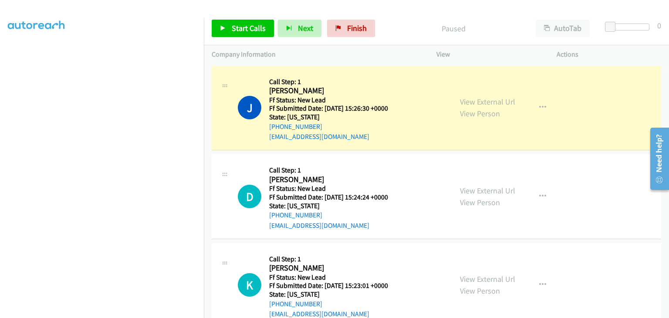
scroll to position [171, 0]
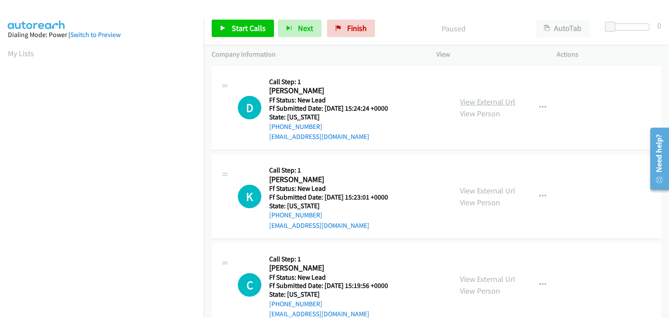
click at [471, 100] on link "View External Url" at bounding box center [487, 102] width 55 height 10
click at [542, 107] on icon "button" at bounding box center [543, 107] width 7 height 7
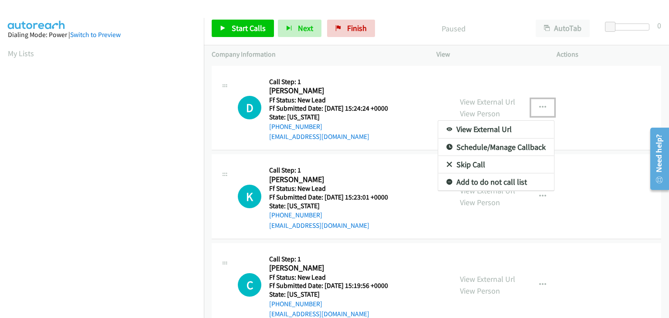
click at [479, 165] on link "Skip Call" at bounding box center [496, 164] width 116 height 17
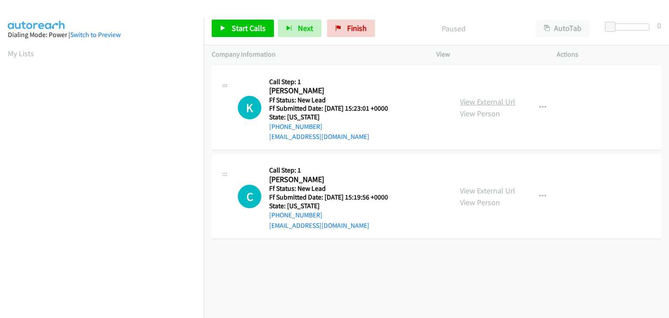
click at [486, 100] on link "View External Url" at bounding box center [487, 102] width 55 height 10
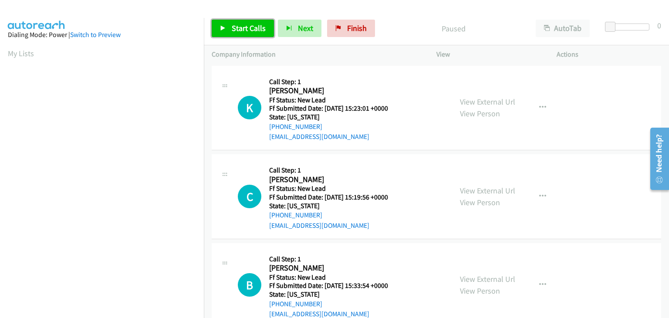
click at [257, 23] on link "Start Calls" at bounding box center [243, 28] width 62 height 17
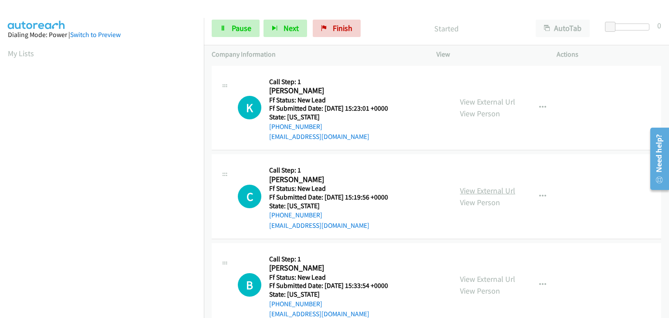
click at [475, 188] on link "View External Url" at bounding box center [487, 191] width 55 height 10
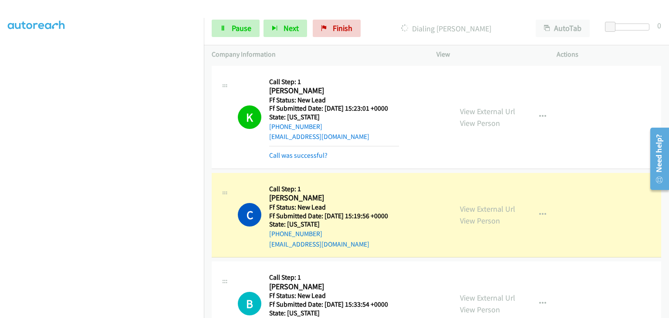
scroll to position [171, 0]
click at [237, 27] on span "Pause" at bounding box center [242, 28] width 20 height 10
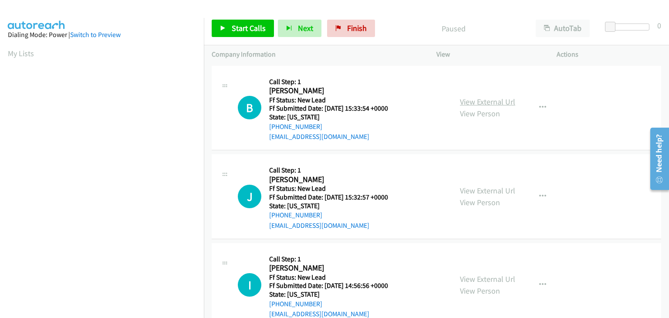
click at [467, 105] on link "View External Url" at bounding box center [487, 102] width 55 height 10
click at [251, 29] on span "Start Calls" at bounding box center [249, 28] width 34 height 10
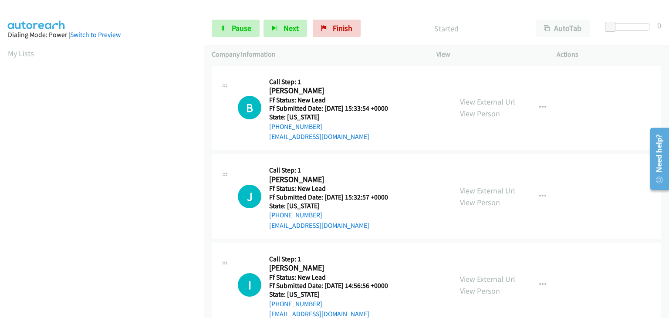
click at [475, 187] on link "View External Url" at bounding box center [487, 191] width 55 height 10
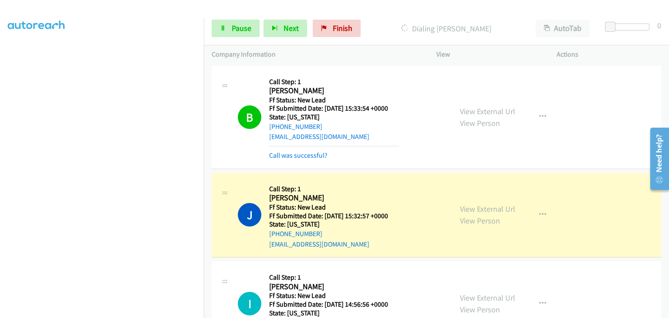
scroll to position [41, 0]
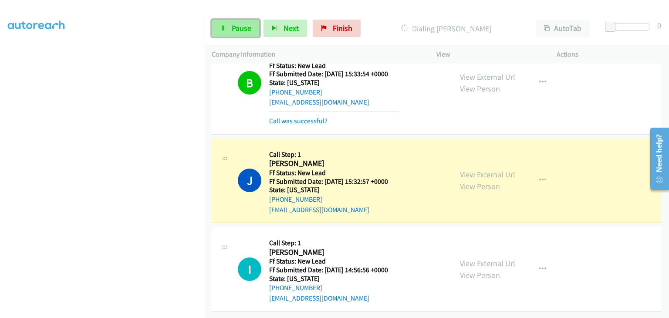
click at [249, 28] on span "Pause" at bounding box center [242, 28] width 20 height 10
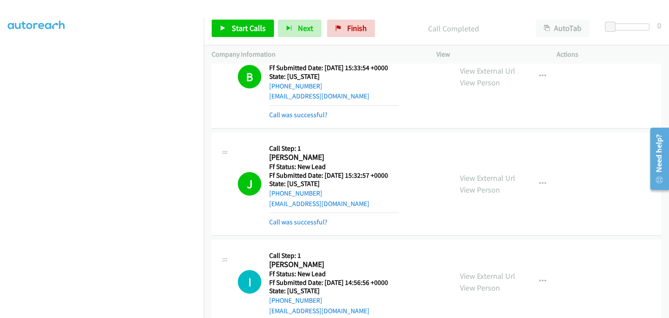
click at [309, 214] on mb0 "Call was successful?" at bounding box center [334, 220] width 130 height 15
click at [309, 222] on link "Call was successful?" at bounding box center [298, 222] width 58 height 8
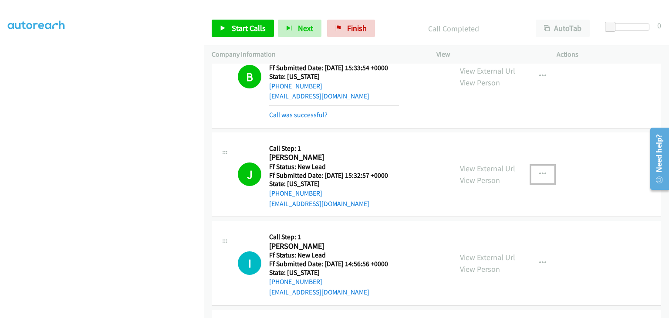
click at [537, 179] on button "button" at bounding box center [543, 174] width 24 height 17
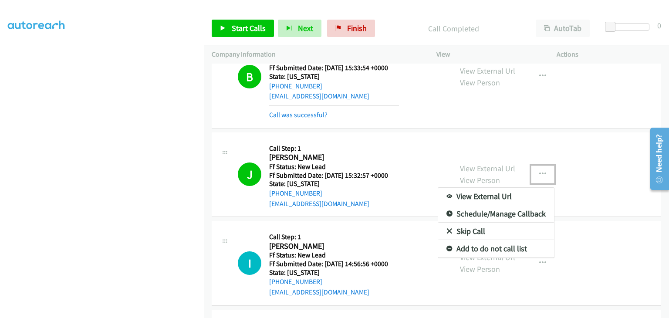
click at [515, 244] on link "Add to do not call list" at bounding box center [496, 248] width 116 height 17
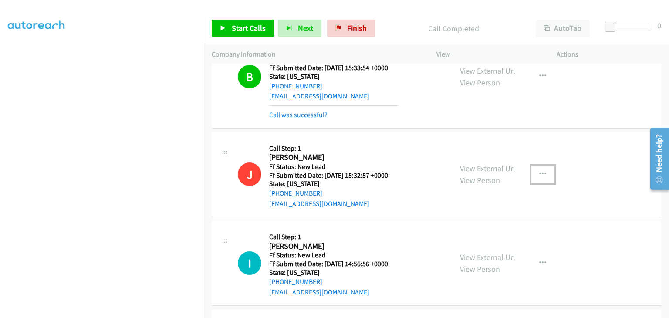
scroll to position [0, 0]
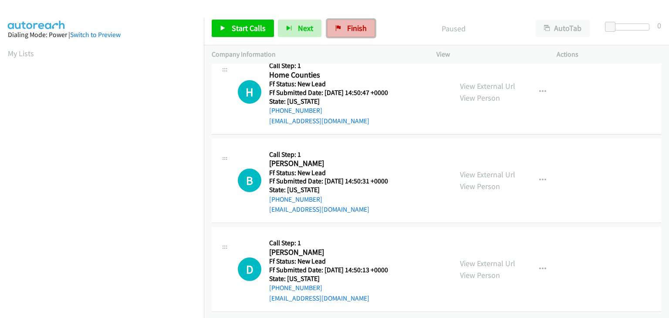
drag, startPoint x: 352, startPoint y: 23, endPoint x: 343, endPoint y: 75, distance: 52.9
click at [352, 23] on link "Finish" at bounding box center [351, 28] width 48 height 17
